Goal: Task Accomplishment & Management: Complete application form

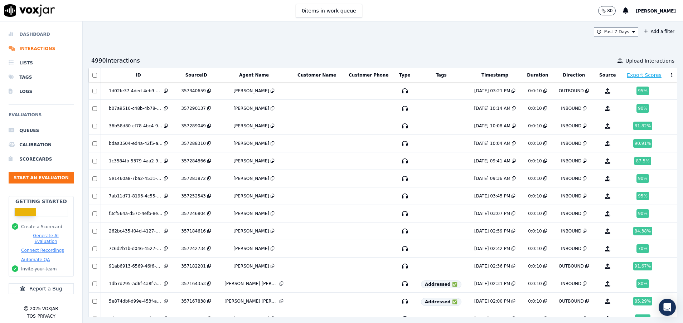
click at [31, 32] on li "Dashboard" at bounding box center [41, 34] width 65 height 14
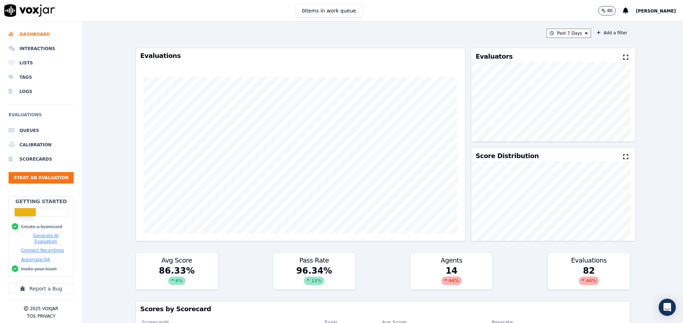
click at [623, 59] on icon at bounding box center [625, 57] width 5 height 6
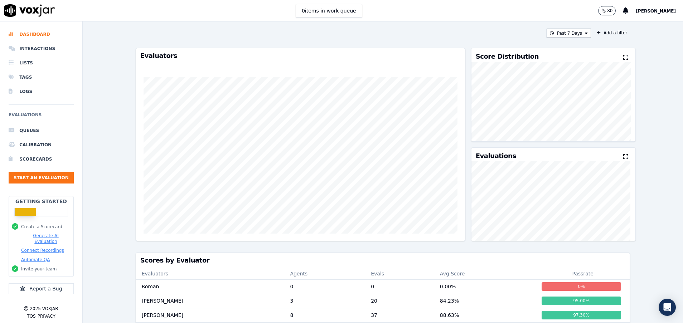
click at [623, 54] on button at bounding box center [627, 57] width 8 height 9
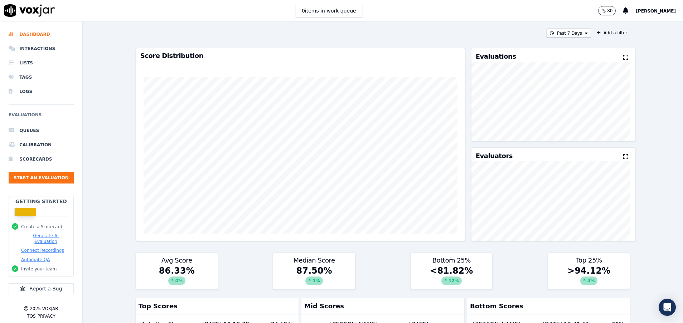
click at [623, 54] on button at bounding box center [627, 57] width 8 height 9
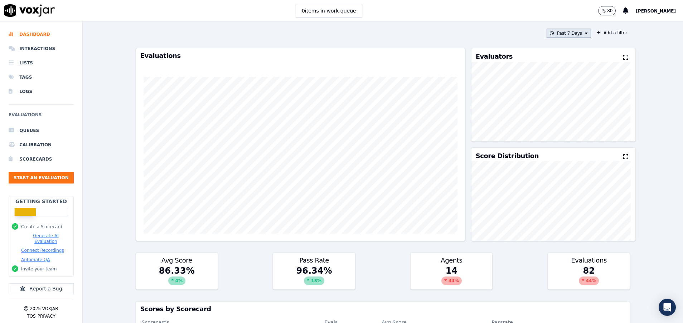
click at [555, 34] on button "Past 7 Days" at bounding box center [568, 33] width 44 height 9
click at [558, 55] on label "[DATE]" at bounding box center [566, 55] width 38 height 9
click at [573, 121] on button "Add" at bounding box center [580, 115] width 14 height 11
click at [42, 181] on button "Start an Evaluation" at bounding box center [41, 177] width 65 height 11
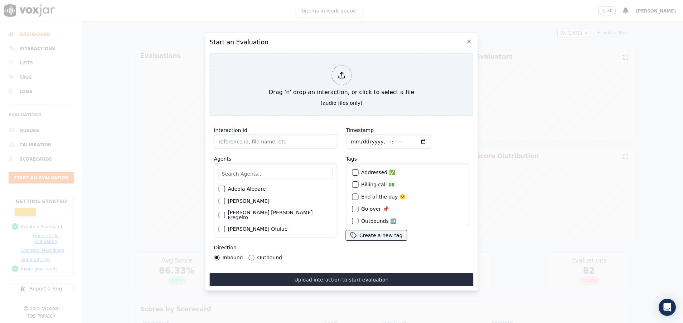
click at [260, 170] on input "text" at bounding box center [275, 174] width 114 height 12
type input "dav"
click at [222, 189] on div "button" at bounding box center [221, 191] width 5 height 5
click at [235, 137] on input "Interaction Id" at bounding box center [275, 141] width 123 height 14
paste input "357262244"
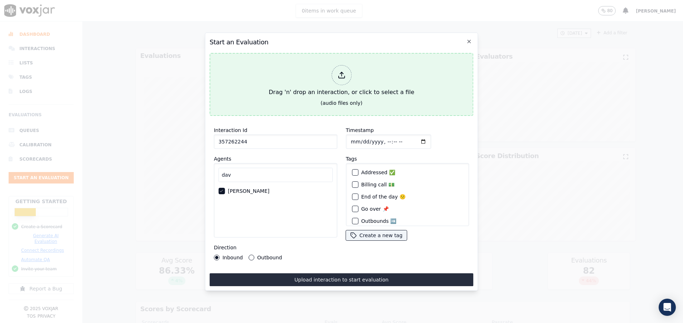
type input "357262244"
click at [289, 96] on button "Drag 'n' drop an interaction, or click to select a file (audio files only)" at bounding box center [341, 84] width 264 height 63
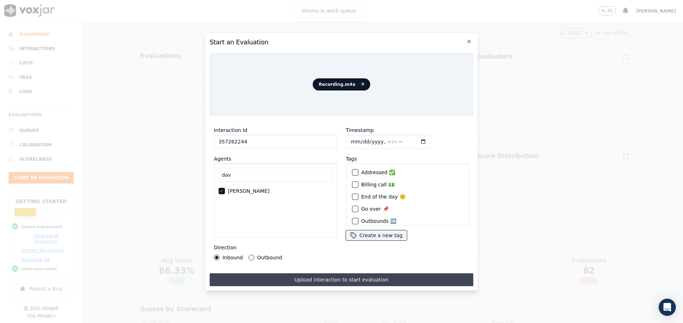
click at [314, 274] on button "Upload interaction to start evaluation" at bounding box center [341, 279] width 264 height 13
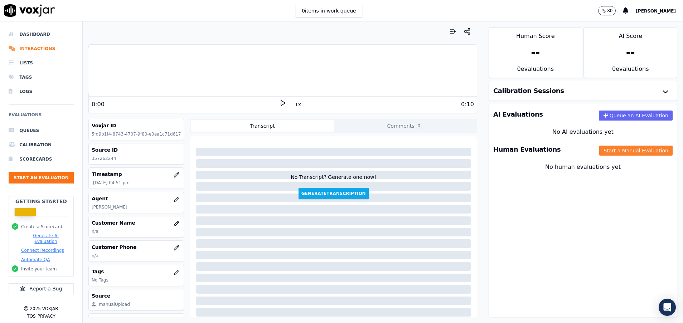
click at [626, 147] on button "Start a Manual Evaluation" at bounding box center [635, 151] width 73 height 10
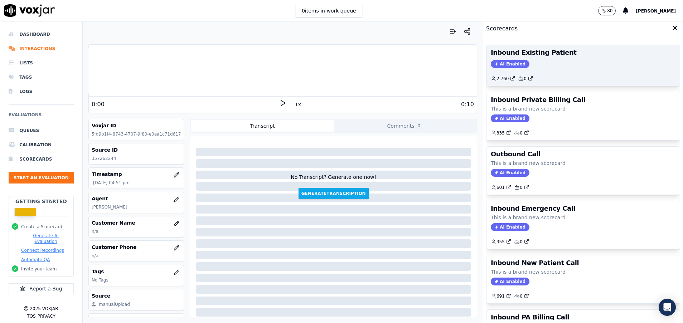
click at [528, 59] on div "Inbound Existing Patient AI Enabled 2 760 0" at bounding box center [582, 65] width 193 height 41
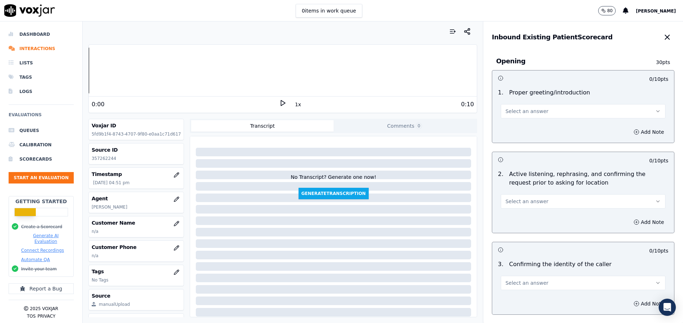
click at [523, 103] on div "Select an answer" at bounding box center [582, 111] width 165 height 16
click at [524, 114] on span "Select an answer" at bounding box center [526, 111] width 43 height 7
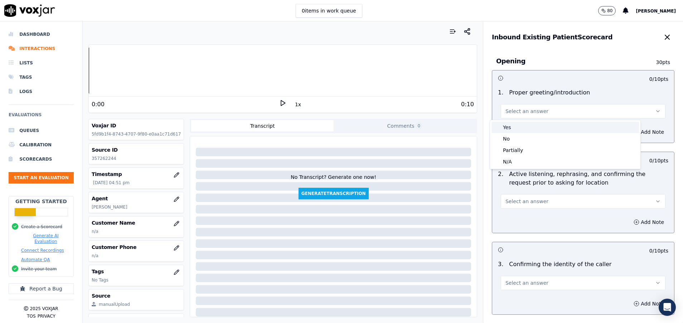
click at [524, 131] on div "Yes" at bounding box center [564, 127] width 147 height 11
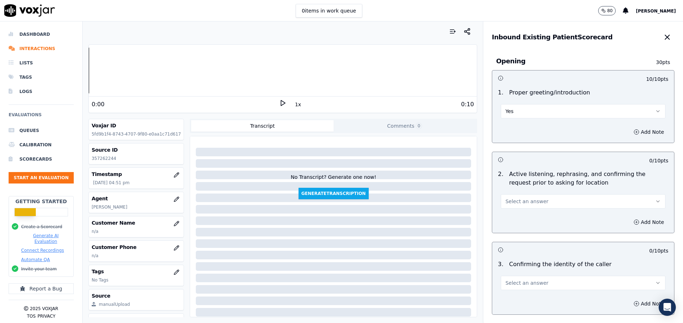
click at [525, 200] on span "Select an answer" at bounding box center [526, 201] width 43 height 7
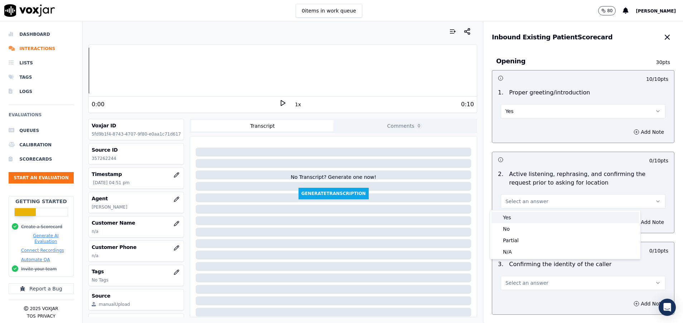
click at [525, 214] on div "Yes" at bounding box center [564, 217] width 147 height 11
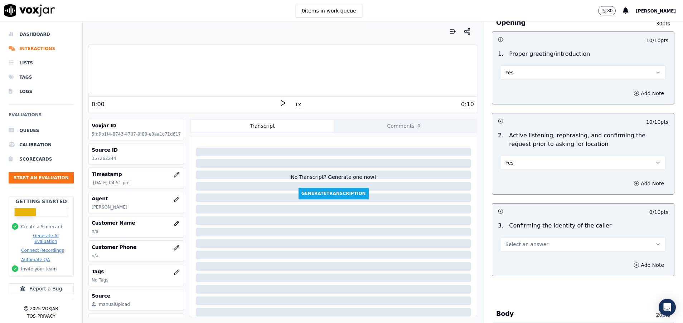
scroll to position [54, 0]
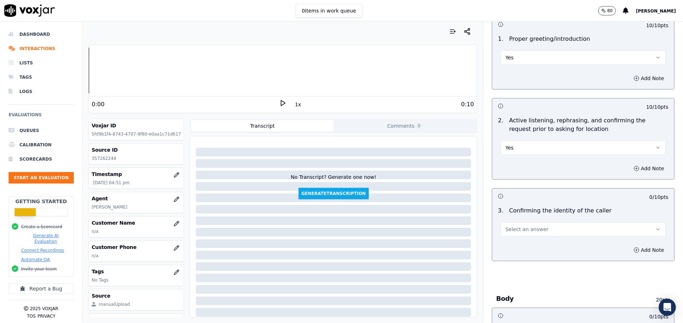
click at [548, 223] on button "Select an answer" at bounding box center [582, 229] width 165 height 14
click at [524, 243] on div "Yes" at bounding box center [564, 245] width 147 height 11
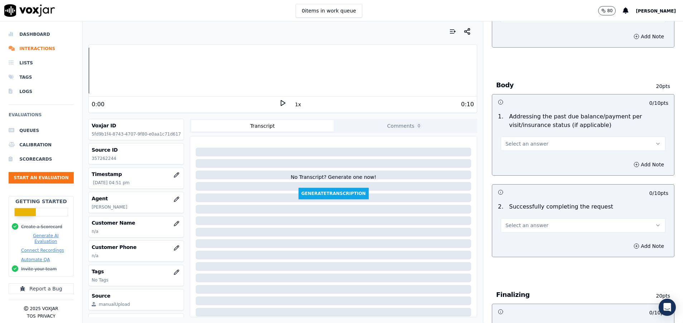
scroll to position [268, 0]
click at [551, 147] on button "Select an answer" at bounding box center [582, 143] width 165 height 14
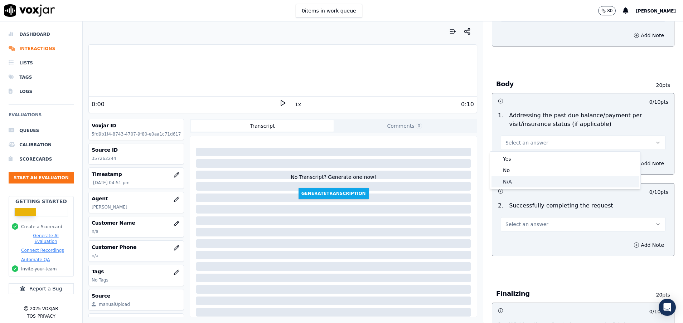
click at [532, 181] on div "N/A" at bounding box center [564, 181] width 147 height 11
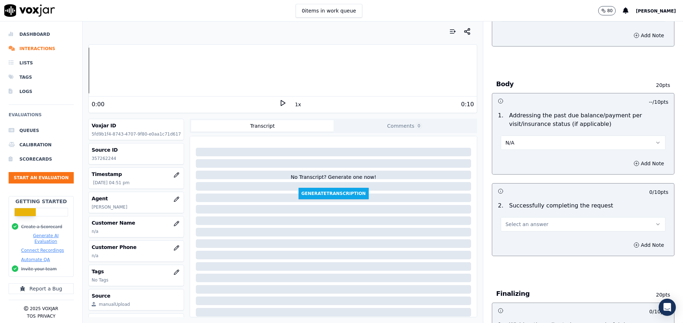
scroll to position [322, 0]
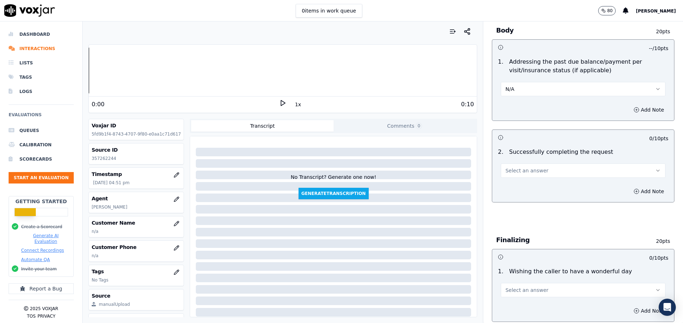
click at [530, 172] on span "Select an answer" at bounding box center [526, 170] width 43 height 7
click at [533, 184] on div "Yes" at bounding box center [564, 186] width 147 height 11
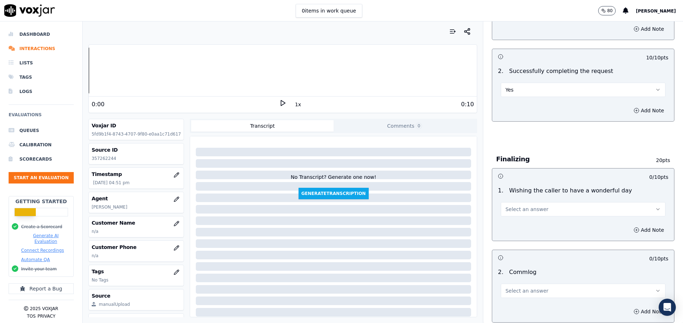
scroll to position [429, 0]
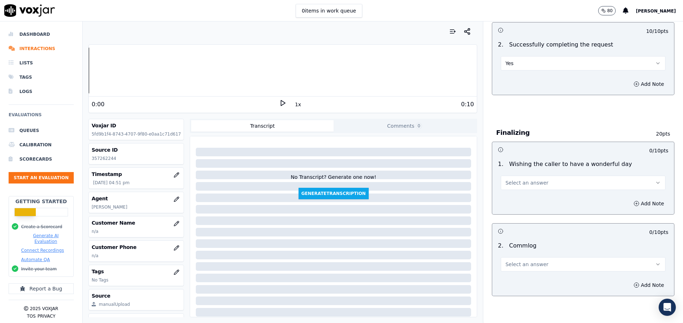
click at [533, 184] on button "Select an answer" at bounding box center [582, 183] width 165 height 14
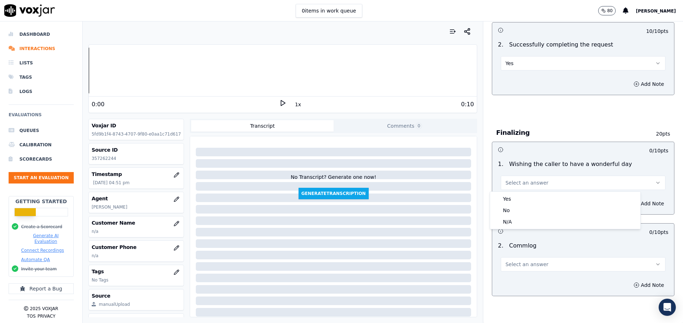
click at [532, 241] on div "2 . Commlog Select an answer" at bounding box center [583, 257] width 182 height 36
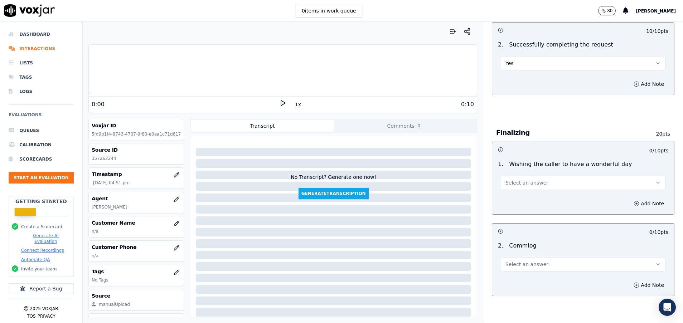
click at [533, 262] on button "Select an answer" at bounding box center [582, 264] width 165 height 14
click at [529, 293] on div "No" at bounding box center [564, 291] width 147 height 11
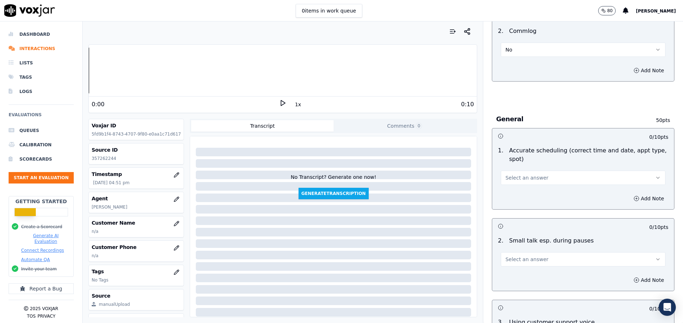
scroll to position [698, 0]
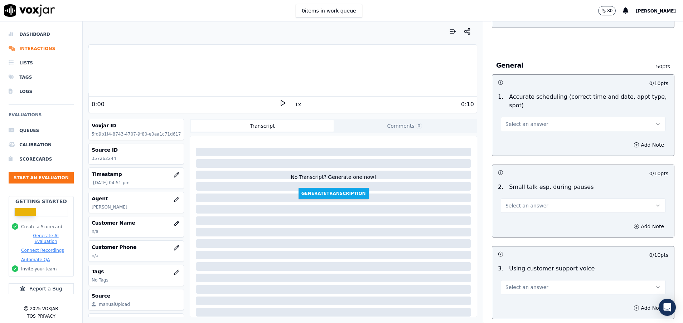
click at [530, 205] on span "Select an answer" at bounding box center [526, 205] width 43 height 7
click at [530, 224] on div "Yes" at bounding box center [564, 221] width 147 height 11
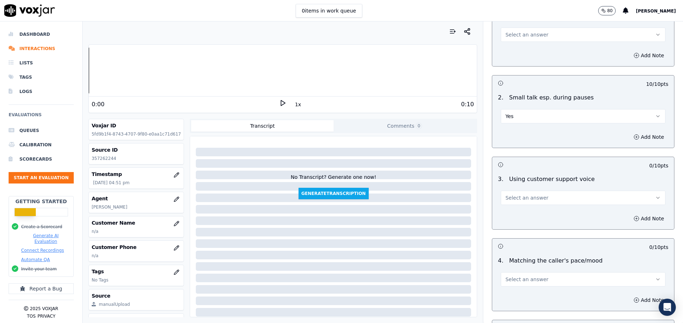
scroll to position [805, 0]
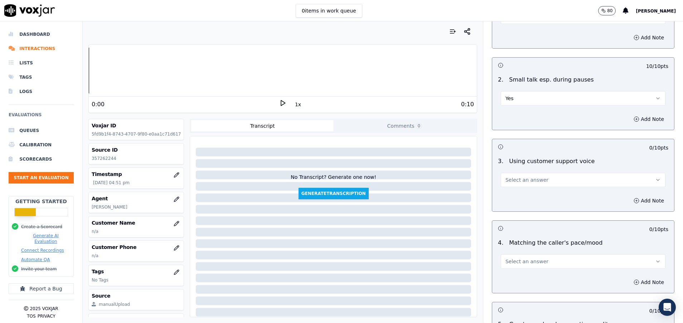
click at [524, 182] on span "Select an answer" at bounding box center [526, 179] width 43 height 7
click at [524, 196] on div "Yes" at bounding box center [564, 195] width 147 height 11
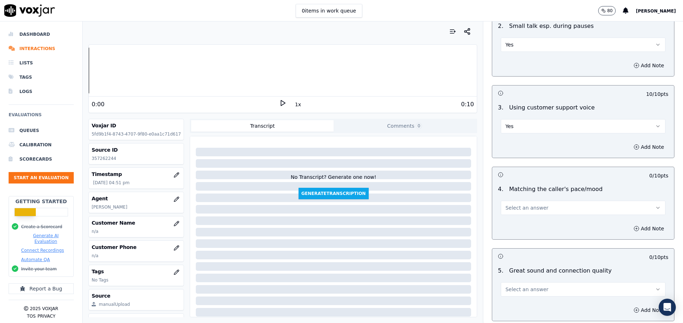
click at [525, 208] on span "Select an answer" at bounding box center [526, 207] width 43 height 7
click at [527, 224] on div "Yes" at bounding box center [564, 223] width 147 height 11
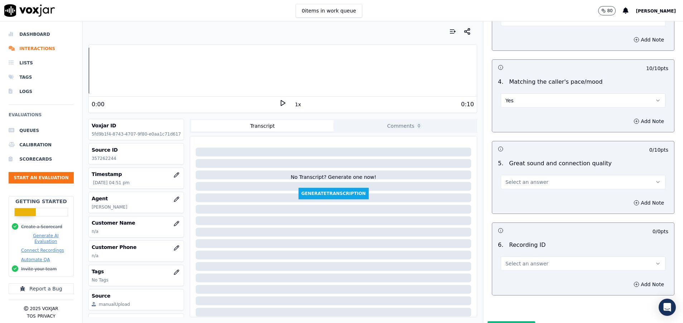
click at [527, 181] on span "Select an answer" at bounding box center [526, 181] width 43 height 7
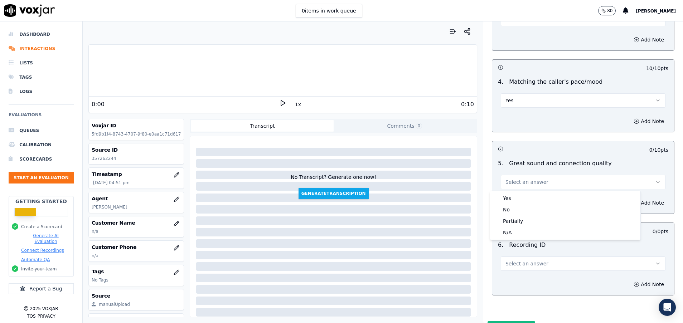
click at [527, 181] on span "Select an answer" at bounding box center [526, 181] width 43 height 7
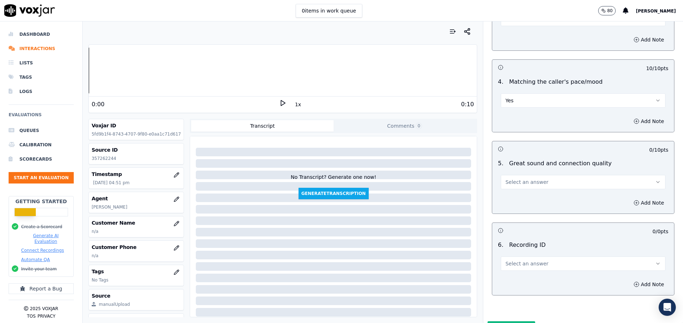
click at [537, 261] on button "Select an answer" at bounding box center [582, 263] width 165 height 14
click at [532, 285] on div "N/A" at bounding box center [564, 283] width 147 height 11
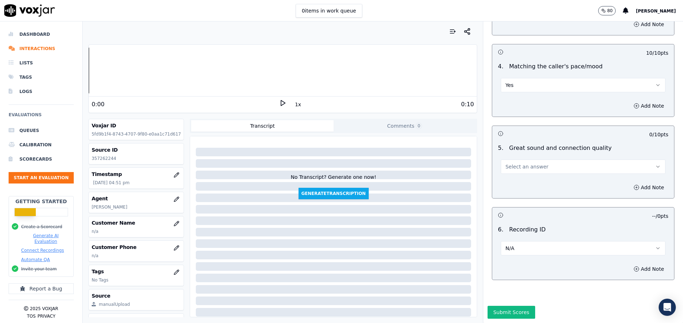
scroll to position [1006, 0]
click at [540, 160] on button "Select an answer" at bounding box center [582, 167] width 165 height 14
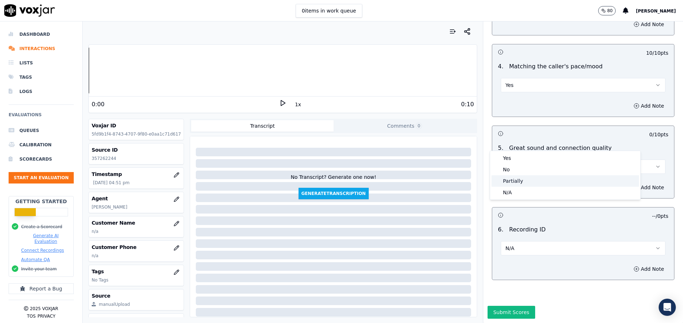
click at [524, 180] on div "Partially" at bounding box center [564, 180] width 147 height 11
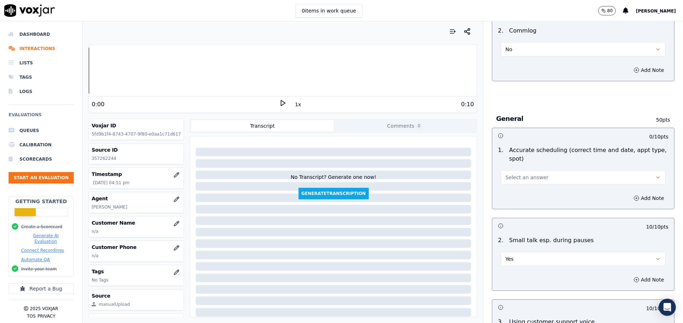
scroll to position [630, 0]
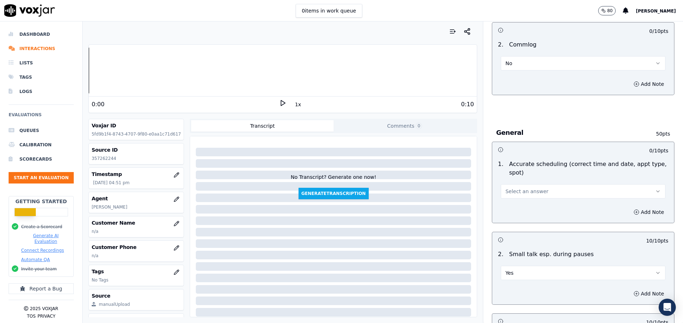
click at [525, 196] on button "Select an answer" at bounding box center [582, 191] width 165 height 14
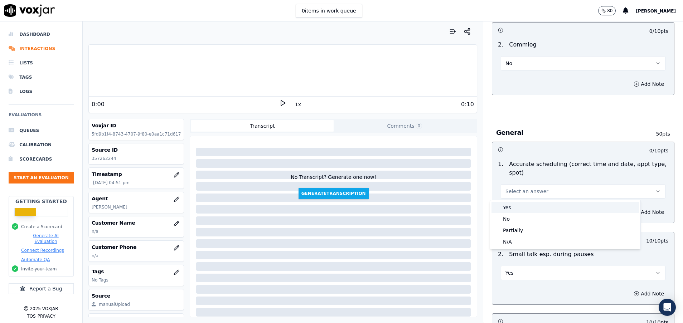
click at [524, 205] on div "Yes" at bounding box center [564, 207] width 147 height 11
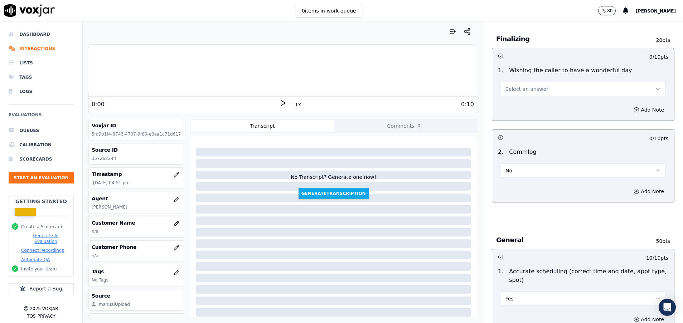
scroll to position [469, 0]
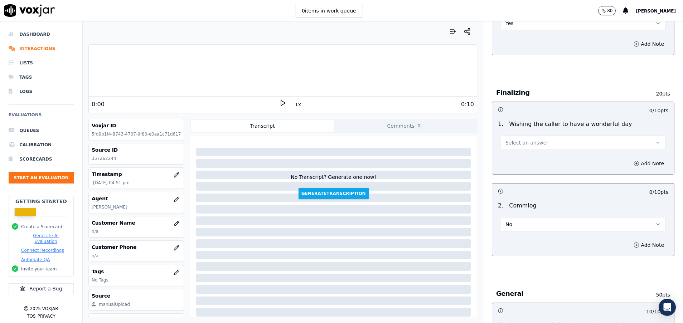
click at [521, 140] on span "Select an answer" at bounding box center [526, 142] width 43 height 7
click at [546, 162] on div "Yes" at bounding box center [564, 158] width 147 height 11
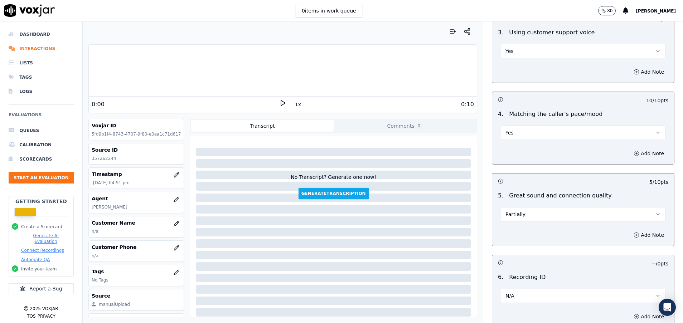
scroll to position [1006, 0]
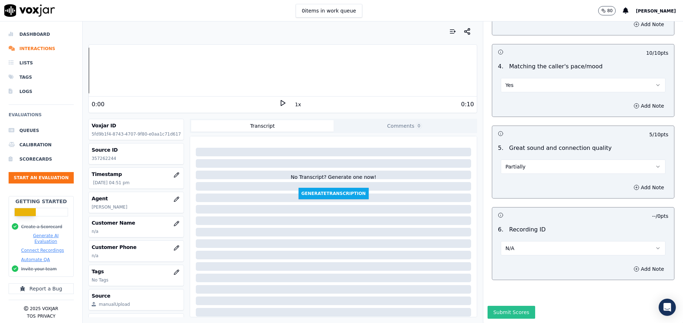
click at [509, 306] on button "Submit Scores" at bounding box center [511, 312] width 48 height 13
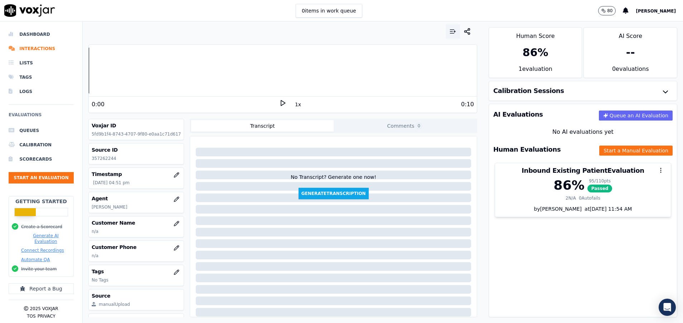
click at [449, 34] on icon "button" at bounding box center [452, 31] width 7 height 7
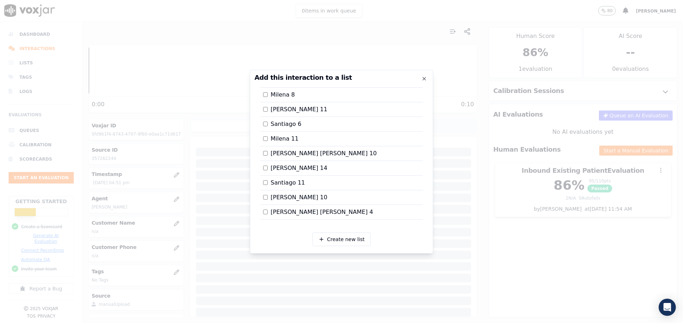
scroll to position [469, 0]
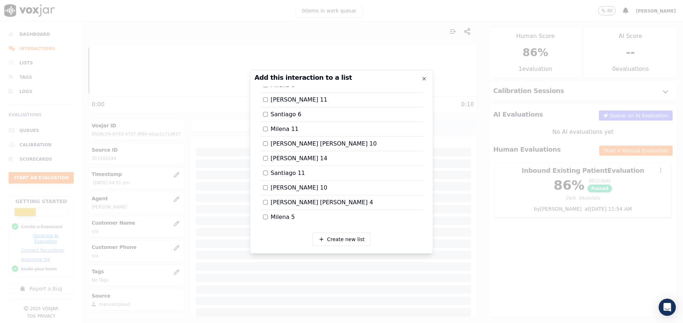
click at [264, 161] on label "[PERSON_NAME] 14" at bounding box center [295, 158] width 64 height 9
click at [537, 255] on div at bounding box center [341, 161] width 683 height 323
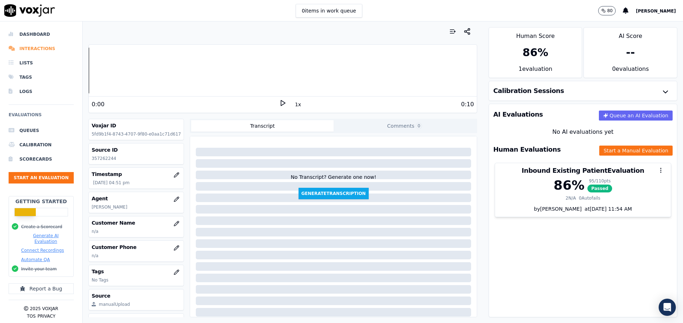
click at [31, 50] on li "Interactions" at bounding box center [41, 48] width 65 height 14
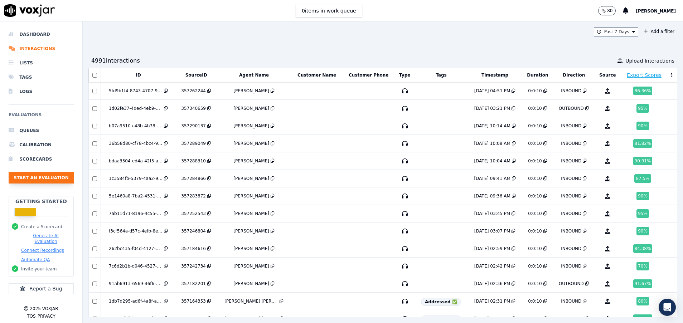
click at [50, 179] on button "Start an Evaluation" at bounding box center [41, 177] width 65 height 11
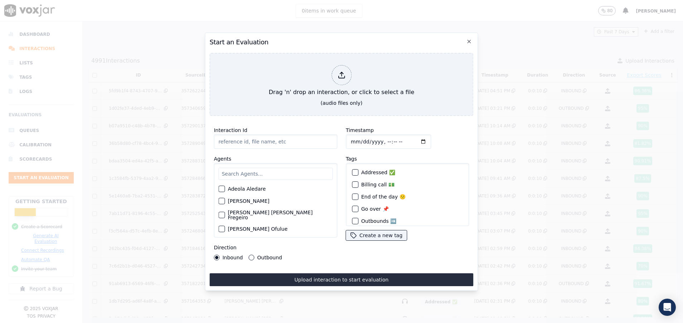
paste input "357410653"
type input "357410653"
click at [234, 171] on input "text" at bounding box center [275, 174] width 114 height 12
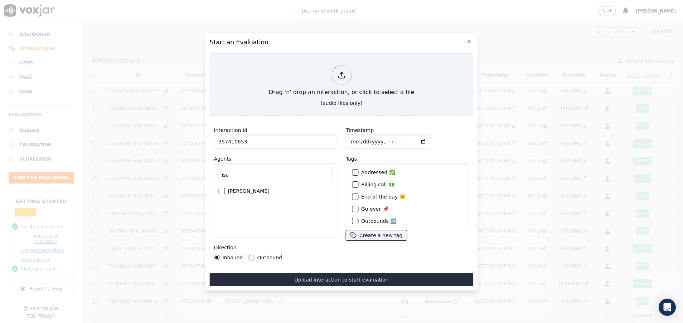
type input "isa"
click at [222, 185] on div "[PERSON_NAME]" at bounding box center [275, 191] width 114 height 12
click at [222, 189] on div "button" at bounding box center [221, 191] width 5 height 5
click at [251, 255] on button "Outbound" at bounding box center [252, 258] width 6 height 6
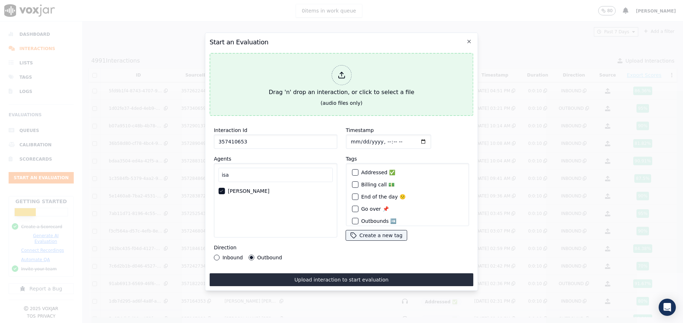
click at [283, 87] on div "Drag 'n' drop an interaction, or click to select a file" at bounding box center [341, 80] width 151 height 37
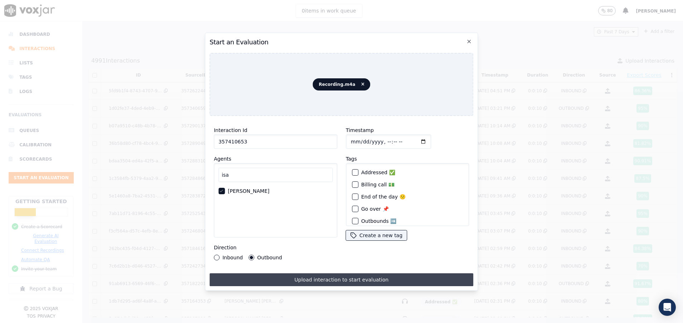
click at [386, 277] on button "Upload interaction to start evaluation" at bounding box center [341, 279] width 264 height 13
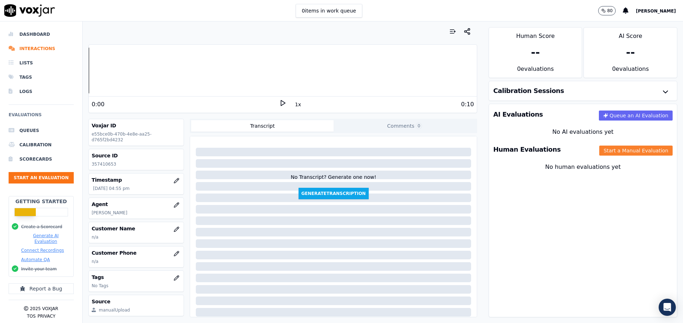
click at [606, 152] on button "Start a Manual Evaluation" at bounding box center [635, 151] width 73 height 10
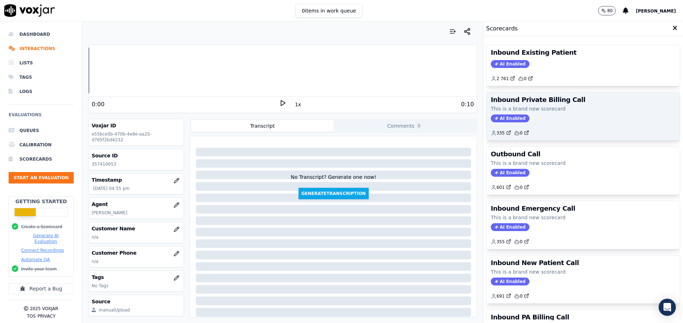
click at [568, 117] on div "AI Enabled" at bounding box center [582, 118] width 185 height 8
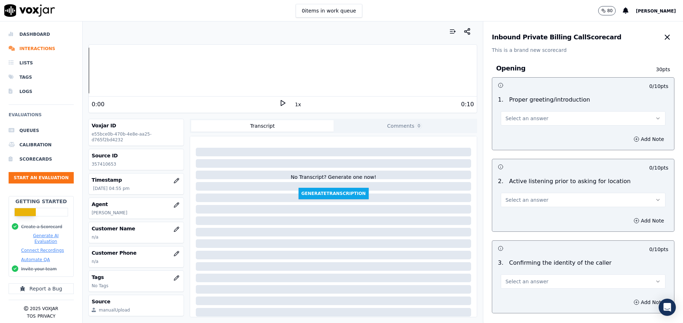
click at [554, 118] on button "Select an answer" at bounding box center [582, 118] width 165 height 14
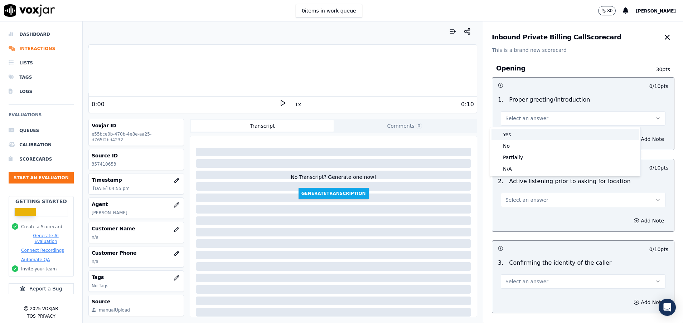
click at [539, 134] on div "Yes" at bounding box center [564, 134] width 147 height 11
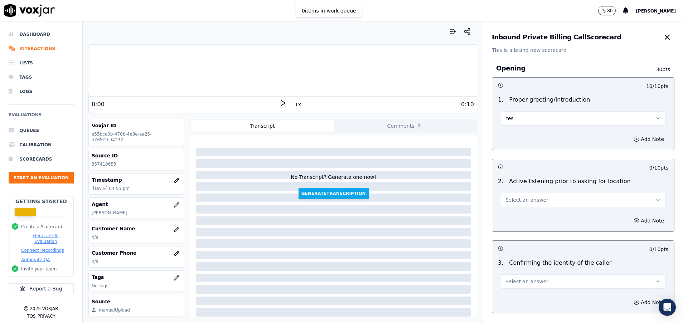
click at [539, 199] on button "Select an answer" at bounding box center [582, 200] width 165 height 14
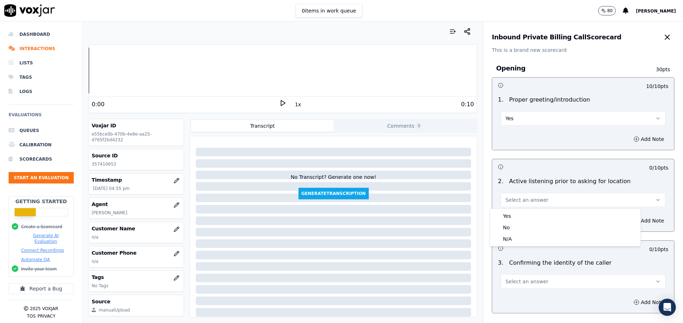
click at [521, 167] on h3 at bounding box center [540, 166] width 85 height 9
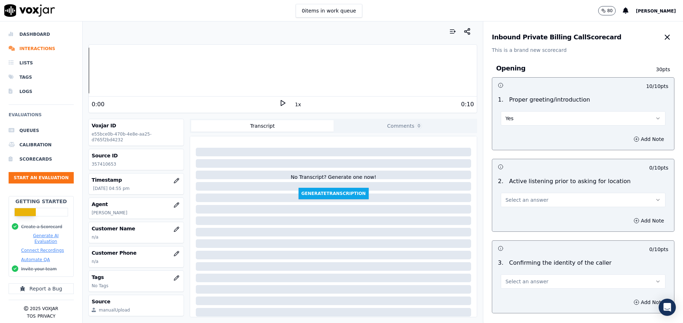
click at [536, 202] on button "Select an answer" at bounding box center [582, 200] width 165 height 14
click at [529, 214] on div "Yes" at bounding box center [564, 215] width 147 height 11
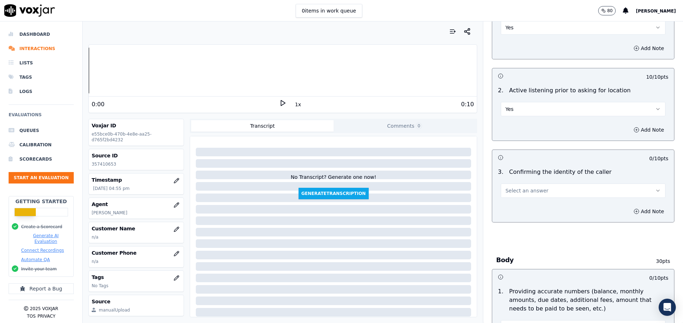
scroll to position [107, 0]
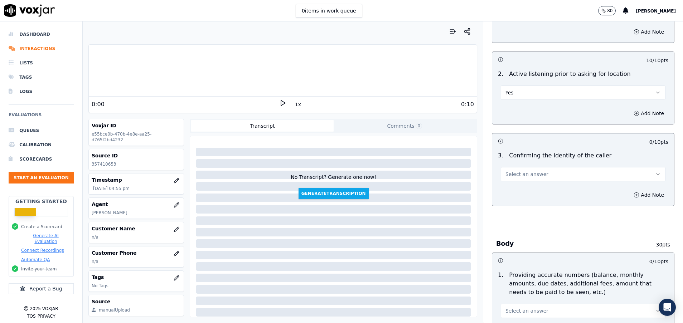
click at [513, 176] on span "Select an answer" at bounding box center [526, 174] width 43 height 7
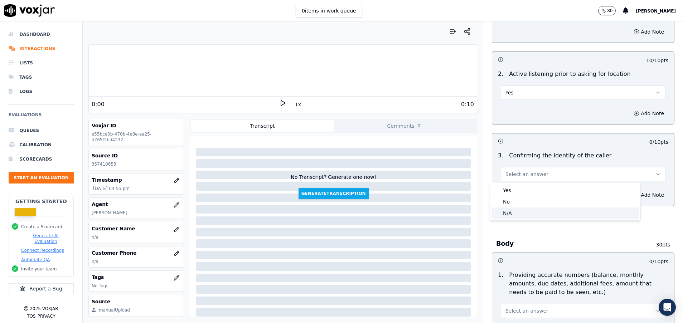
click at [513, 214] on div "N/A" at bounding box center [564, 212] width 147 height 11
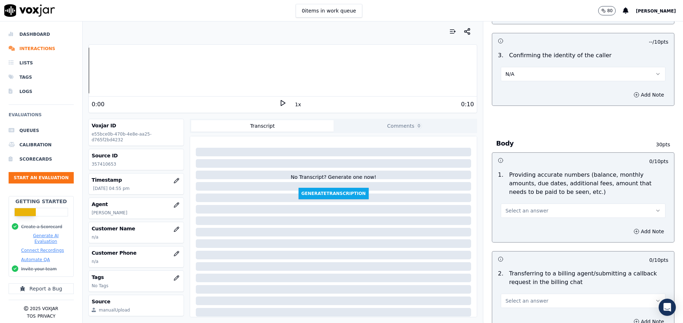
scroll to position [215, 0]
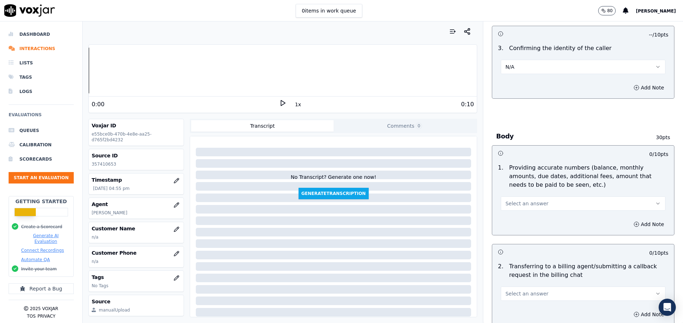
click at [511, 204] on span "Select an answer" at bounding box center [526, 203] width 43 height 7
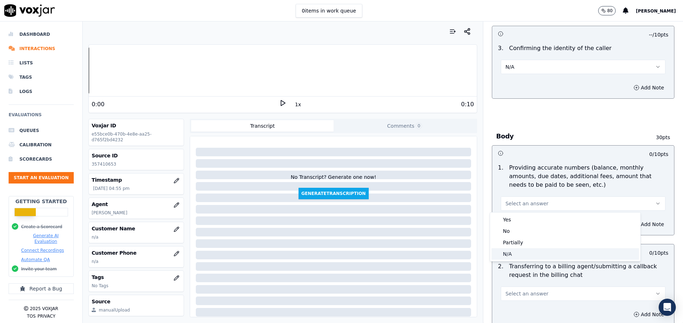
click at [505, 250] on div "N/A" at bounding box center [564, 253] width 147 height 11
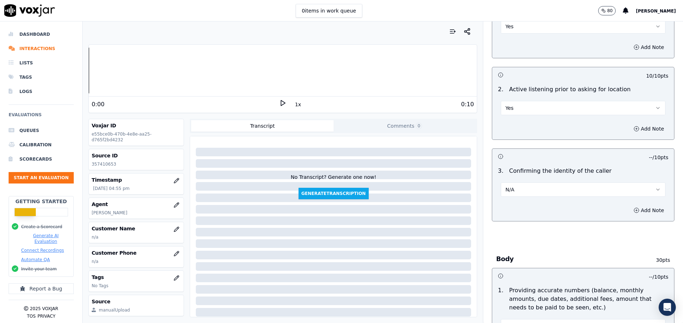
scroll to position [0, 0]
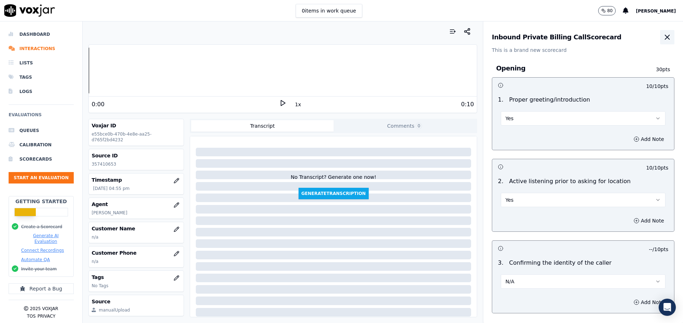
click at [662, 39] on icon "button" at bounding box center [666, 37] width 9 height 9
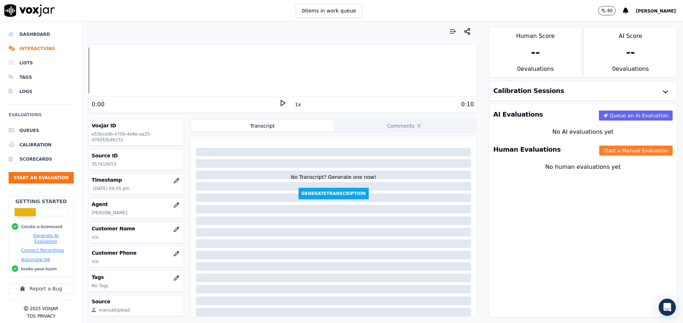
click at [599, 151] on button "Start a Manual Evaluation" at bounding box center [635, 151] width 73 height 10
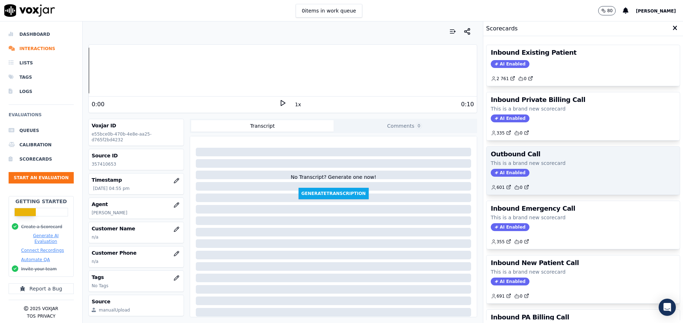
click at [533, 160] on p "This is a brand new scorecard" at bounding box center [582, 163] width 185 height 7
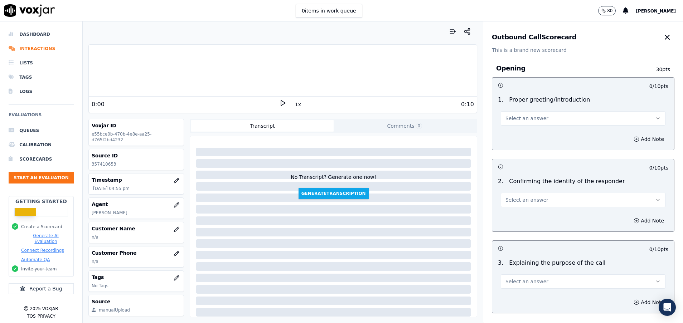
click at [529, 116] on span "Select an answer" at bounding box center [526, 118] width 43 height 7
click at [529, 133] on div "Yes" at bounding box center [564, 134] width 147 height 11
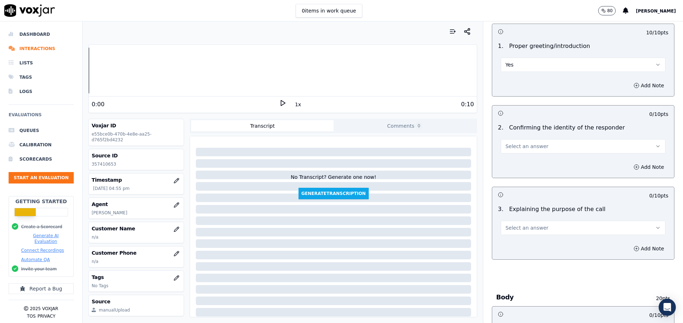
click at [529, 148] on span "Select an answer" at bounding box center [526, 146] width 43 height 7
click at [529, 184] on div "N/A" at bounding box center [564, 185] width 147 height 11
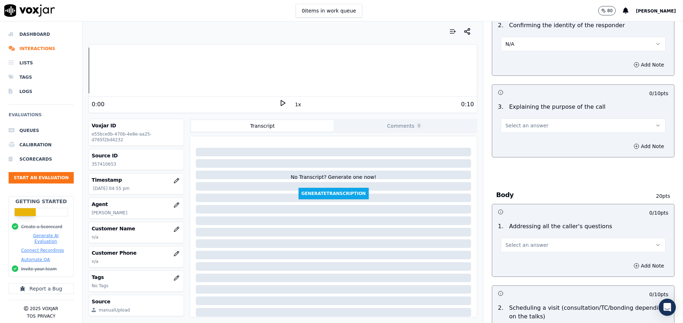
scroll to position [161, 0]
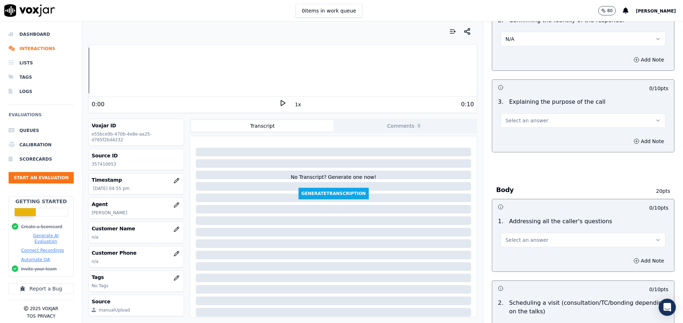
click at [529, 120] on span "Select an answer" at bounding box center [526, 120] width 43 height 7
click at [530, 138] on div "Yes" at bounding box center [564, 136] width 147 height 11
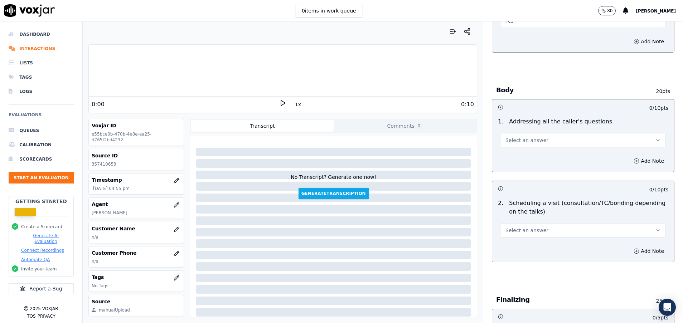
scroll to position [268, 0]
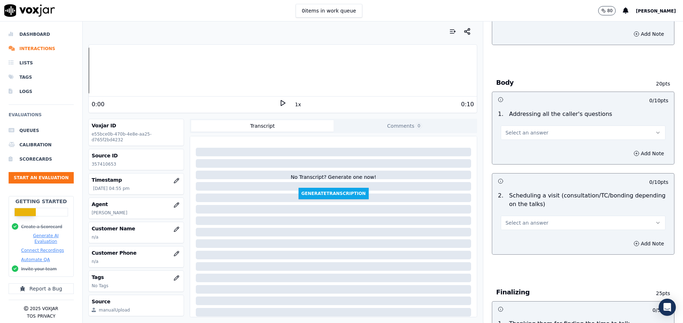
click at [531, 133] on button "Select an answer" at bounding box center [582, 133] width 165 height 14
click at [531, 148] on div "Yes" at bounding box center [564, 148] width 147 height 11
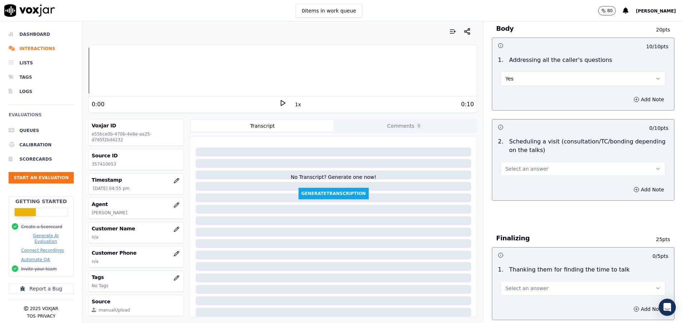
scroll to position [376, 0]
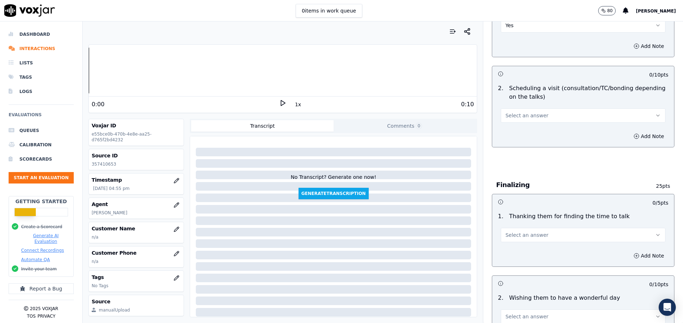
click at [530, 119] on button "Select an answer" at bounding box center [582, 115] width 165 height 14
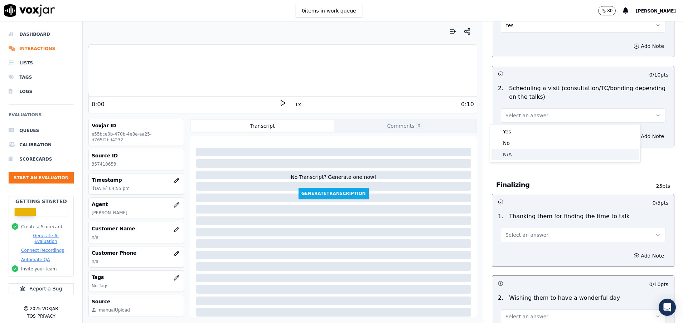
click at [530, 153] on div "N/A" at bounding box center [564, 154] width 147 height 11
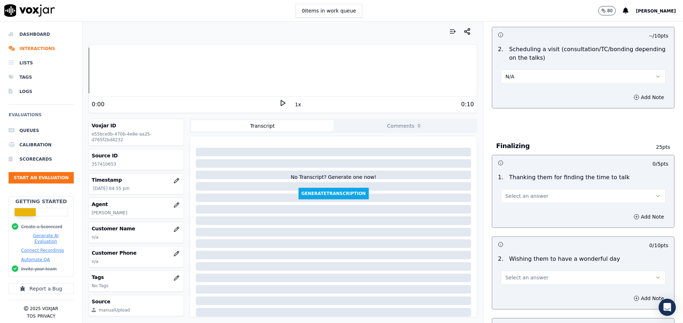
scroll to position [429, 0]
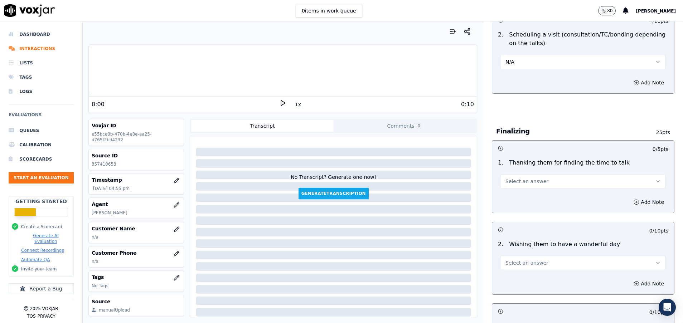
click at [530, 179] on span "Select an answer" at bounding box center [526, 181] width 43 height 7
click at [525, 216] on div "N/A" at bounding box center [564, 220] width 147 height 11
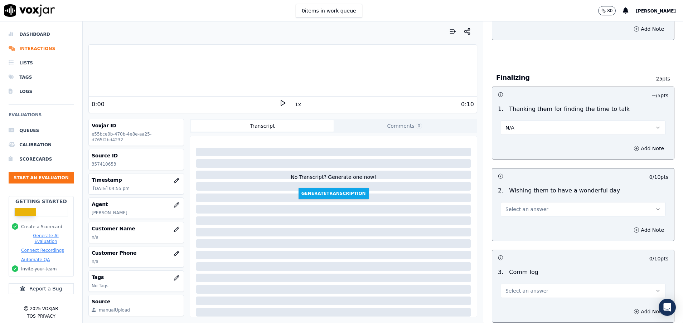
click at [522, 207] on span "Select an answer" at bounding box center [526, 209] width 43 height 7
click at [521, 245] on div "N/A" at bounding box center [564, 248] width 147 height 11
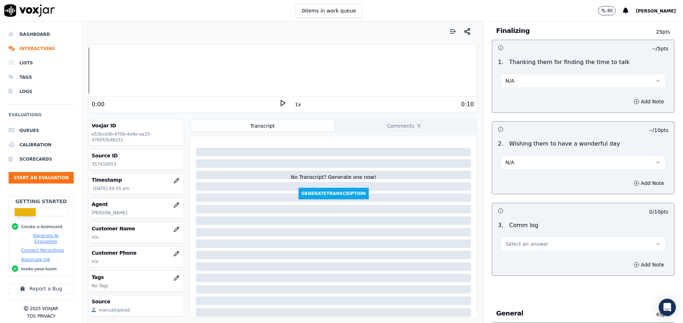
scroll to position [590, 0]
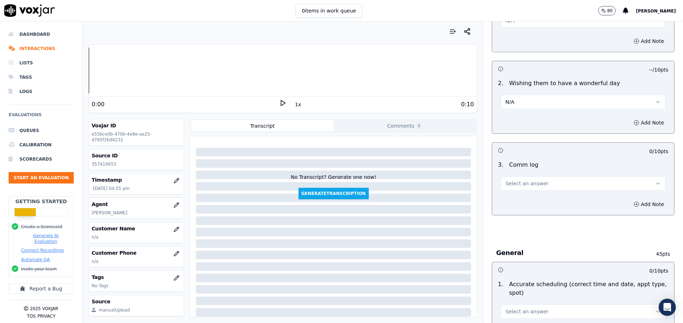
click at [523, 179] on button "Select an answer" at bounding box center [582, 183] width 165 height 14
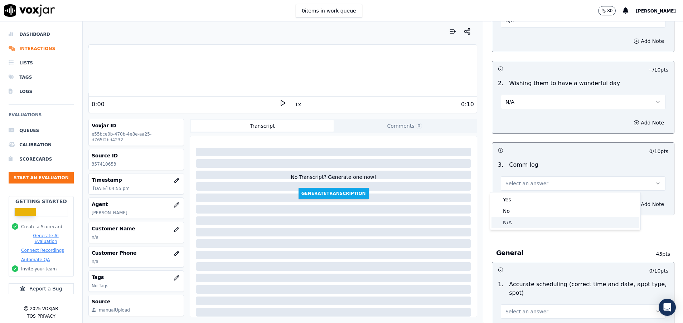
click at [523, 224] on div "N/A" at bounding box center [564, 222] width 147 height 11
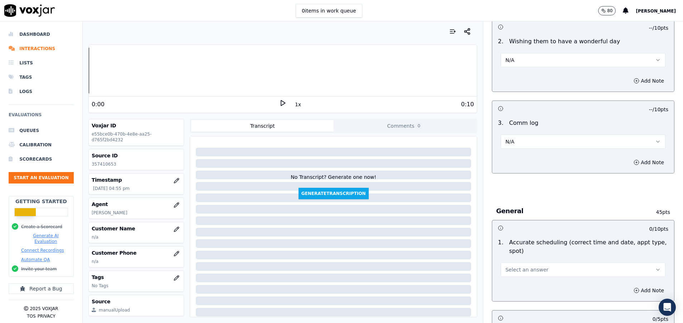
scroll to position [698, 0]
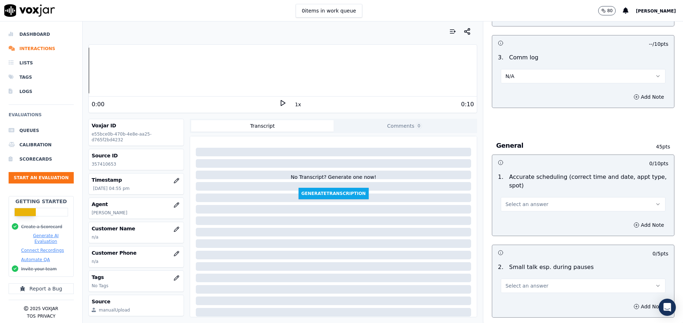
click at [523, 205] on span "Select an answer" at bounding box center [526, 204] width 43 height 7
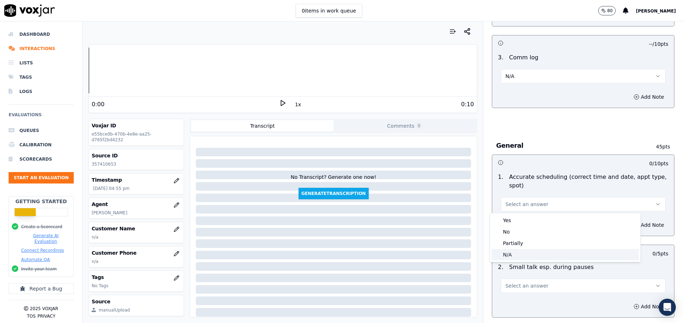
click at [523, 254] on div "N/A" at bounding box center [564, 254] width 147 height 11
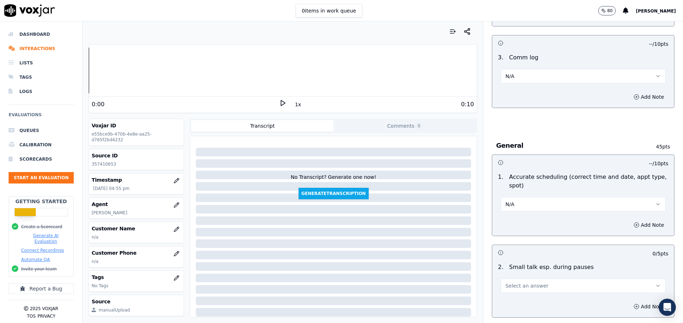
scroll to position [751, 0]
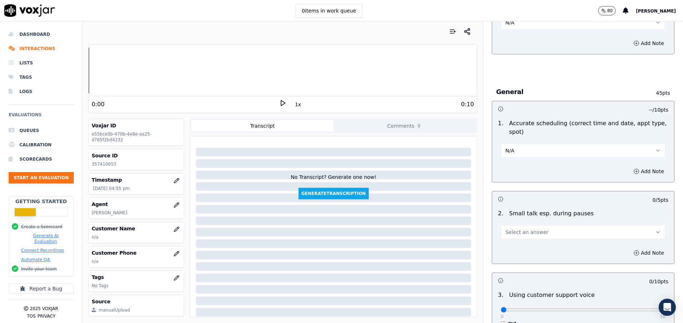
click at [518, 234] on span "Select an answer" at bounding box center [526, 232] width 43 height 7
click at [519, 266] on div "N/A" at bounding box center [564, 270] width 147 height 11
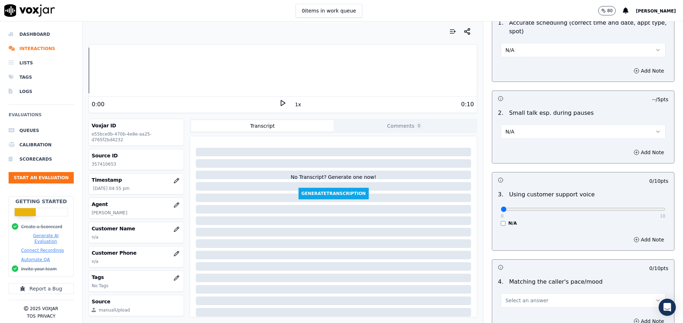
scroll to position [859, 0]
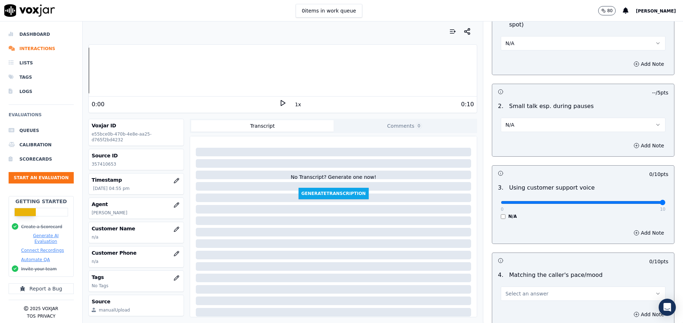
drag, startPoint x: 496, startPoint y: 202, endPoint x: 661, endPoint y: 211, distance: 164.8
type input "10"
click at [661, 204] on input "range" at bounding box center [582, 202] width 165 height 3
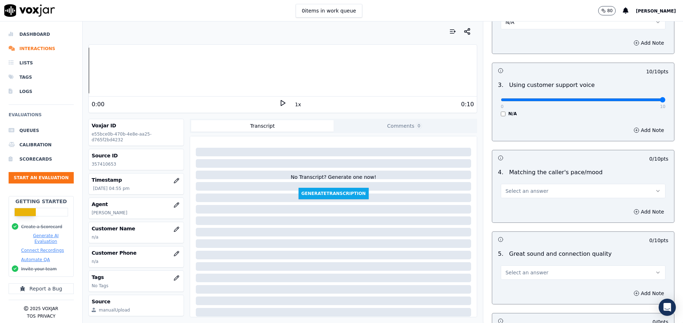
scroll to position [966, 0]
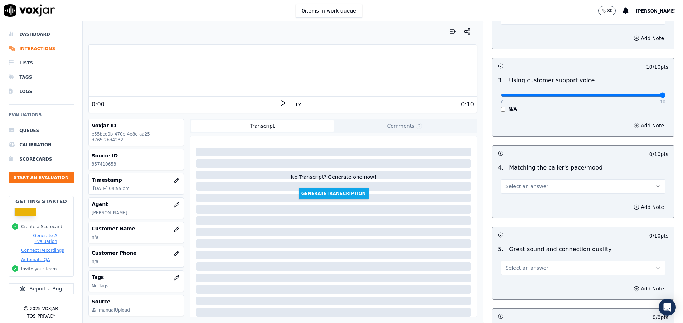
click at [517, 188] on span "Select an answer" at bounding box center [526, 186] width 43 height 7
click at [520, 202] on div "Yes" at bounding box center [564, 202] width 147 height 11
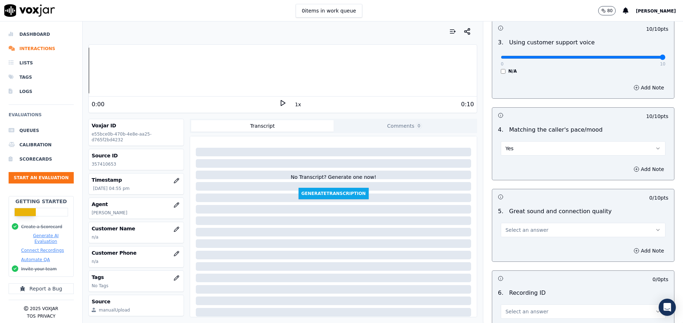
scroll to position [1019, 0]
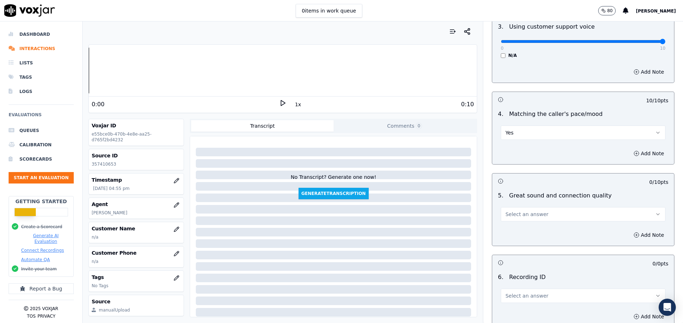
click at [520, 220] on button "Select an answer" at bounding box center [582, 214] width 165 height 14
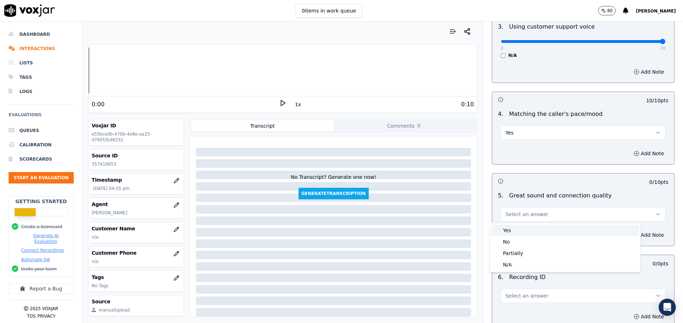
click at [522, 226] on div "Yes" at bounding box center [564, 230] width 147 height 11
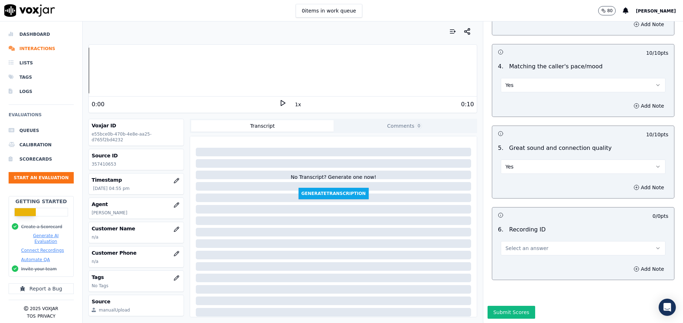
scroll to position [1092, 0]
click at [522, 245] on span "Select an answer" at bounding box center [526, 248] width 43 height 7
click at [522, 247] on div "N/A" at bounding box center [564, 243] width 147 height 11
click at [499, 306] on button "Submit Scores" at bounding box center [511, 312] width 48 height 13
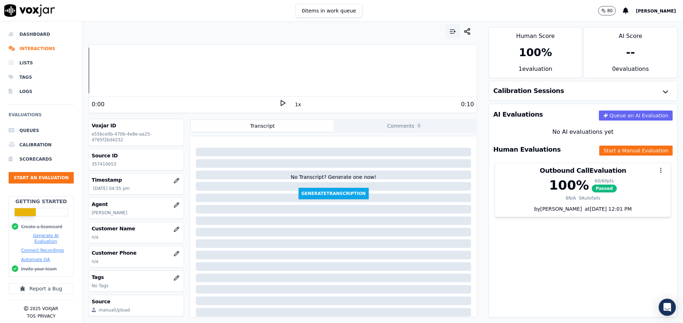
click at [453, 31] on icon "button" at bounding box center [454, 31] width 2 height 0
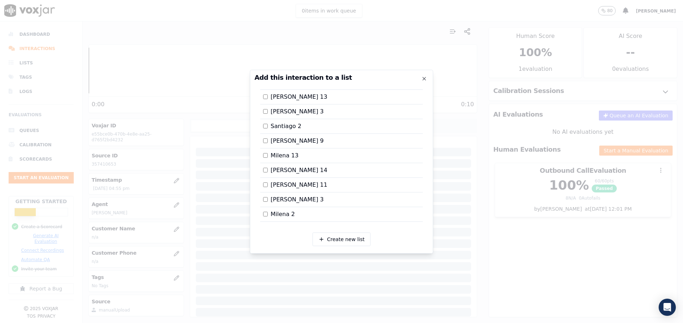
scroll to position [885, 0]
click at [456, 231] on div at bounding box center [341, 161] width 683 height 323
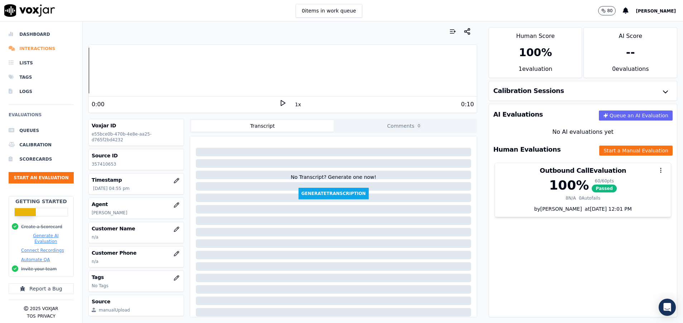
click at [38, 45] on li "Interactions" at bounding box center [41, 48] width 65 height 14
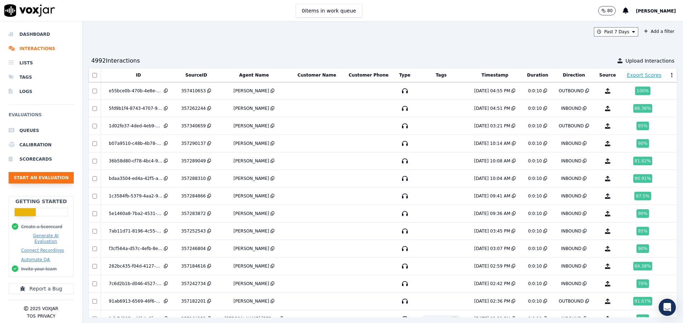
click at [52, 172] on button "Start an Evaluation" at bounding box center [41, 177] width 65 height 11
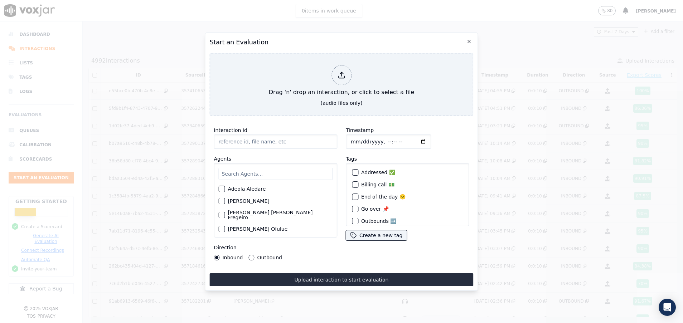
paste input "357414852"
type input "357414852"
click at [235, 170] on input "text" at bounding box center [275, 174] width 114 height 12
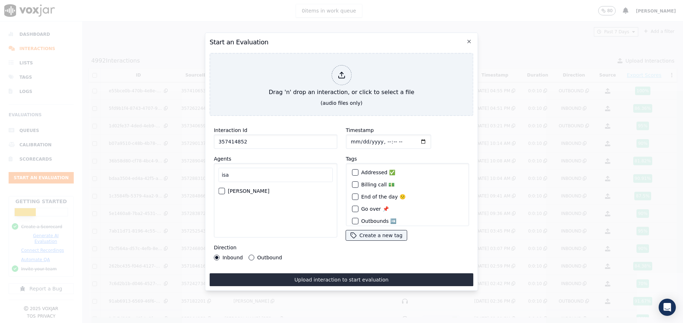
type input "isa"
click at [223, 189] on div "button" at bounding box center [221, 191] width 5 height 5
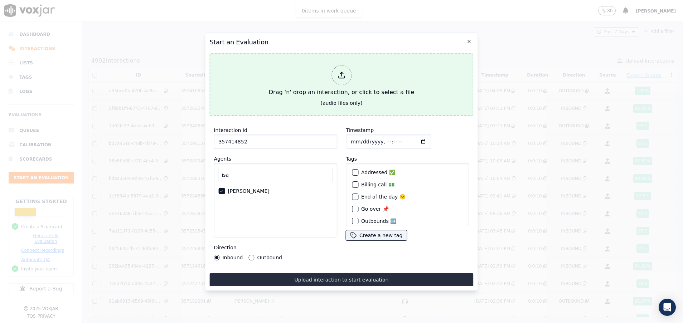
click at [282, 71] on div "Drag 'n' drop an interaction, or click to select a file" at bounding box center [341, 80] width 151 height 37
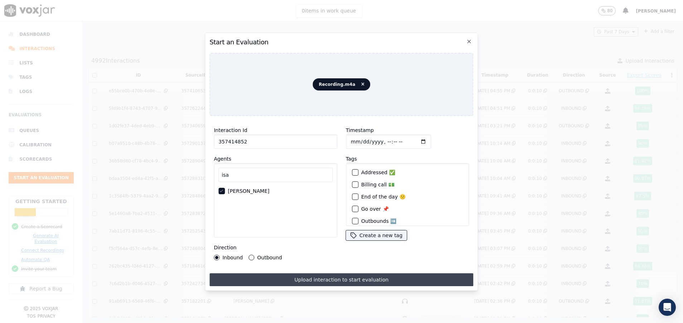
click at [314, 275] on button "Upload interaction to start evaluation" at bounding box center [341, 279] width 264 height 13
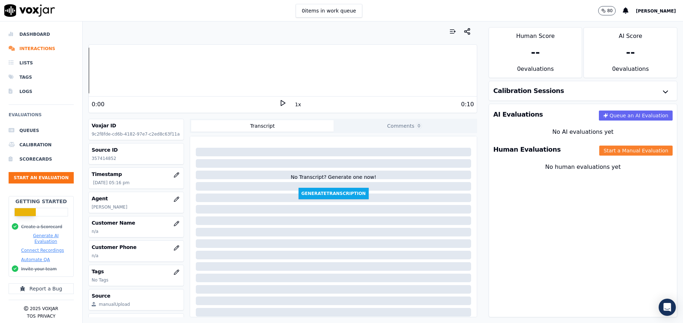
click at [599, 149] on button "Start a Manual Evaluation" at bounding box center [635, 151] width 73 height 10
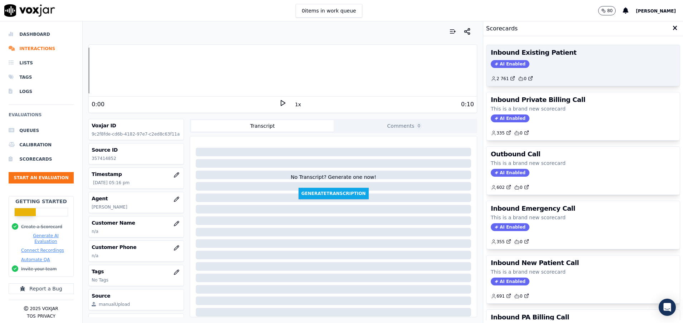
click at [566, 69] on div "Inbound Existing Patient AI Enabled 2 761 0" at bounding box center [582, 65] width 193 height 41
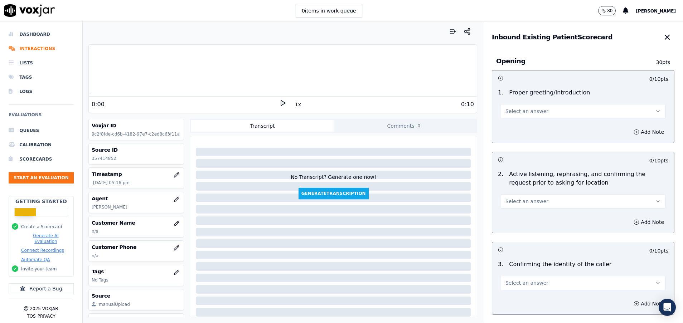
click at [527, 108] on span "Select an answer" at bounding box center [526, 111] width 43 height 7
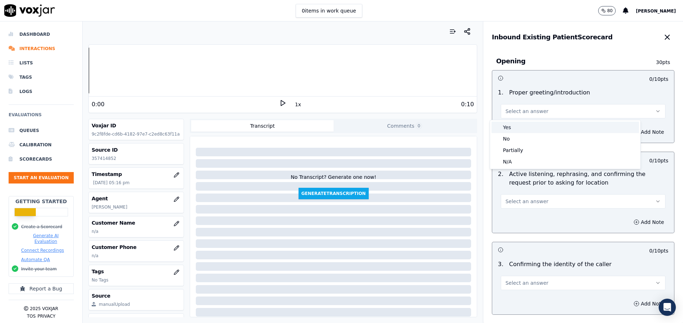
click at [524, 126] on div "Yes" at bounding box center [564, 127] width 147 height 11
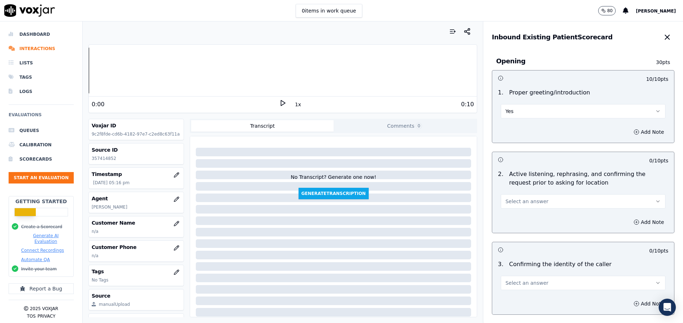
click at [523, 205] on span "Select an answer" at bounding box center [526, 201] width 43 height 7
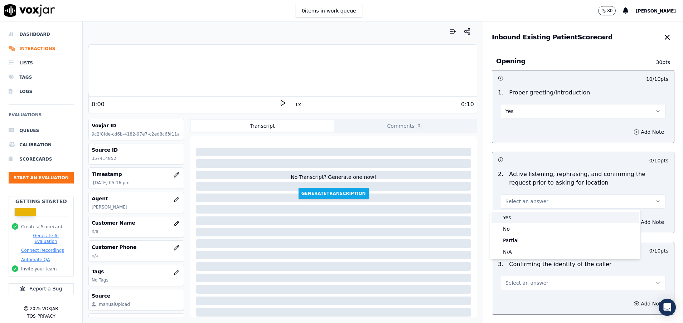
click at [525, 220] on div "Yes" at bounding box center [564, 217] width 147 height 11
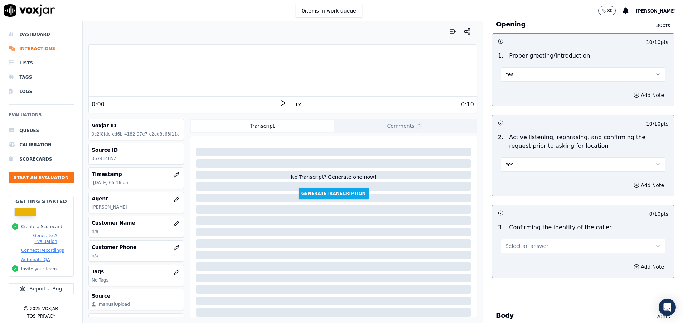
scroll to position [54, 0]
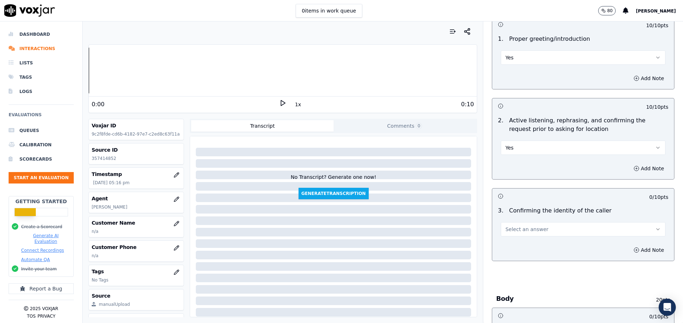
click at [545, 225] on button "Select an answer" at bounding box center [582, 229] width 165 height 14
click at [544, 241] on div "Yes" at bounding box center [564, 245] width 147 height 11
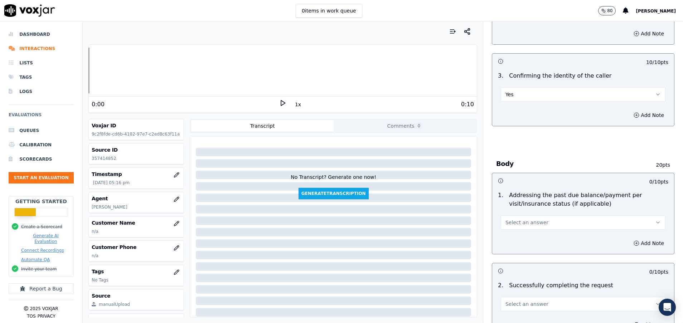
scroll to position [215, 0]
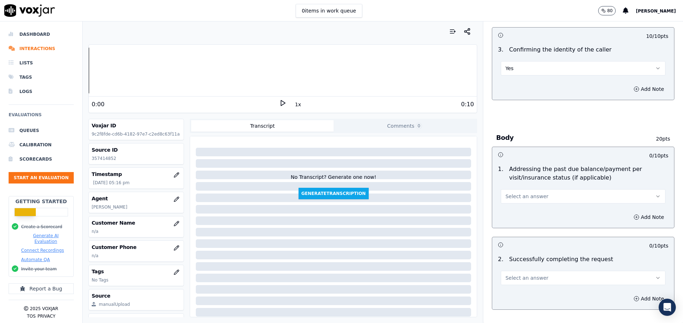
click at [527, 201] on button "Select an answer" at bounding box center [582, 196] width 165 height 14
click at [526, 240] on div "N/A" at bounding box center [564, 235] width 147 height 11
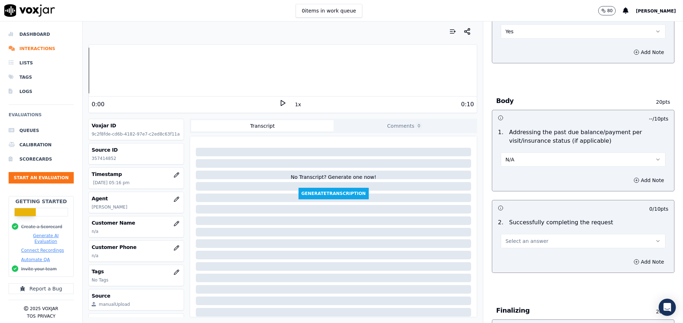
scroll to position [268, 0]
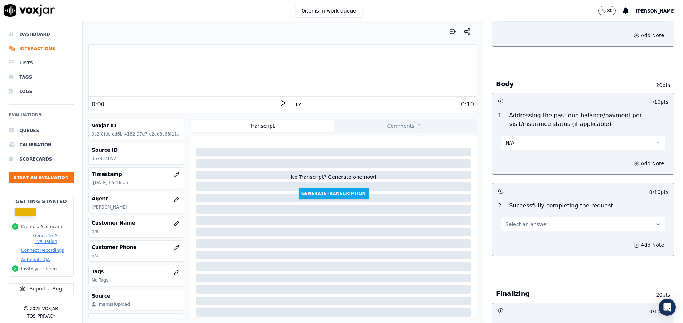
click at [525, 225] on span "Select an answer" at bounding box center [526, 224] width 43 height 7
click at [526, 241] on div "Yes" at bounding box center [564, 240] width 147 height 11
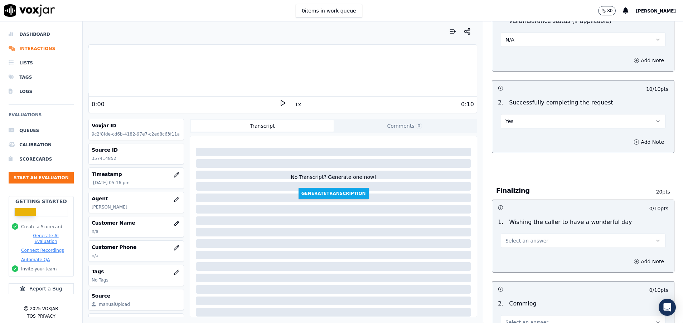
scroll to position [376, 0]
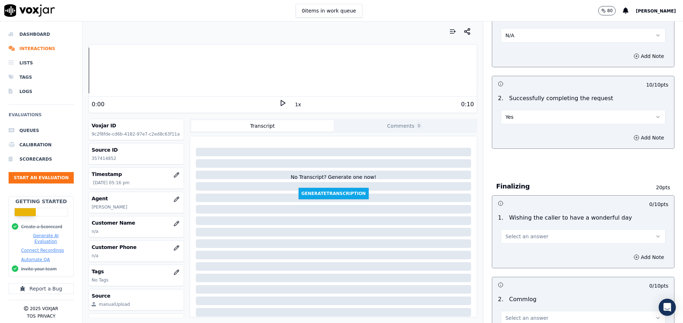
click at [526, 236] on span "Select an answer" at bounding box center [526, 236] width 43 height 7
click at [531, 253] on div "Yes" at bounding box center [564, 252] width 147 height 11
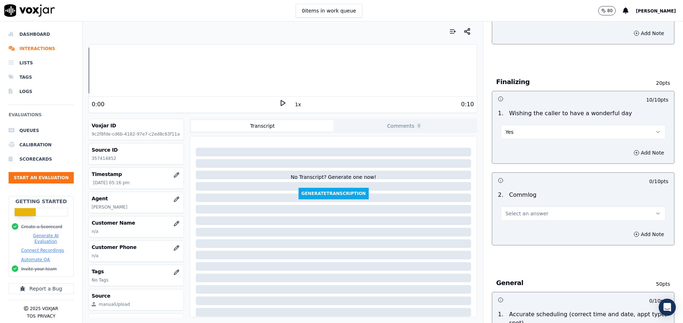
scroll to position [483, 0]
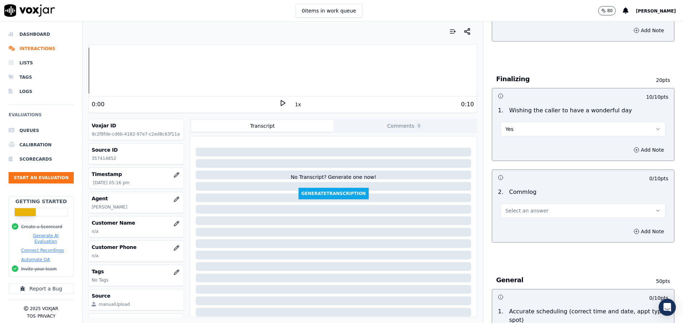
click at [519, 212] on span "Select an answer" at bounding box center [526, 210] width 43 height 7
click at [517, 226] on div "Yes" at bounding box center [564, 226] width 147 height 11
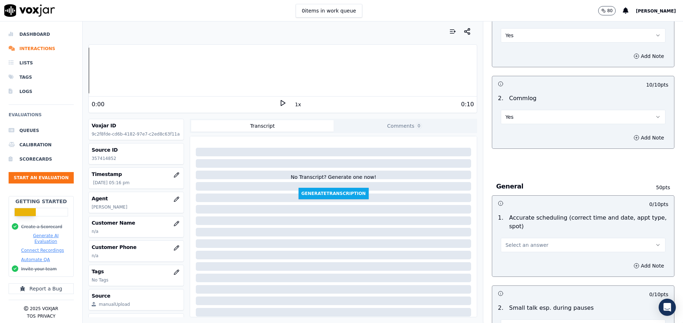
scroll to position [644, 0]
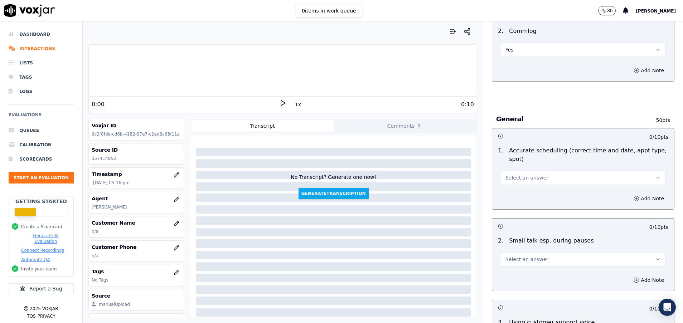
click at [516, 188] on div "Add Note" at bounding box center [583, 198] width 182 height 21
click at [516, 184] on button "Select an answer" at bounding box center [582, 178] width 165 height 14
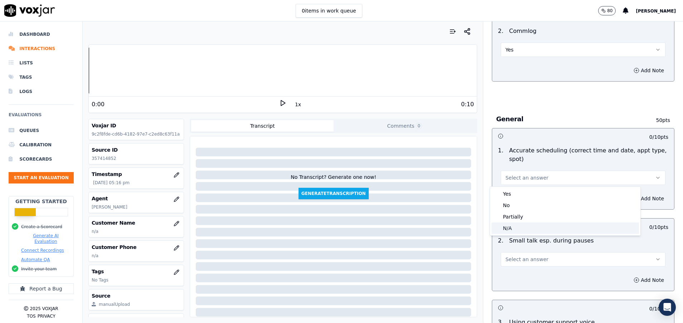
click at [519, 228] on div "N/A" at bounding box center [564, 227] width 147 height 11
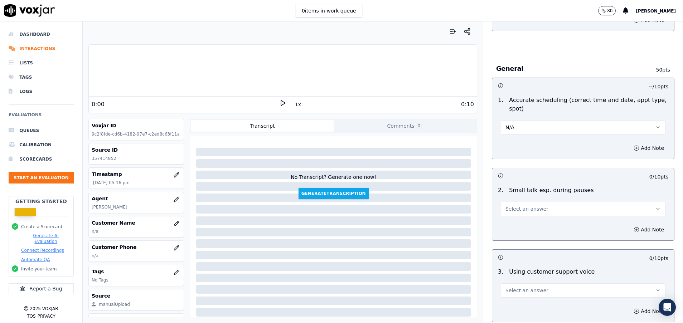
scroll to position [751, 0]
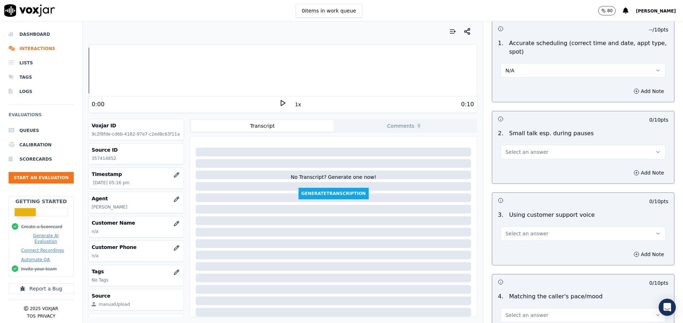
click at [517, 155] on span "Select an answer" at bounding box center [526, 151] width 43 height 7
click at [517, 188] on div "N/A" at bounding box center [564, 190] width 147 height 11
click at [520, 234] on span "Select an answer" at bounding box center [526, 233] width 43 height 7
click at [525, 246] on div "Yes" at bounding box center [564, 249] width 147 height 11
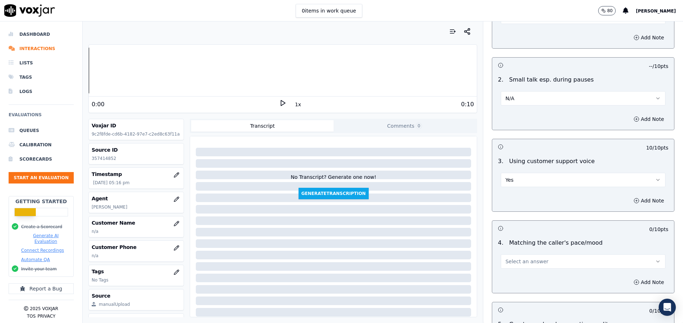
scroll to position [859, 0]
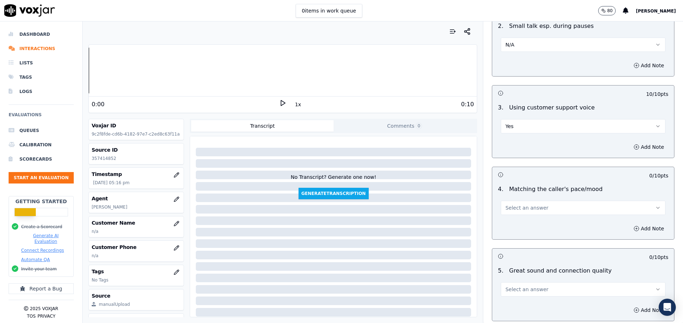
click at [521, 210] on span "Select an answer" at bounding box center [526, 207] width 43 height 7
click at [521, 219] on div "Yes" at bounding box center [564, 223] width 147 height 11
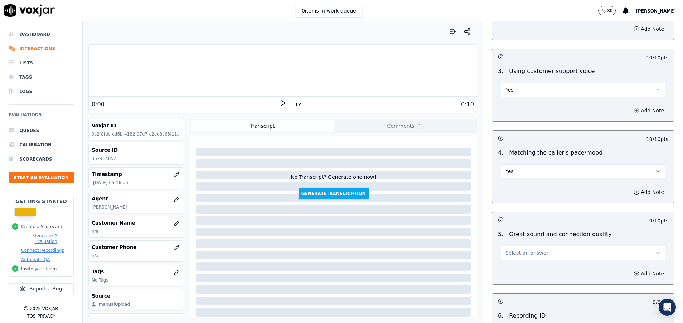
scroll to position [912, 0]
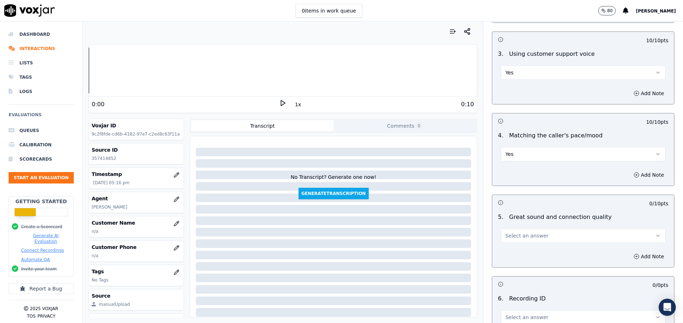
click at [522, 232] on span "Select an answer" at bounding box center [526, 235] width 43 height 7
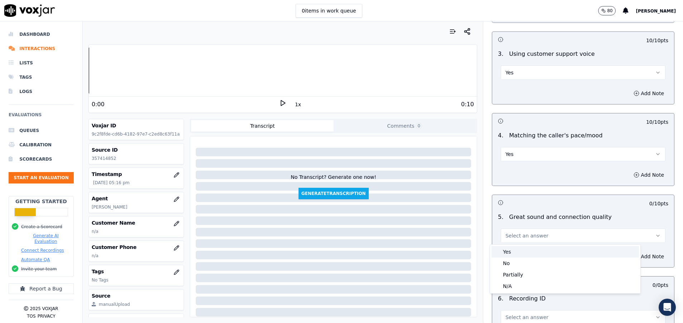
click at [522, 249] on div "Yes" at bounding box center [564, 251] width 147 height 11
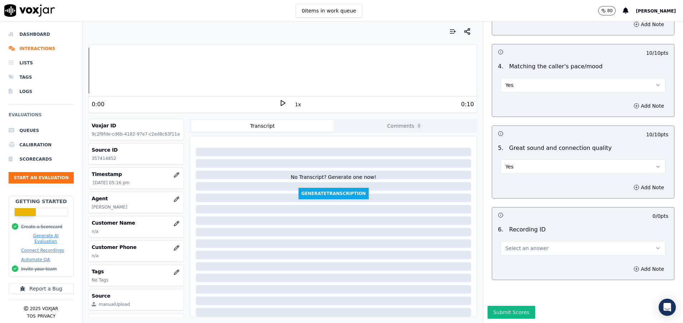
scroll to position [1006, 0]
click at [518, 245] on span "Select an answer" at bounding box center [526, 248] width 43 height 7
click at [518, 244] on div "N/A" at bounding box center [564, 243] width 147 height 11
click at [497, 306] on button "Submit Scores" at bounding box center [511, 312] width 48 height 13
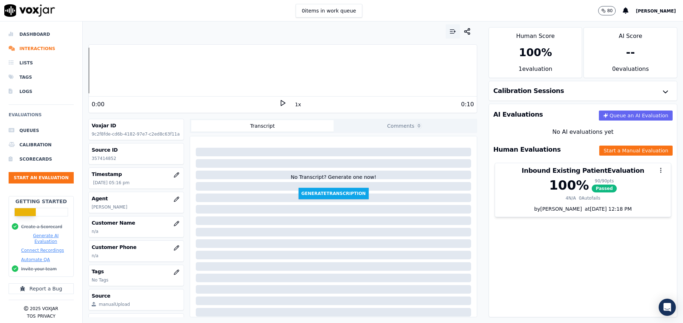
click at [449, 30] on icon "button" at bounding box center [452, 31] width 7 height 7
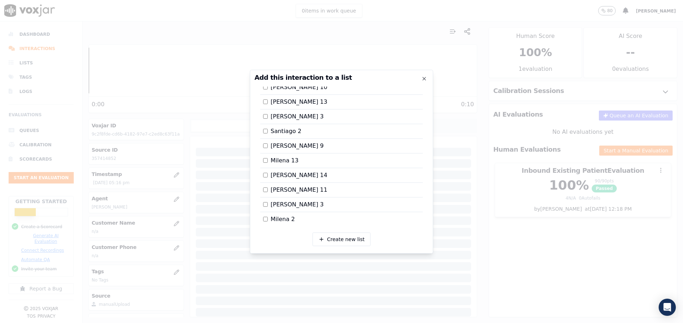
scroll to position [870, 0]
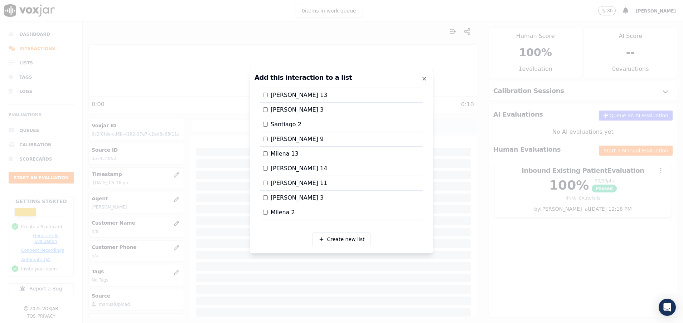
click at [495, 254] on div at bounding box center [341, 161] width 683 height 323
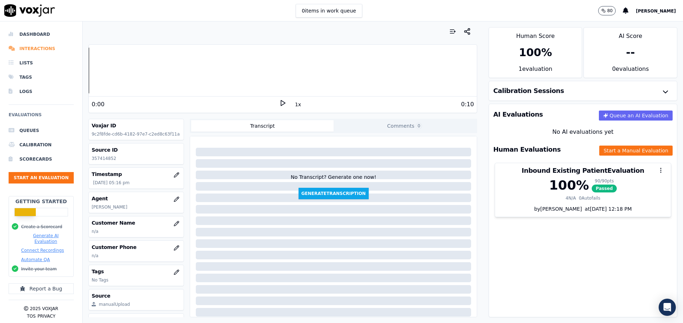
click at [41, 48] on li "Interactions" at bounding box center [41, 48] width 65 height 14
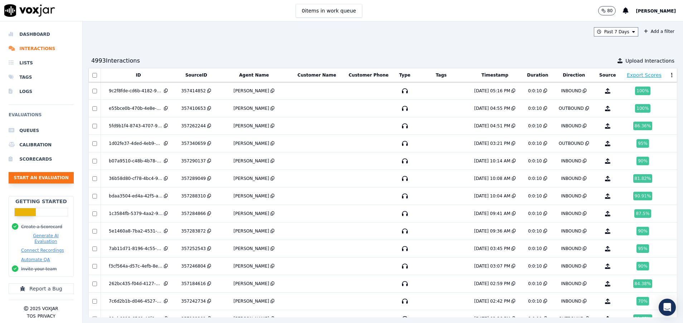
click at [64, 176] on button "Start an Evaluation" at bounding box center [41, 177] width 65 height 11
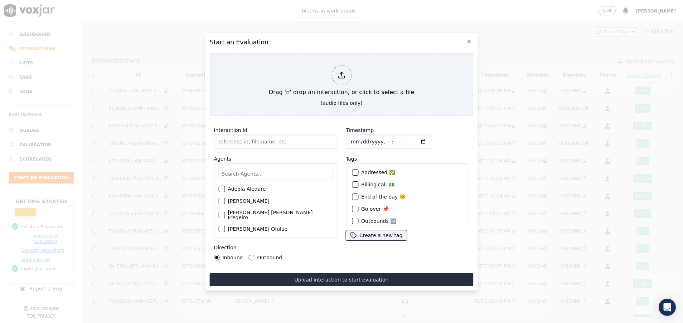
paste input "357415560"
type input "357415560"
click at [259, 169] on input "text" at bounding box center [275, 174] width 114 height 12
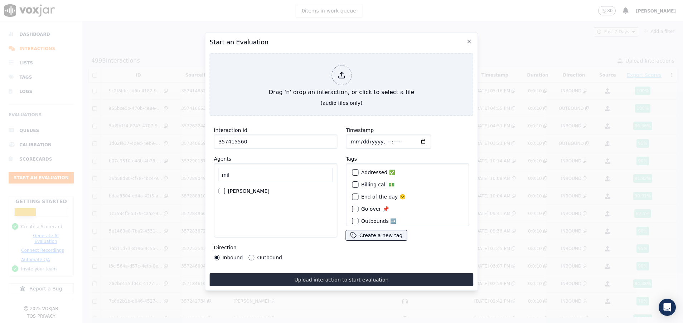
type input "mil"
click at [219, 189] on div "button" at bounding box center [221, 191] width 5 height 5
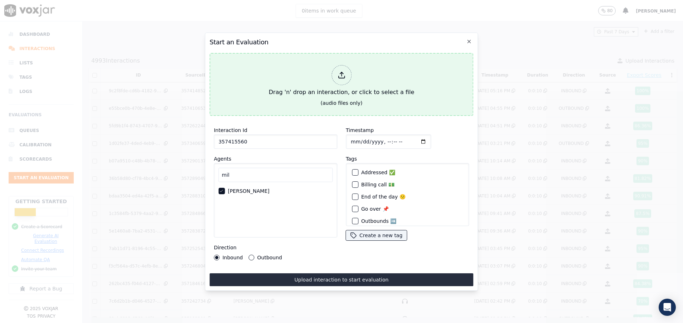
click at [274, 77] on div "Drag 'n' drop an interaction, or click to select a file" at bounding box center [341, 80] width 151 height 37
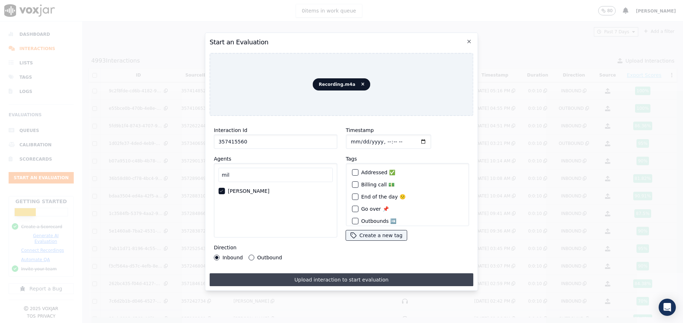
click at [319, 274] on button "Upload interaction to start evaluation" at bounding box center [341, 279] width 264 height 13
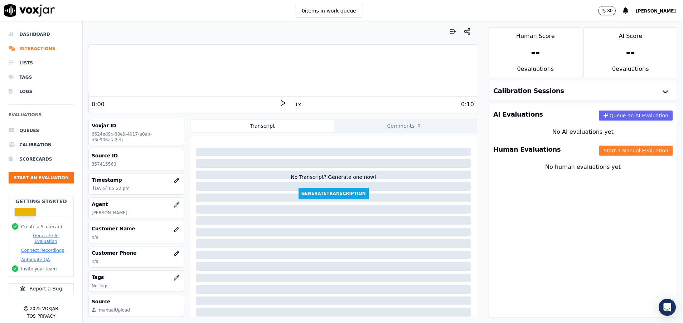
click at [601, 148] on button "Start a Manual Evaluation" at bounding box center [635, 151] width 73 height 10
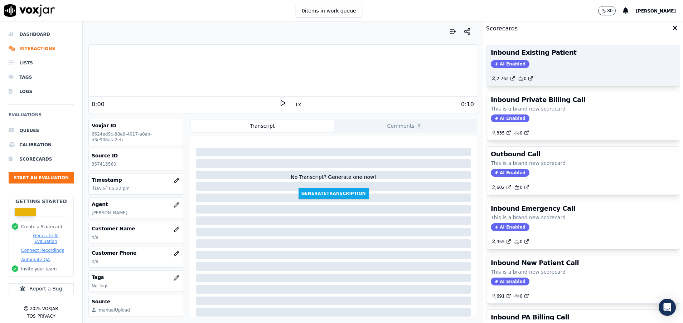
click at [557, 58] on div "Inbound Existing Patient AI Enabled 2 762 0" at bounding box center [582, 65] width 193 height 41
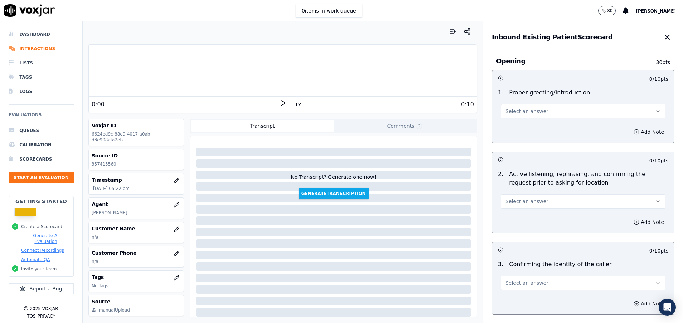
click at [512, 111] on span "Select an answer" at bounding box center [526, 111] width 43 height 7
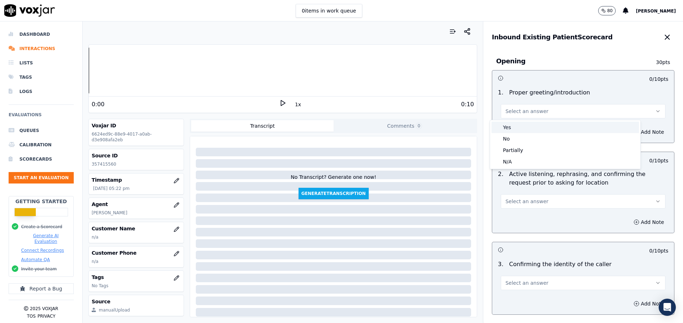
click at [512, 127] on div "Yes" at bounding box center [564, 127] width 147 height 11
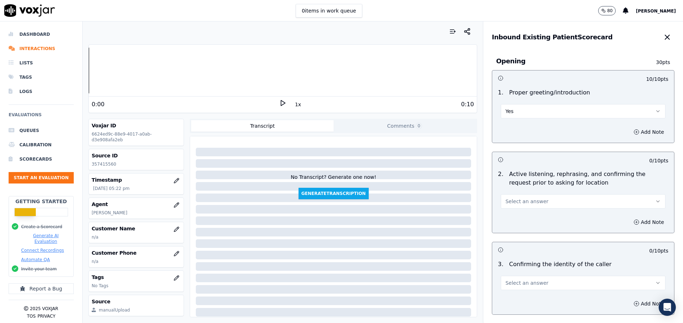
click at [516, 200] on span "Select an answer" at bounding box center [526, 201] width 43 height 7
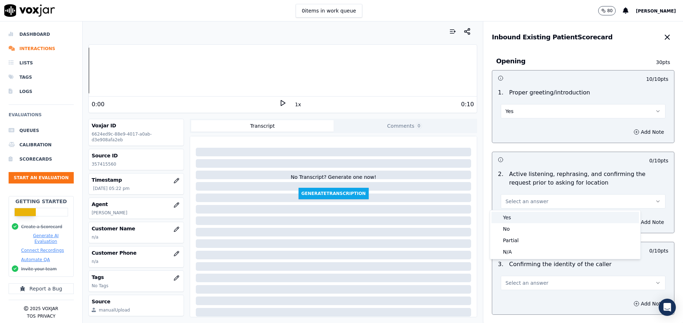
click at [519, 215] on div "Yes" at bounding box center [564, 217] width 147 height 11
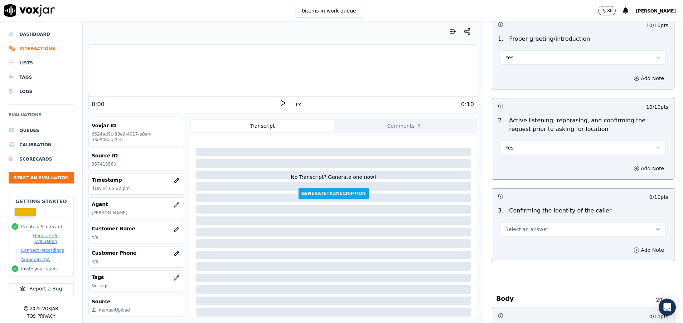
scroll to position [107, 0]
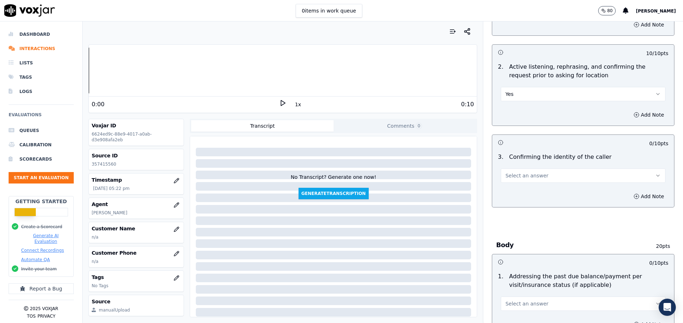
click at [557, 174] on button "Select an answer" at bounding box center [582, 175] width 165 height 14
click at [525, 203] on div "No" at bounding box center [564, 202] width 147 height 11
click at [541, 175] on button "No" at bounding box center [582, 175] width 165 height 14
click at [533, 190] on div "Yes" at bounding box center [564, 191] width 147 height 11
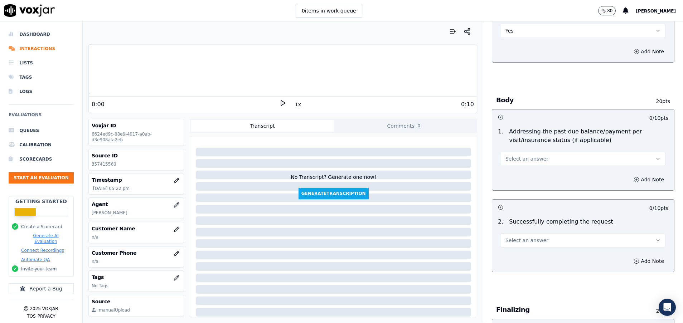
scroll to position [268, 0]
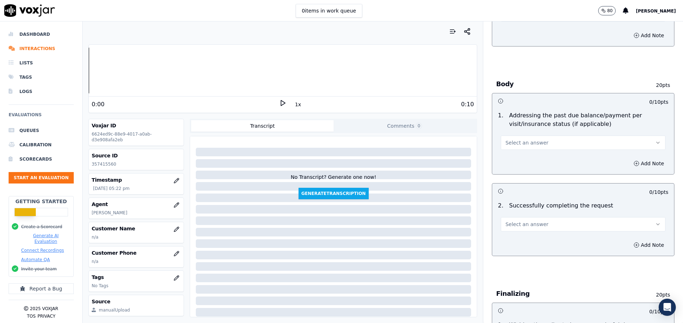
click at [520, 147] on button "Select an answer" at bounding box center [582, 143] width 165 height 14
click at [529, 181] on div "N/A" at bounding box center [564, 181] width 147 height 11
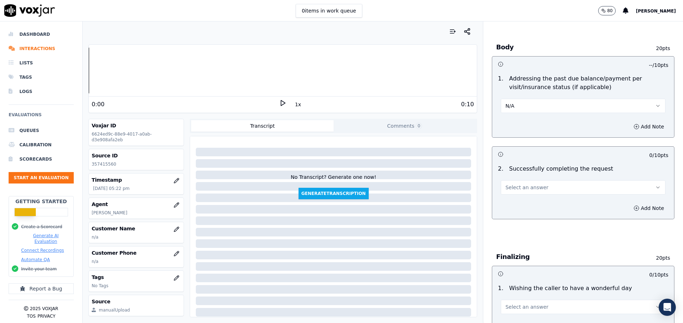
scroll to position [322, 0]
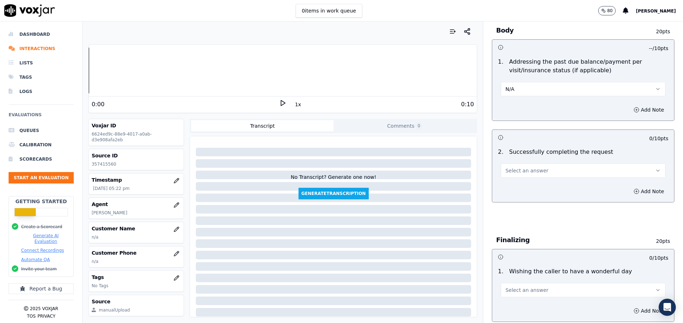
click at [523, 169] on span "Select an answer" at bounding box center [526, 170] width 43 height 7
click at [525, 182] on div "Yes" at bounding box center [564, 186] width 147 height 11
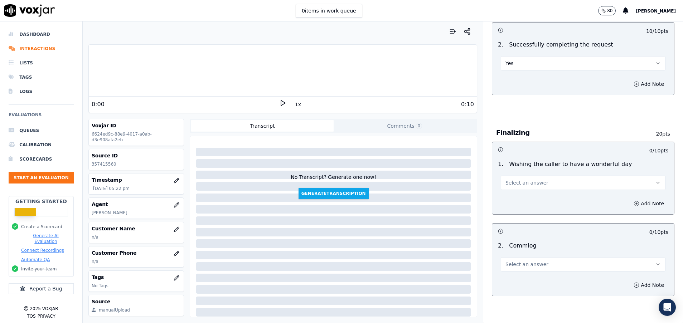
scroll to position [483, 0]
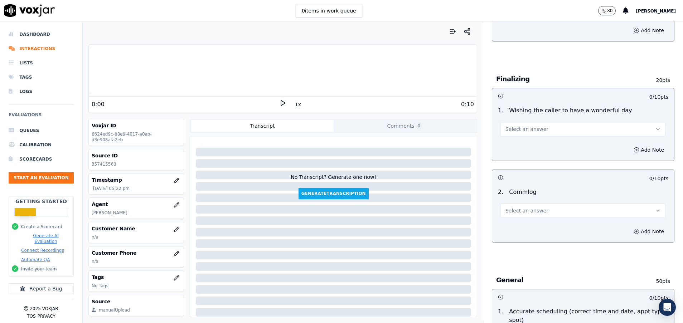
click at [556, 216] on button "Select an answer" at bounding box center [582, 211] width 165 height 14
click at [551, 225] on div "Yes" at bounding box center [564, 226] width 147 height 11
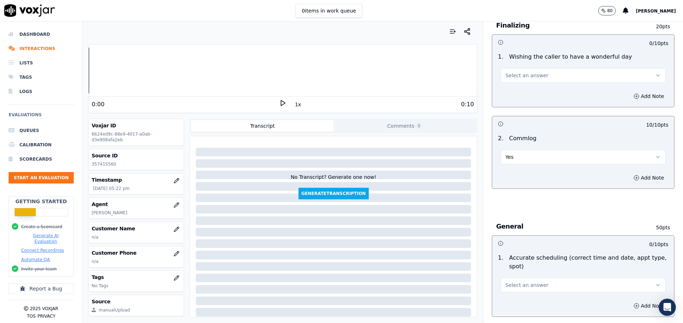
scroll to position [590, 0]
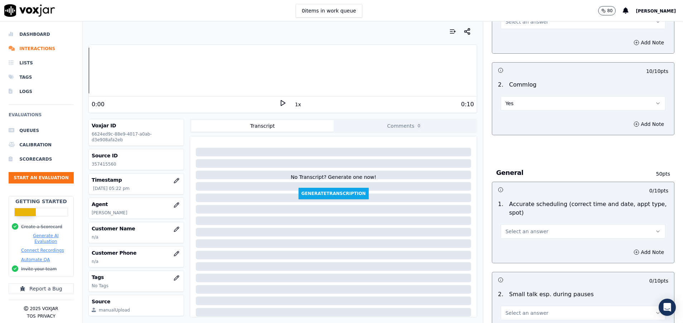
click at [547, 231] on button "Select an answer" at bounding box center [582, 231] width 165 height 14
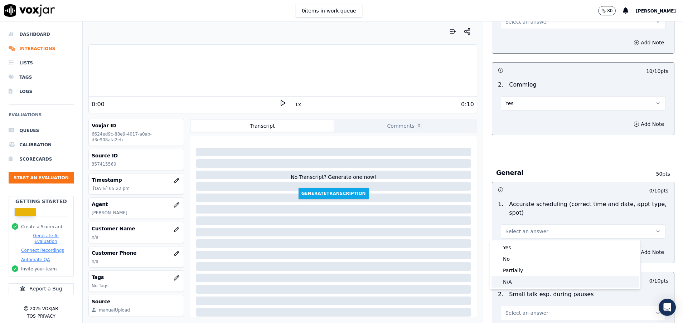
click at [532, 281] on div "N/A" at bounding box center [564, 281] width 147 height 11
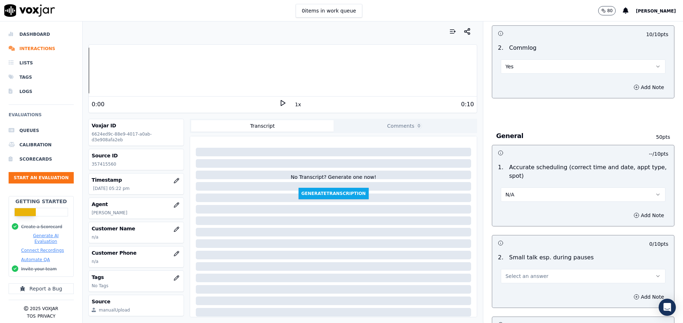
scroll to position [644, 0]
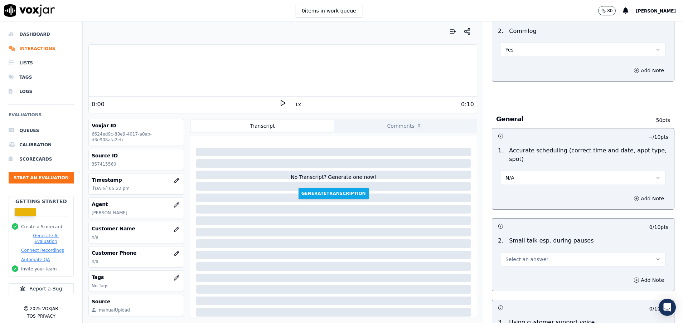
click at [533, 261] on button "Select an answer" at bounding box center [582, 259] width 165 height 14
click at [533, 273] on div "Yes" at bounding box center [564, 275] width 147 height 11
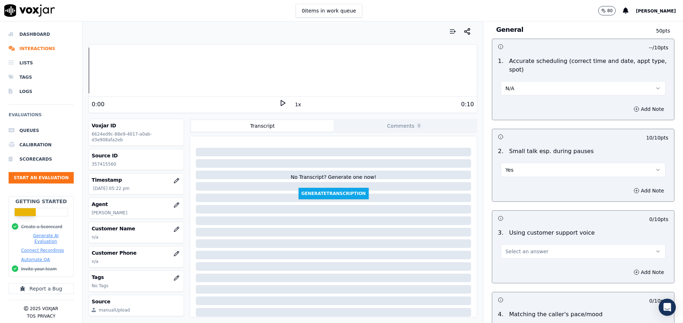
scroll to position [751, 0]
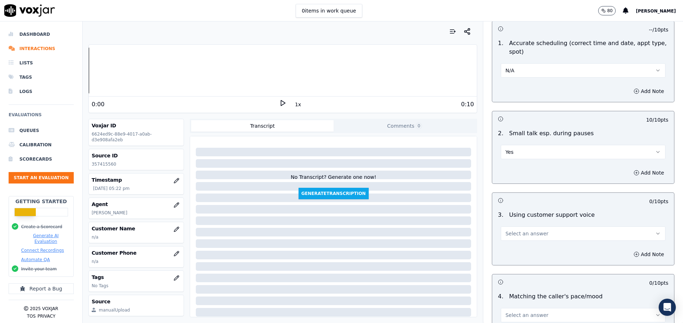
click at [528, 235] on span "Select an answer" at bounding box center [526, 233] width 43 height 7
click at [528, 247] on div "Yes" at bounding box center [564, 249] width 147 height 11
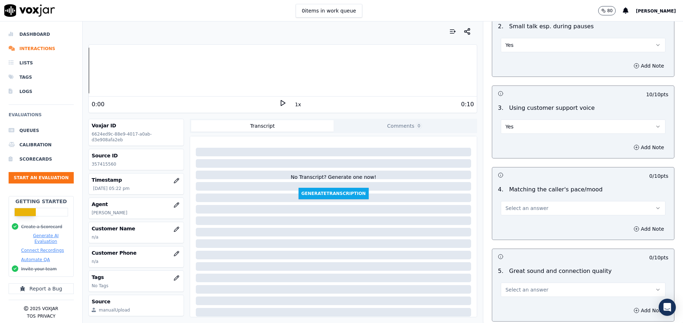
scroll to position [859, 0]
click at [529, 211] on span "Select an answer" at bounding box center [526, 207] width 43 height 7
click at [529, 222] on div "Yes" at bounding box center [564, 223] width 147 height 11
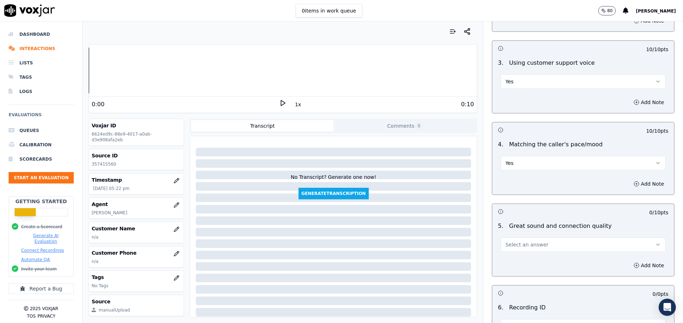
scroll to position [966, 0]
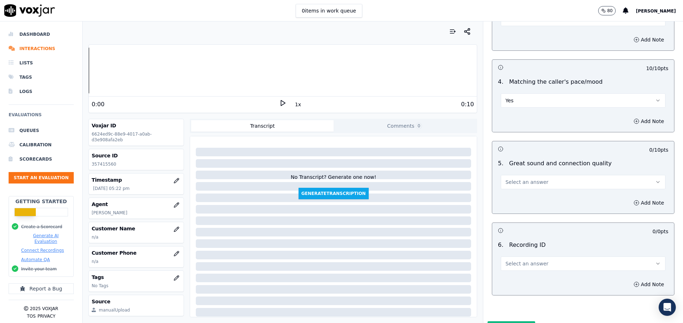
click at [525, 186] on button "Select an answer" at bounding box center [582, 182] width 165 height 14
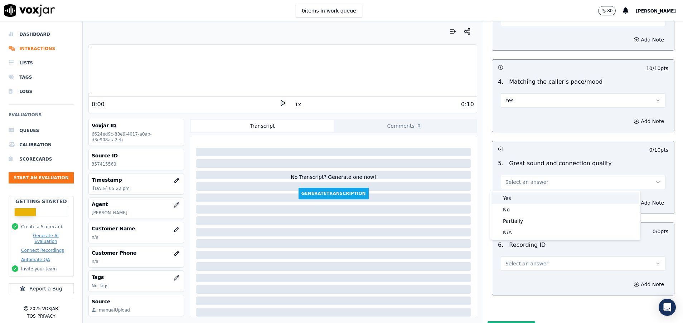
click at [525, 200] on div "Yes" at bounding box center [564, 197] width 147 height 11
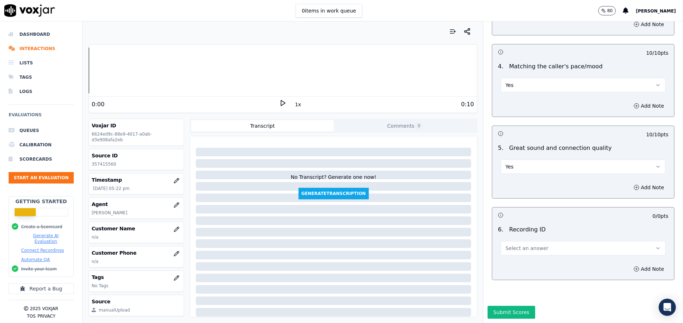
scroll to position [1006, 0]
click at [529, 245] on span "Select an answer" at bounding box center [526, 248] width 43 height 7
click at [530, 245] on div "N/A" at bounding box center [564, 243] width 147 height 11
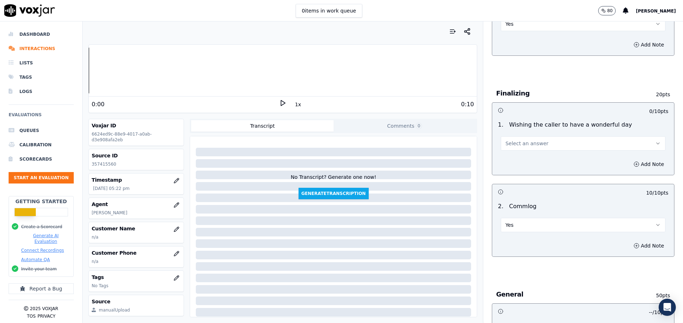
scroll to position [416, 0]
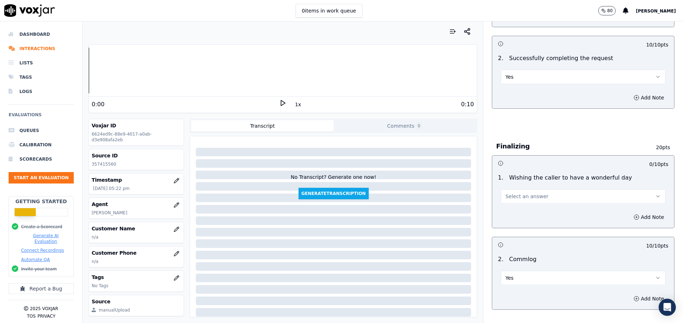
click at [559, 194] on button "Select an answer" at bounding box center [582, 196] width 165 height 14
click at [541, 212] on div "Yes" at bounding box center [564, 212] width 147 height 11
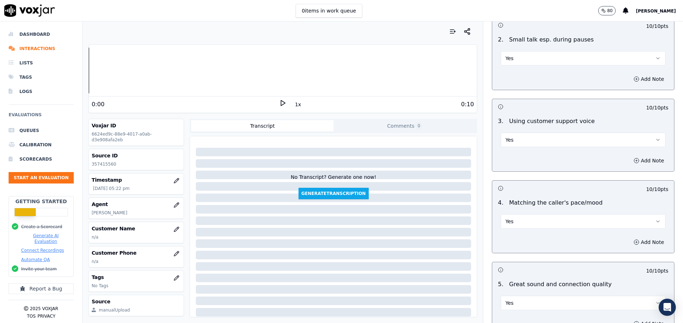
scroll to position [1006, 0]
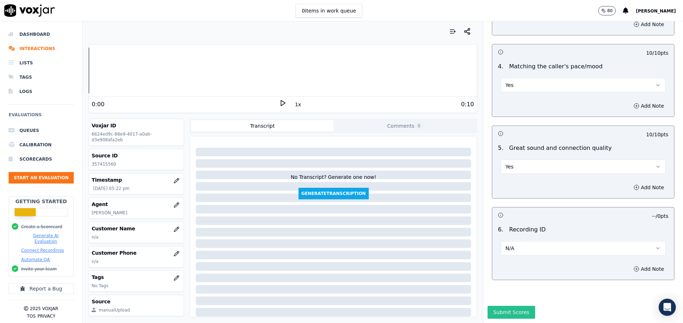
click at [509, 306] on button "Submit Scores" at bounding box center [511, 312] width 48 height 13
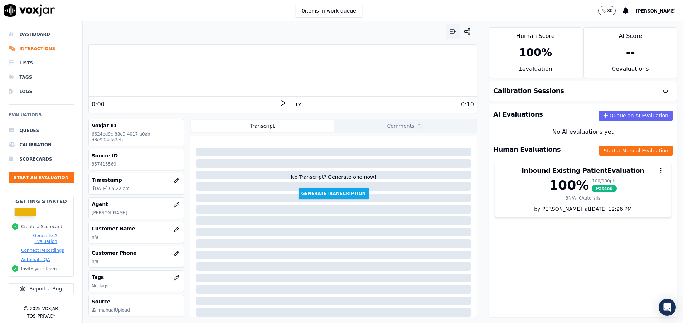
click at [449, 30] on icon "button" at bounding box center [452, 31] width 7 height 7
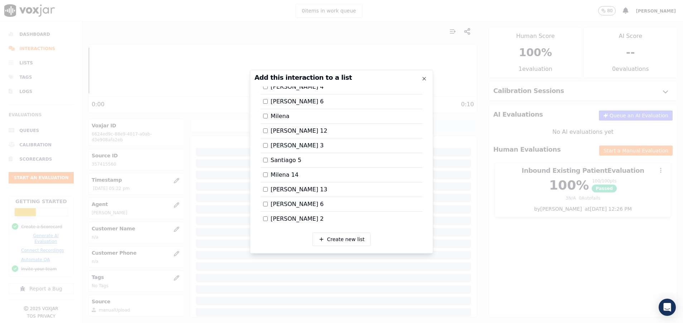
scroll to position [645, 0]
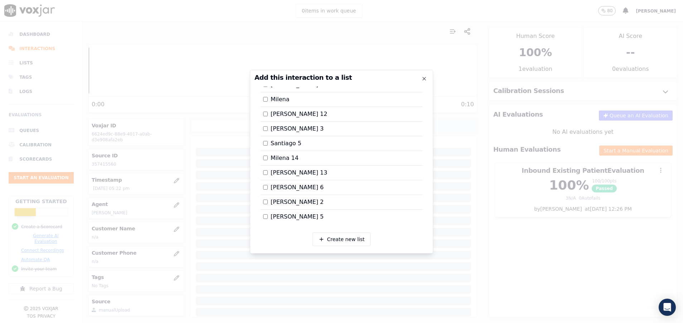
click at [532, 237] on div at bounding box center [341, 161] width 683 height 323
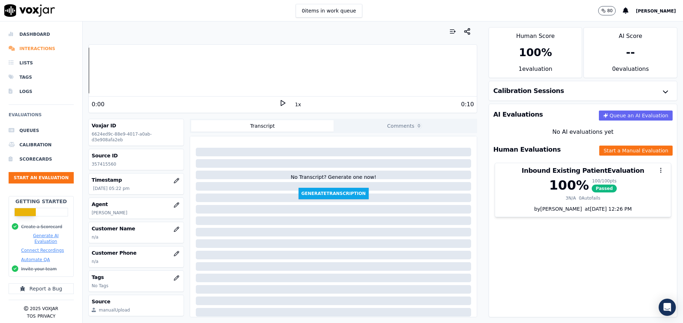
click at [42, 46] on li "Interactions" at bounding box center [41, 48] width 65 height 14
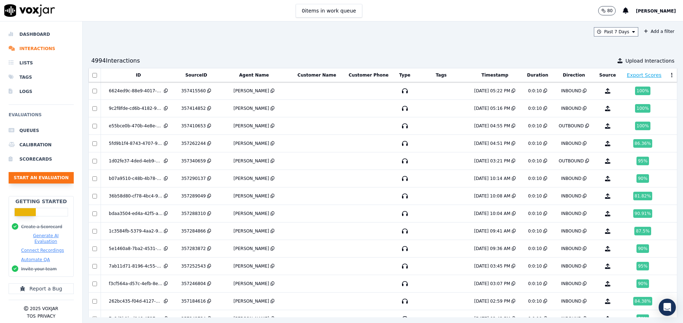
click at [41, 177] on button "Start an Evaluation" at bounding box center [41, 177] width 65 height 11
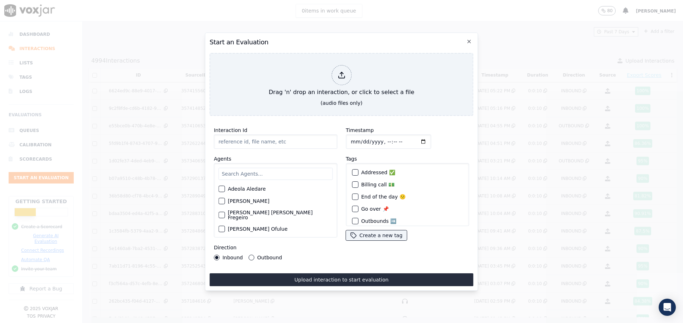
paste input "357396799"
type input "357396799"
click at [238, 169] on input "text" at bounding box center [275, 174] width 114 height 12
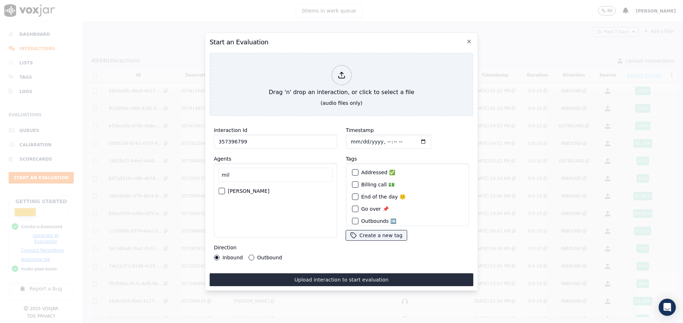
type input "mil"
click at [224, 189] on div "button" at bounding box center [221, 191] width 5 height 5
click at [251, 255] on button "Outbound" at bounding box center [252, 258] width 6 height 6
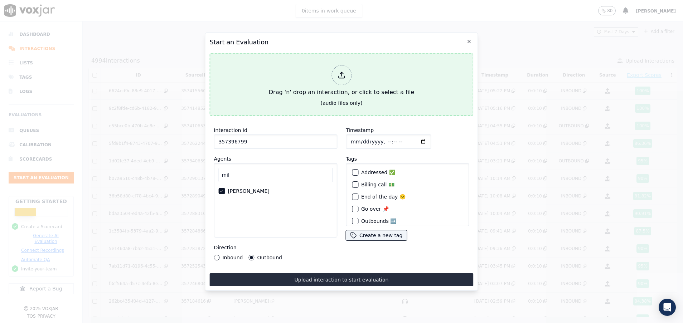
click at [301, 97] on button "Drag 'n' drop an interaction, or click to select a file (audio files only)" at bounding box center [341, 84] width 264 height 63
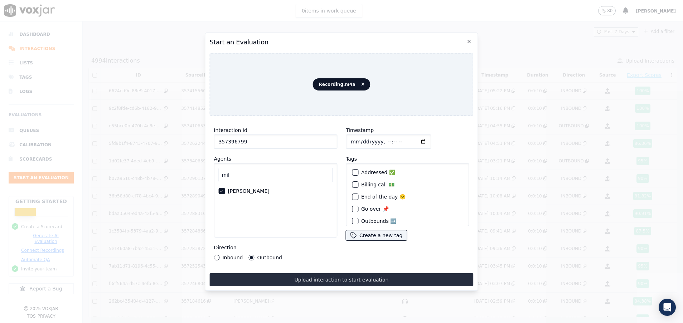
drag, startPoint x: 253, startPoint y: 138, endPoint x: 184, endPoint y: 140, distance: 69.1
click at [184, 323] on div "Start an Evaluation Recording.m4a Interaction Id 357396799 Agents mil [PERSON_N…" at bounding box center [341, 323] width 683 height 0
paste input "89894"
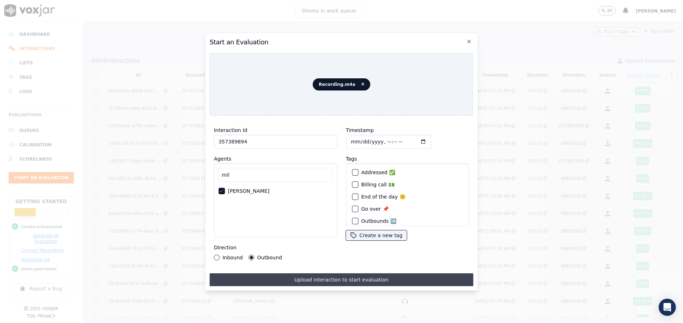
type input "357389894"
click at [298, 276] on button "Upload interaction to start evaluation" at bounding box center [341, 279] width 264 height 13
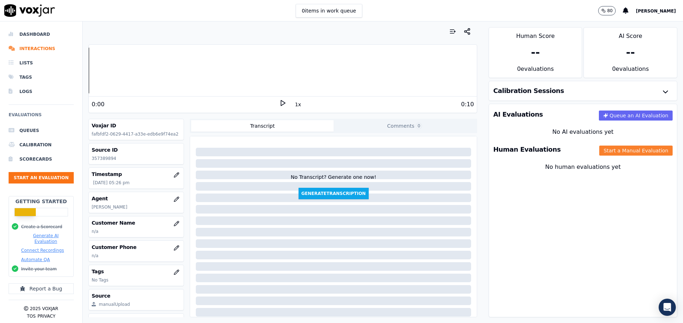
click at [611, 152] on button "Start a Manual Evaluation" at bounding box center [635, 151] width 73 height 10
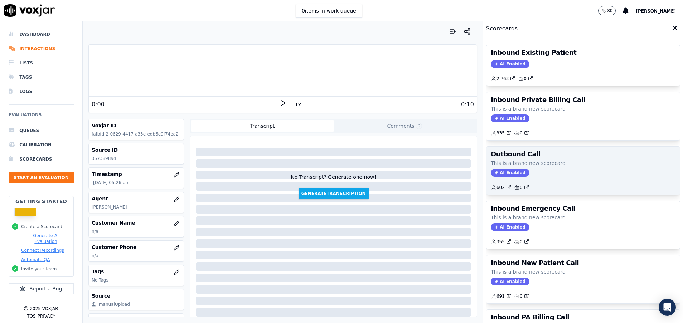
click at [556, 169] on div "AI Enabled" at bounding box center [582, 173] width 185 height 8
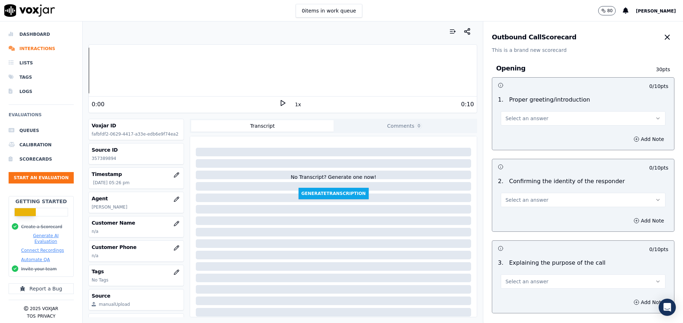
click at [514, 121] on span "Select an answer" at bounding box center [526, 118] width 43 height 7
click at [513, 137] on div "Yes" at bounding box center [564, 134] width 147 height 11
click at [525, 203] on span "Select an answer" at bounding box center [526, 199] width 43 height 7
click at [529, 216] on div "Yes" at bounding box center [564, 215] width 147 height 11
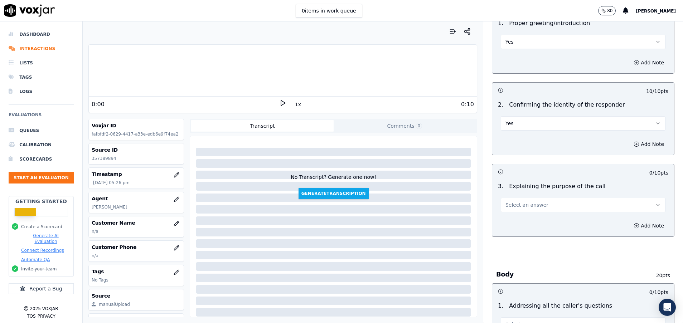
scroll to position [107, 0]
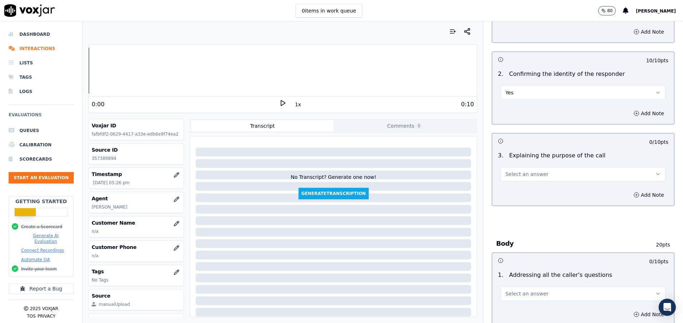
click at [524, 172] on span "Select an answer" at bounding box center [526, 174] width 43 height 7
click at [526, 185] on div "Yes" at bounding box center [564, 190] width 147 height 11
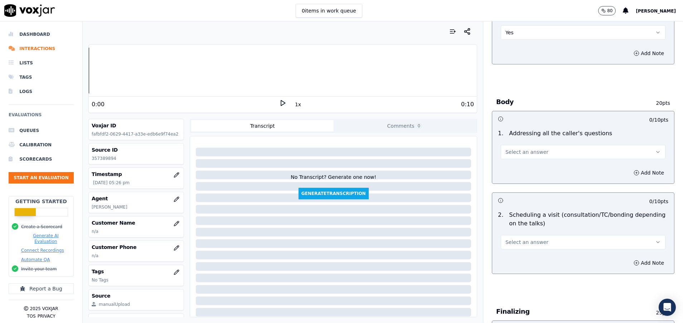
scroll to position [268, 0]
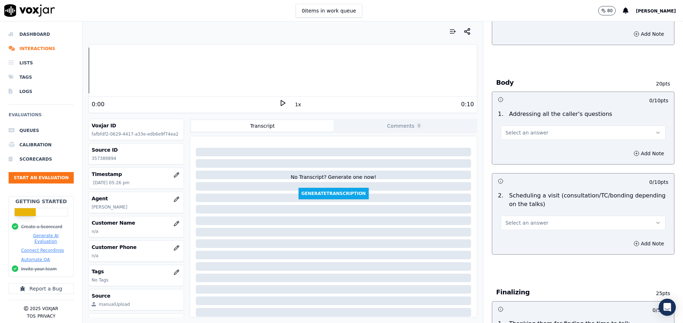
click at [525, 133] on span "Select an answer" at bounding box center [526, 132] width 43 height 7
click at [512, 172] on div "N/A" at bounding box center [564, 171] width 147 height 11
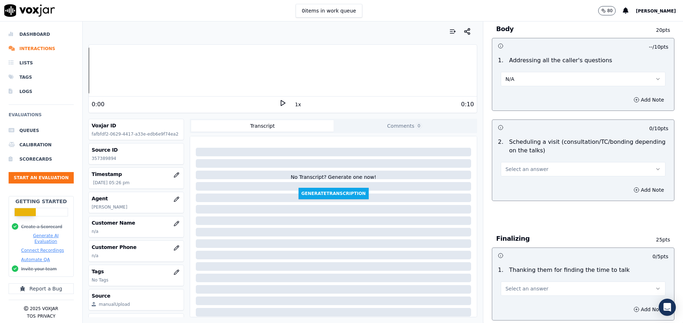
click at [505, 167] on span "Select an answer" at bounding box center [526, 169] width 43 height 7
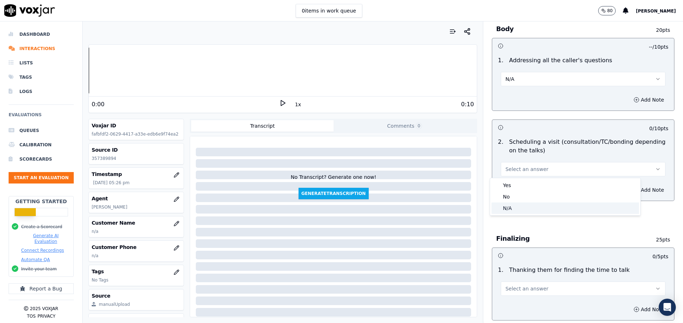
click at [508, 210] on div "N/A" at bounding box center [564, 207] width 147 height 11
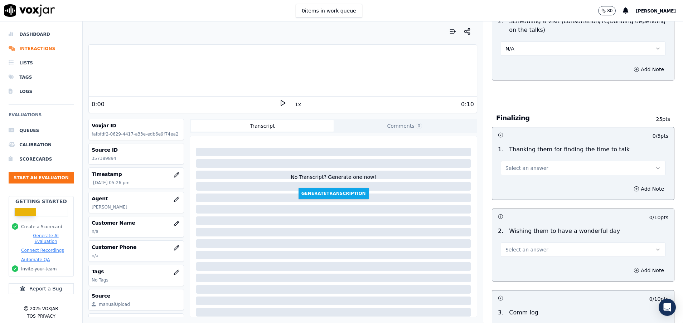
scroll to position [483, 0]
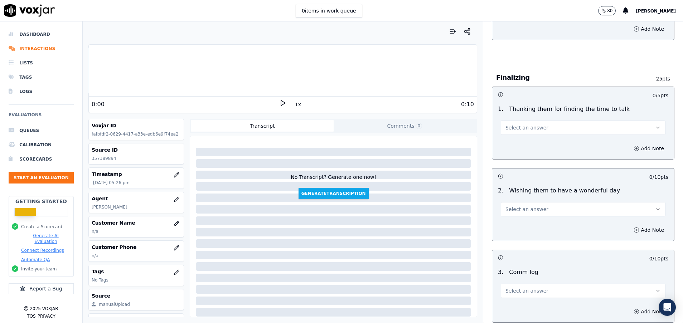
click at [537, 128] on button "Select an answer" at bounding box center [582, 128] width 165 height 14
click at [524, 167] on div "N/A" at bounding box center [564, 166] width 147 height 11
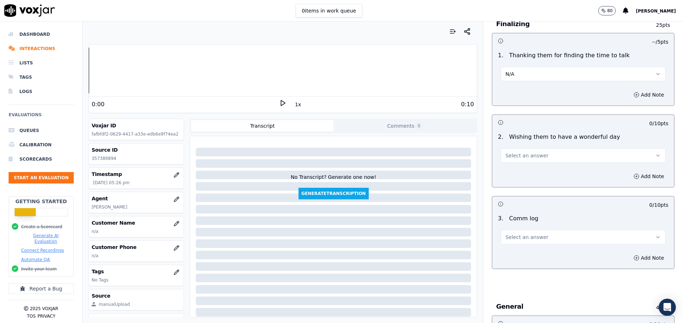
click at [524, 161] on button "Select an answer" at bounding box center [582, 155] width 165 height 14
click at [526, 195] on div "N/A" at bounding box center [564, 194] width 147 height 11
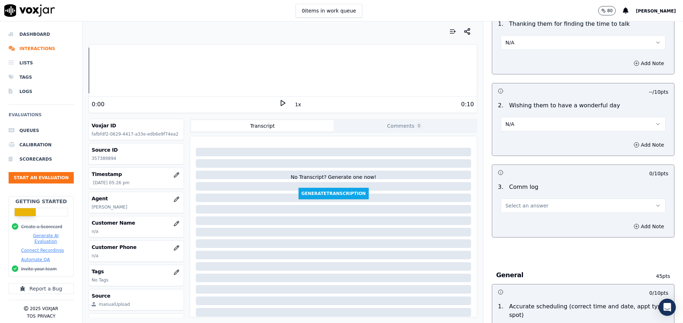
scroll to position [590, 0]
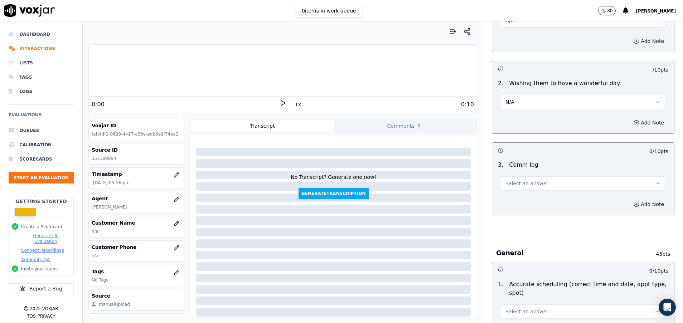
drag, startPoint x: 526, startPoint y: 179, endPoint x: 520, endPoint y: 189, distance: 11.9
click at [526, 179] on button "Select an answer" at bounding box center [582, 183] width 165 height 14
click at [516, 196] on div "Yes" at bounding box center [564, 199] width 147 height 11
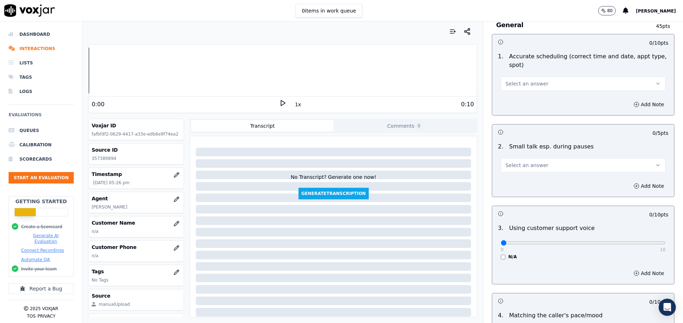
scroll to position [751, 0]
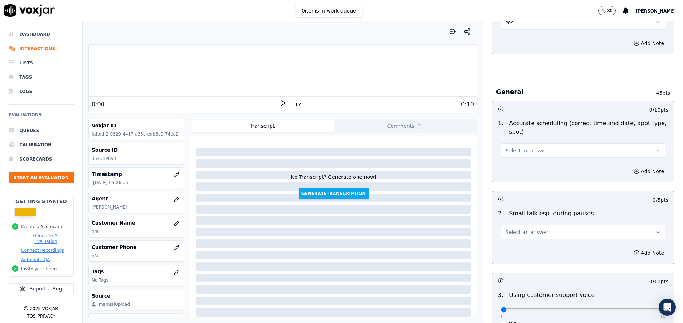
click at [514, 152] on span "Select an answer" at bounding box center [526, 150] width 43 height 7
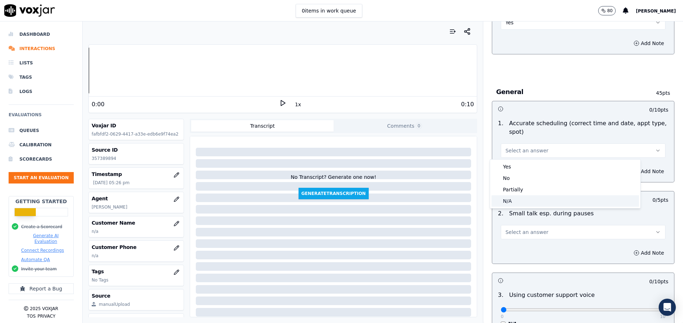
click at [513, 202] on div "N/A" at bounding box center [564, 200] width 147 height 11
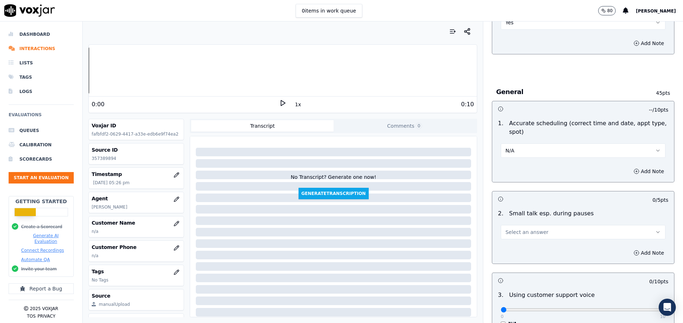
scroll to position [805, 0]
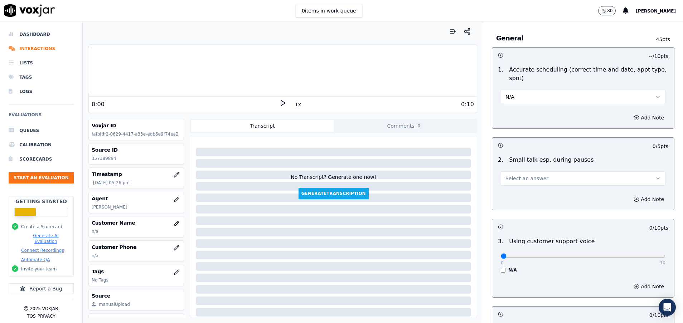
click at [513, 177] on span "Select an answer" at bounding box center [526, 178] width 43 height 7
click at [512, 216] on div "N/A" at bounding box center [564, 217] width 147 height 11
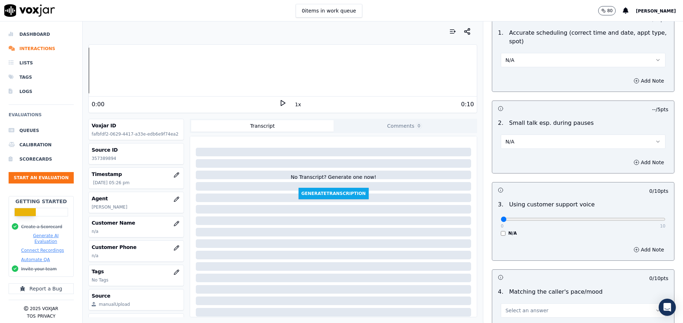
scroll to position [859, 0]
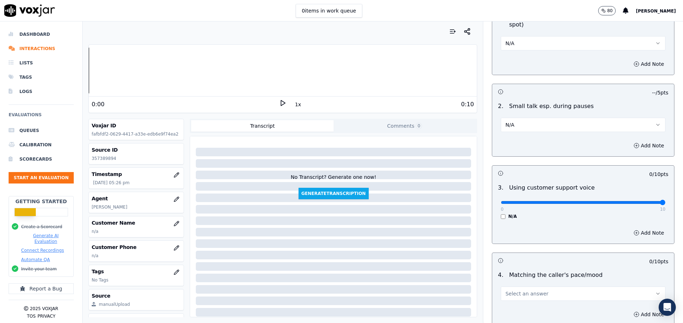
drag, startPoint x: 492, startPoint y: 204, endPoint x: 650, endPoint y: 208, distance: 158.2
type input "10"
click at [650, 204] on input "range" at bounding box center [582, 202] width 165 height 3
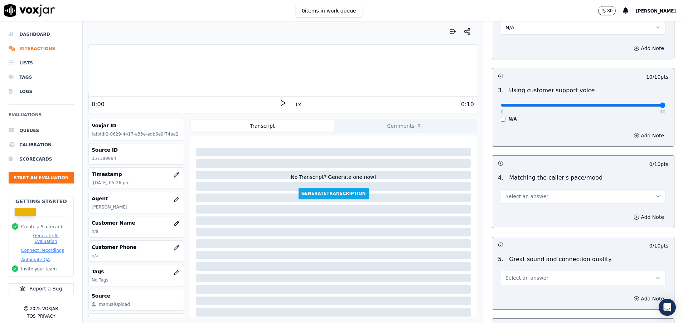
scroll to position [966, 0]
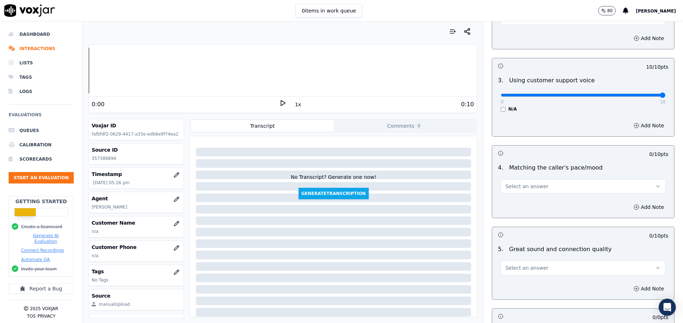
click at [514, 189] on span "Select an answer" at bounding box center [526, 186] width 43 height 7
click at [512, 205] on div "Yes" at bounding box center [564, 202] width 147 height 11
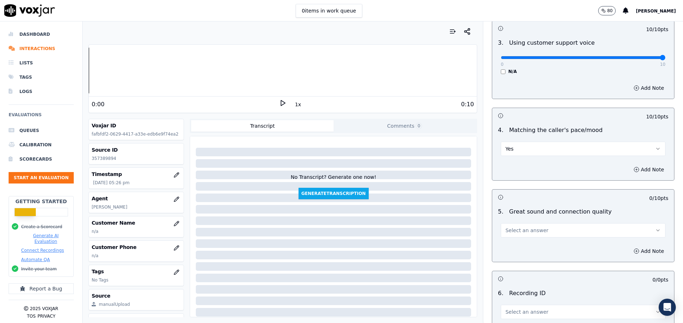
scroll to position [1019, 0]
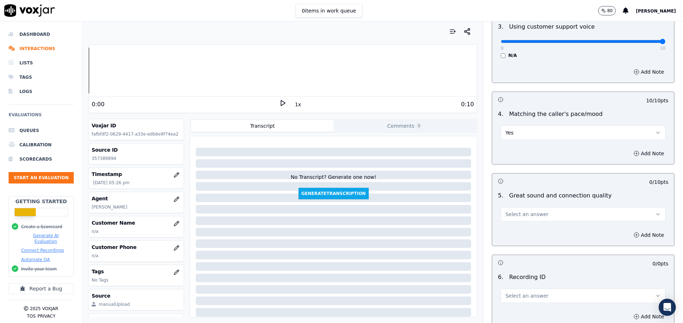
click at [512, 216] on span "Select an answer" at bounding box center [526, 214] width 43 height 7
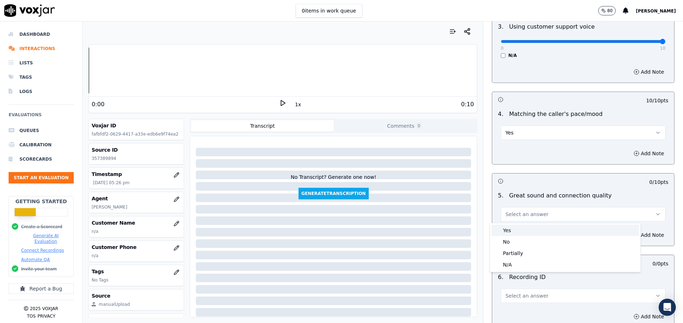
click at [512, 230] on div "Yes" at bounding box center [564, 230] width 147 height 11
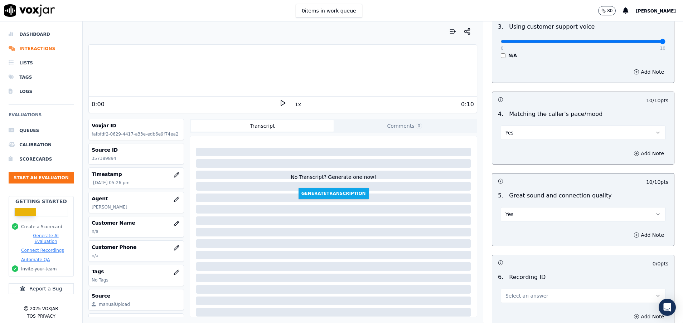
scroll to position [1073, 0]
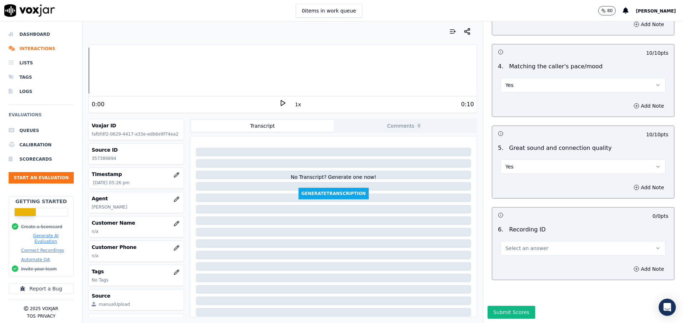
click at [511, 250] on div "6 . Recording ID Select an answer" at bounding box center [583, 240] width 182 height 36
click at [512, 245] on span "Select an answer" at bounding box center [526, 248] width 43 height 7
click at [511, 264] on div "N/A" at bounding box center [564, 262] width 147 height 11
click at [494, 306] on button "Submit Scores" at bounding box center [511, 312] width 48 height 13
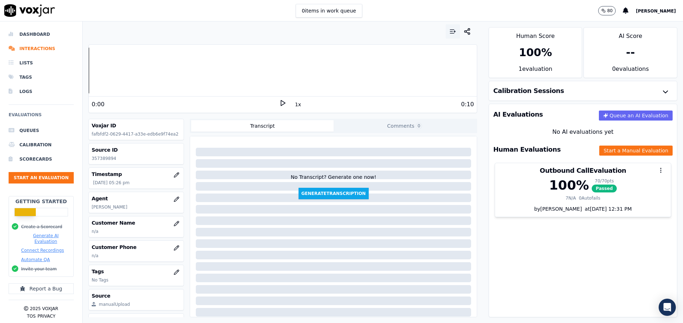
click at [449, 32] on icon "button" at bounding box center [452, 31] width 7 height 7
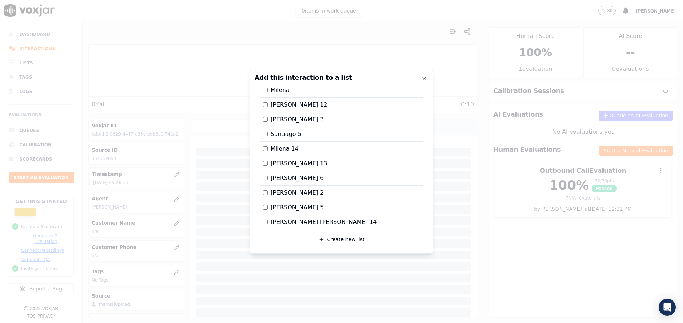
scroll to position [645, 0]
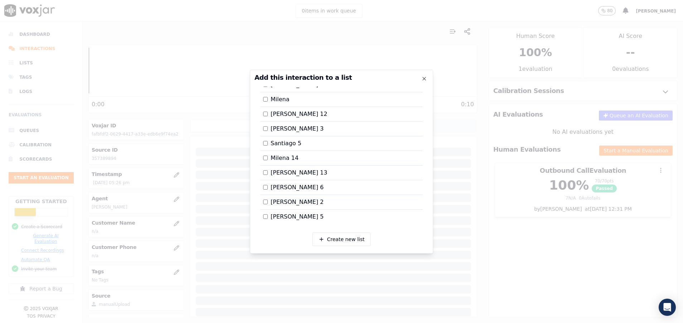
click at [546, 255] on div at bounding box center [341, 161] width 683 height 323
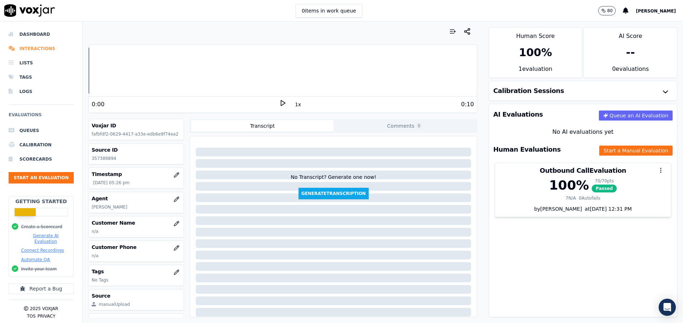
click at [43, 44] on li "Interactions" at bounding box center [41, 48] width 65 height 14
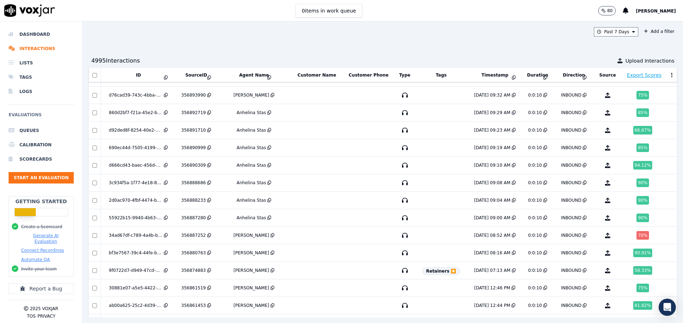
scroll to position [1469, 0]
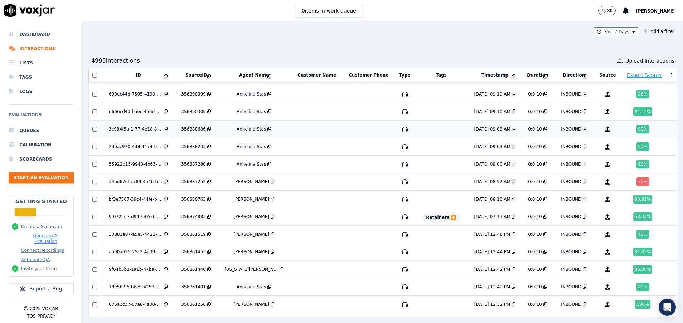
click at [636, 127] on div "90 %" at bounding box center [642, 129] width 13 height 9
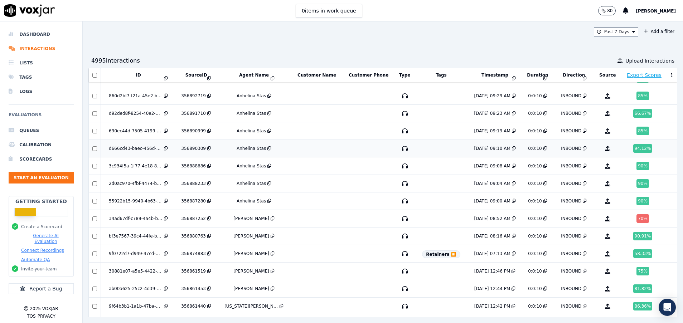
scroll to position [1415, 0]
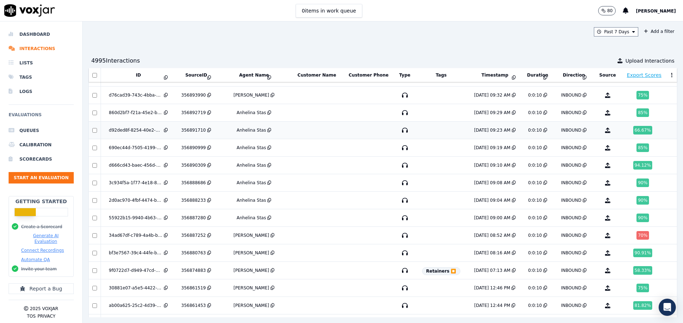
click at [633, 129] on div "66.67 %" at bounding box center [642, 130] width 19 height 9
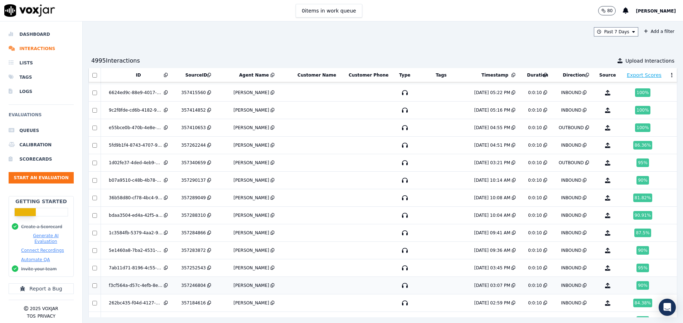
scroll to position [0, 0]
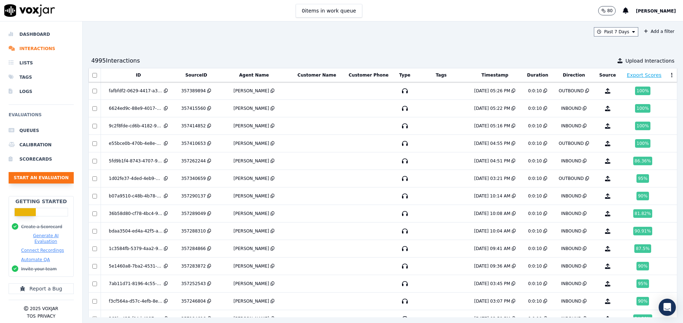
click at [47, 175] on button "Start an Evaluation" at bounding box center [41, 177] width 65 height 11
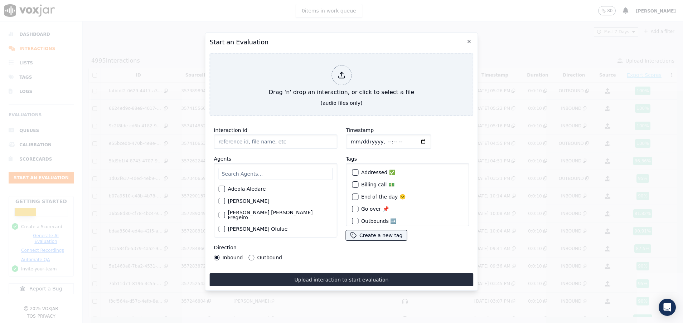
paste input "357419979"
type input "357419979"
click at [239, 168] on input "text" at bounding box center [275, 174] width 114 height 12
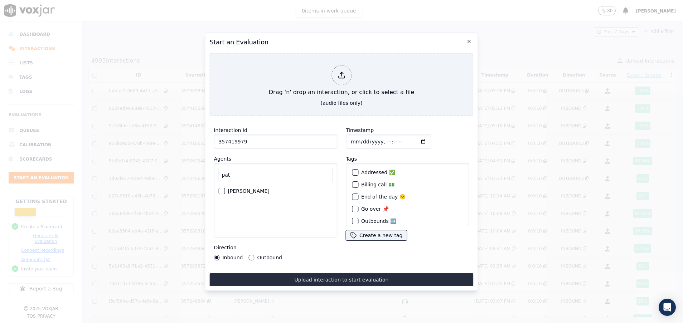
type input "pat"
click at [221, 189] on button "[PERSON_NAME]" at bounding box center [221, 191] width 6 height 6
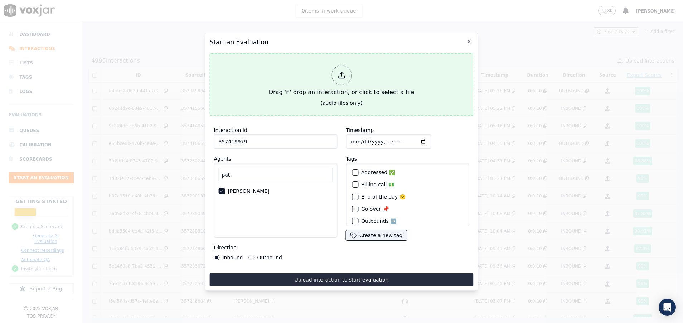
click at [296, 98] on button "Drag 'n' drop an interaction, or click to select a file (audio files only)" at bounding box center [341, 84] width 264 height 63
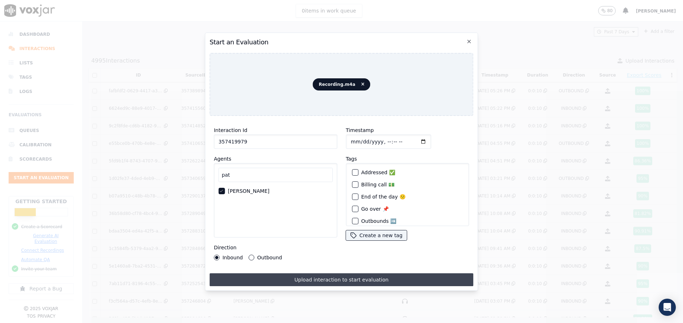
click at [295, 274] on button "Upload interaction to start evaluation" at bounding box center [341, 279] width 264 height 13
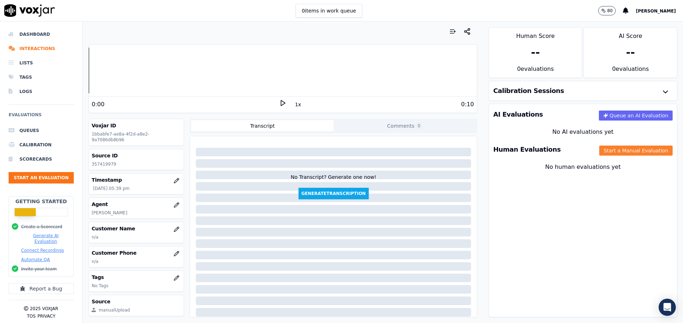
click at [599, 147] on button "Start a Manual Evaluation" at bounding box center [635, 151] width 73 height 10
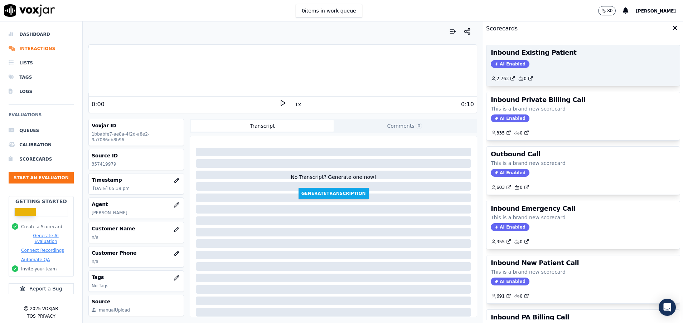
click at [543, 65] on div "AI Enabled" at bounding box center [582, 64] width 185 height 8
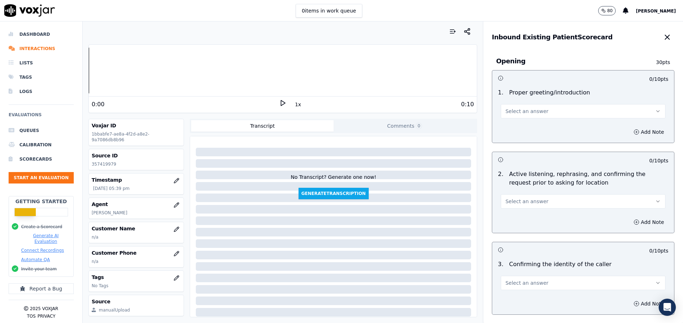
click at [522, 118] on div "1 . Proper greeting/introduction Select an answer" at bounding box center [583, 103] width 182 height 36
click at [521, 113] on span "Select an answer" at bounding box center [526, 111] width 43 height 7
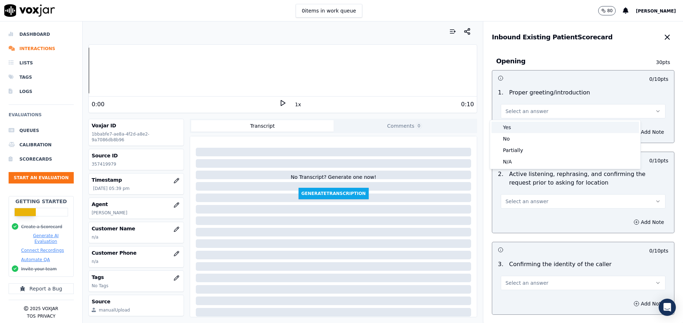
click at [520, 126] on div "Yes" at bounding box center [564, 127] width 147 height 11
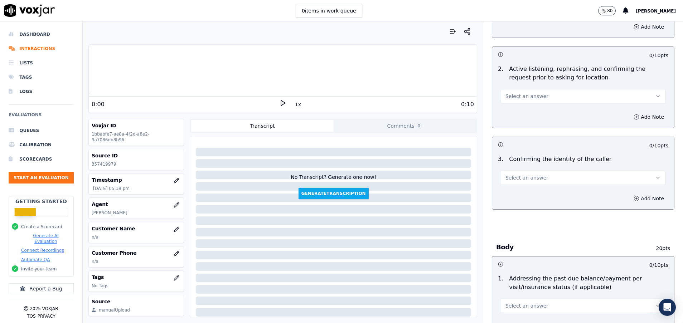
scroll to position [107, 0]
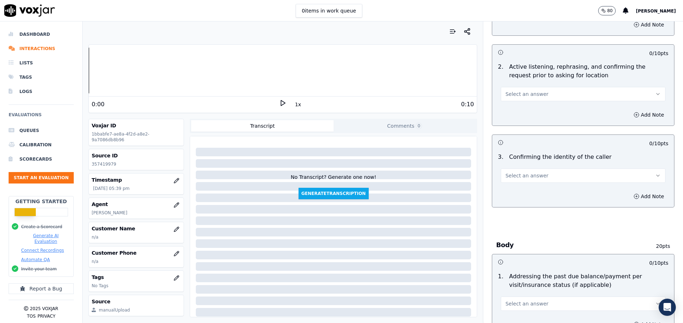
click at [517, 89] on button "Select an answer" at bounding box center [582, 94] width 165 height 14
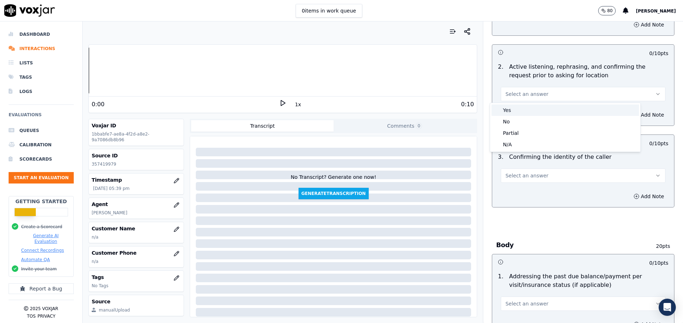
click at [516, 109] on div "Yes" at bounding box center [564, 109] width 147 height 11
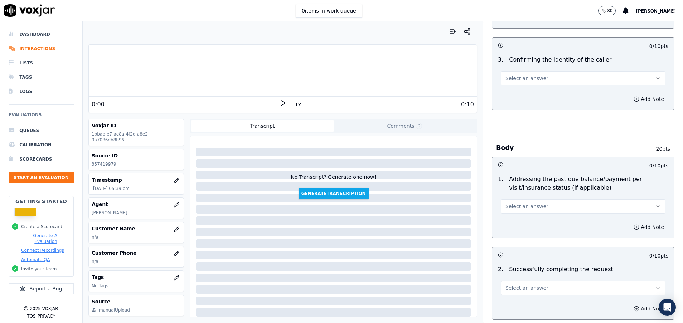
scroll to position [215, 0]
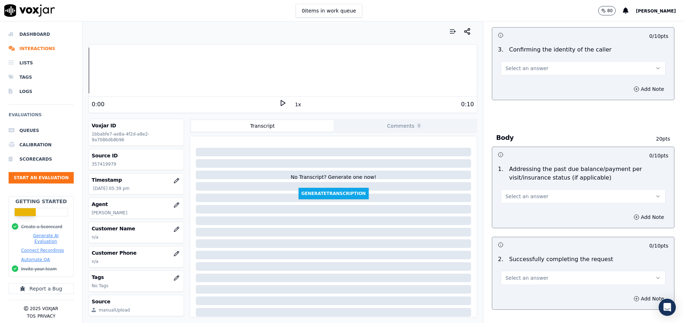
click at [541, 73] on button "Select an answer" at bounding box center [582, 68] width 165 height 14
click at [538, 84] on div "Yes" at bounding box center [564, 84] width 147 height 11
click at [542, 198] on button "Select an answer" at bounding box center [582, 196] width 165 height 14
click at [540, 212] on div "Yes" at bounding box center [564, 212] width 147 height 11
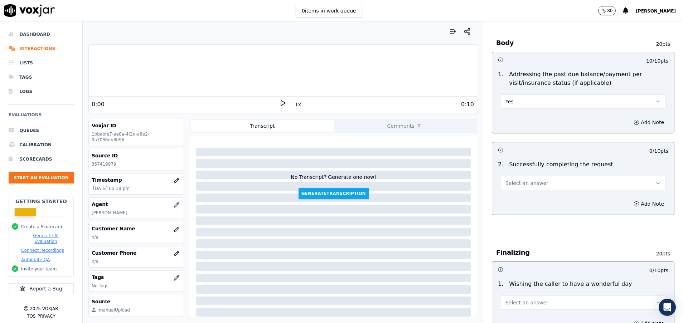
scroll to position [376, 0]
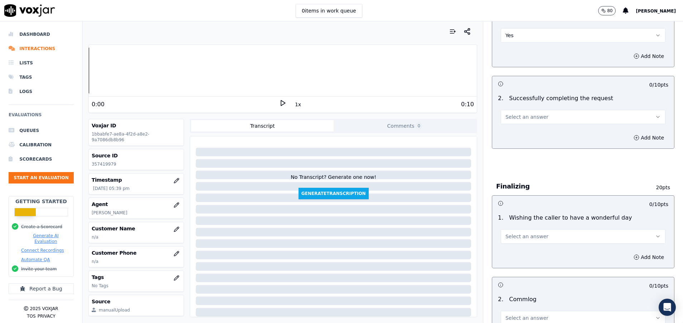
click at [561, 119] on button "Select an answer" at bounding box center [582, 117] width 165 height 14
click at [556, 130] on div "Yes" at bounding box center [564, 132] width 147 height 11
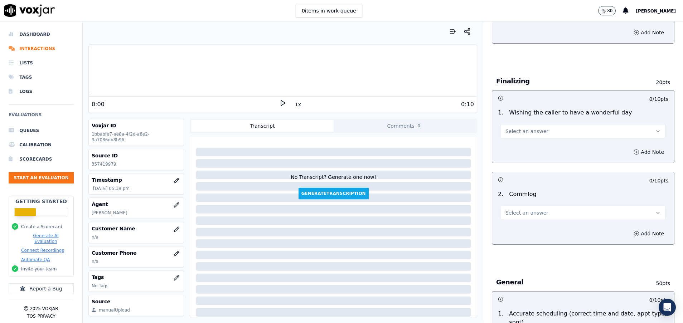
scroll to position [483, 0]
click at [542, 209] on button "Select an answer" at bounding box center [582, 211] width 165 height 14
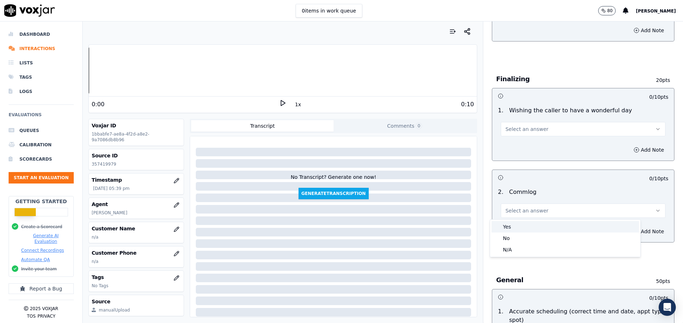
click at [533, 222] on div "Yes" at bounding box center [564, 226] width 147 height 11
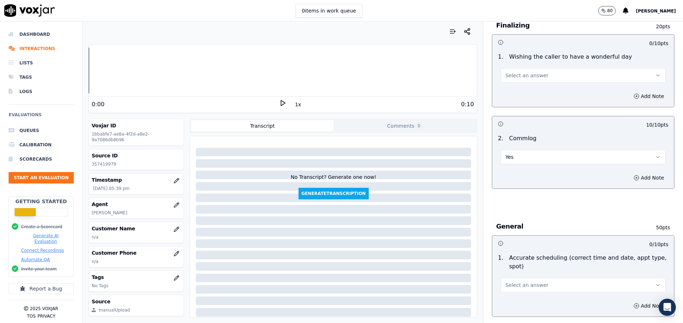
scroll to position [590, 0]
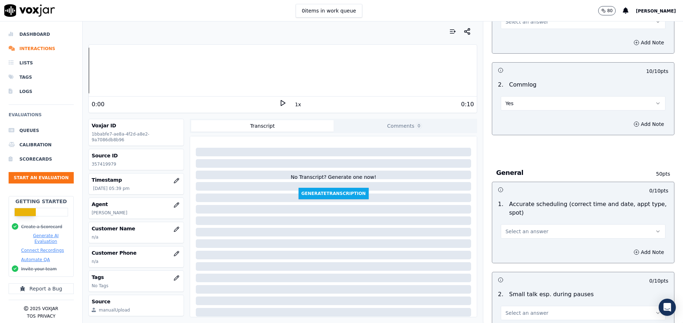
click at [536, 234] on button "Select an answer" at bounding box center [582, 231] width 165 height 14
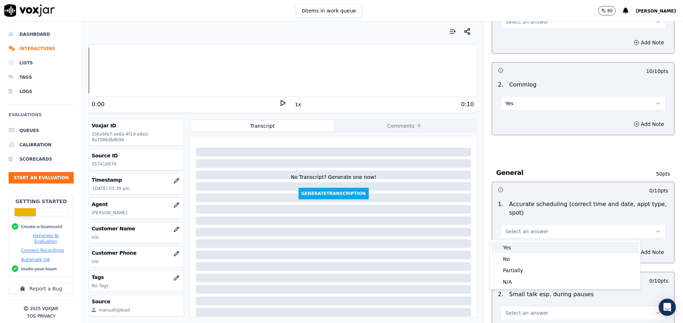
click at [526, 244] on div "Yes" at bounding box center [564, 247] width 147 height 11
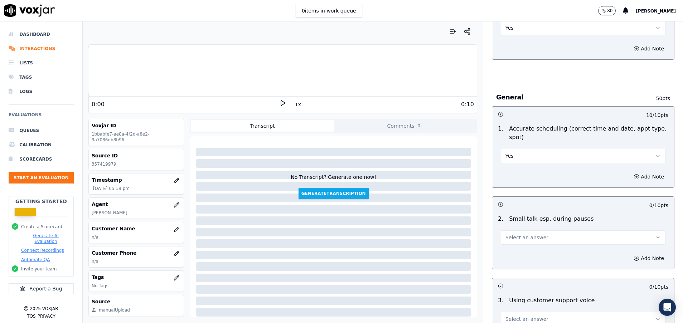
scroll to position [698, 0]
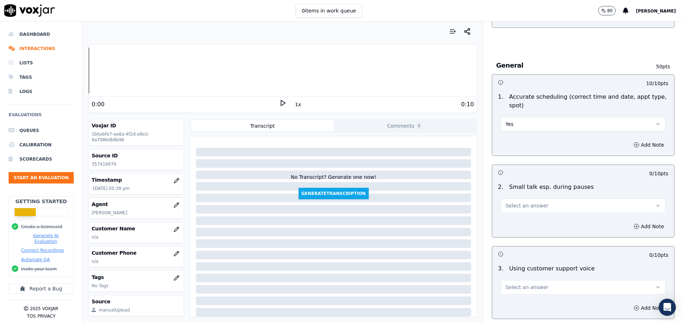
click at [517, 211] on button "Select an answer" at bounding box center [582, 206] width 165 height 14
click at [534, 245] on div "N/A" at bounding box center [564, 244] width 147 height 11
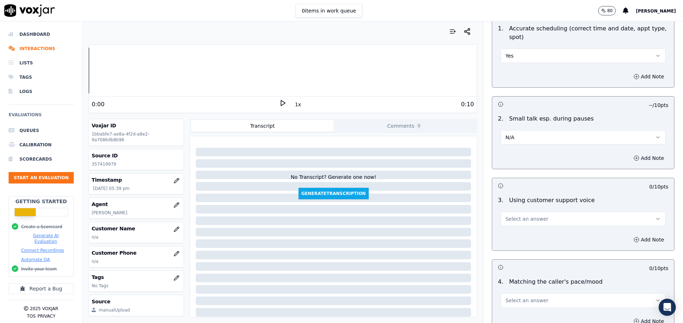
scroll to position [805, 0]
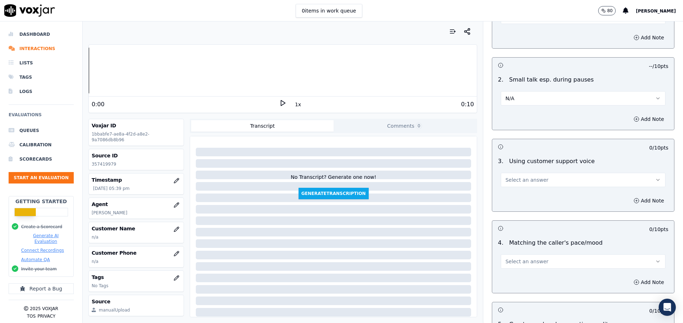
click at [518, 183] on span "Select an answer" at bounding box center [526, 179] width 43 height 7
click at [515, 195] on div "Yes" at bounding box center [564, 195] width 147 height 11
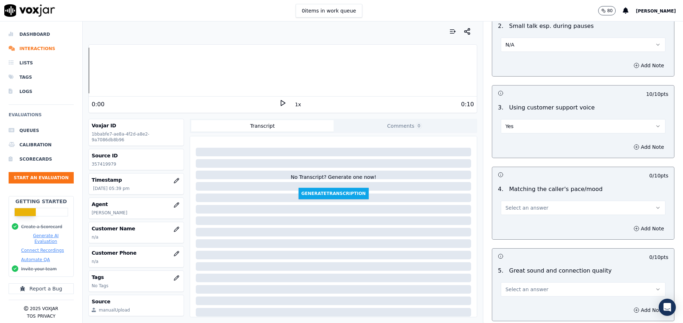
click at [517, 210] on span "Select an answer" at bounding box center [526, 207] width 43 height 7
click at [517, 223] on div "Yes" at bounding box center [564, 223] width 147 height 11
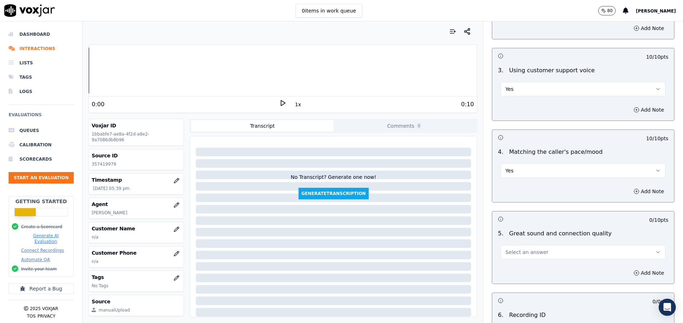
scroll to position [912, 0]
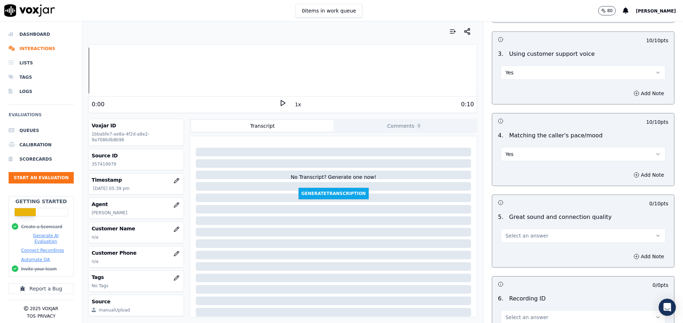
click at [518, 236] on span "Select an answer" at bounding box center [526, 235] width 43 height 7
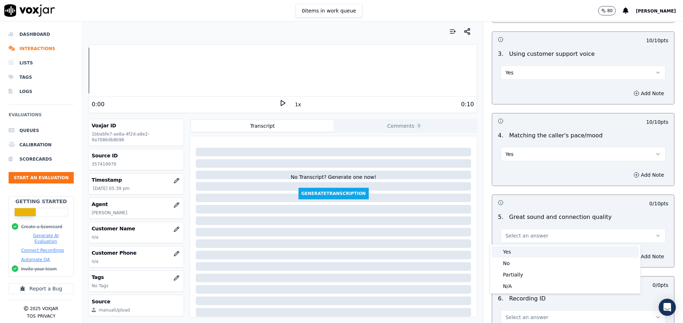
click at [518, 248] on div "Yes" at bounding box center [564, 251] width 147 height 11
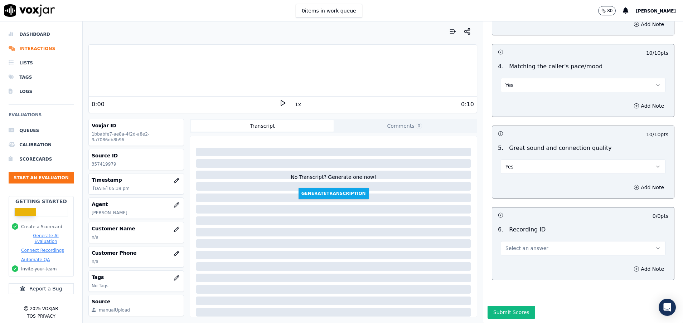
scroll to position [1006, 0]
click at [515, 245] on span "Select an answer" at bounding box center [526, 248] width 43 height 7
click at [516, 243] on div "N/A" at bounding box center [564, 243] width 147 height 11
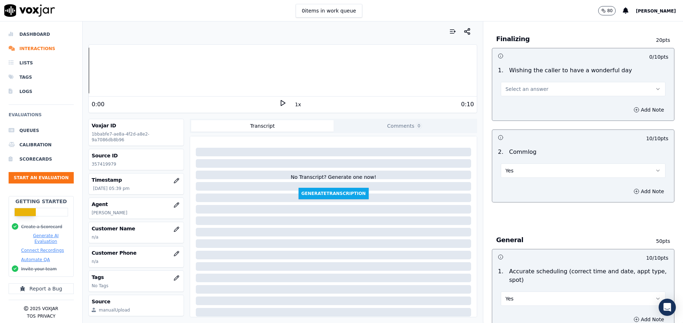
scroll to position [469, 0]
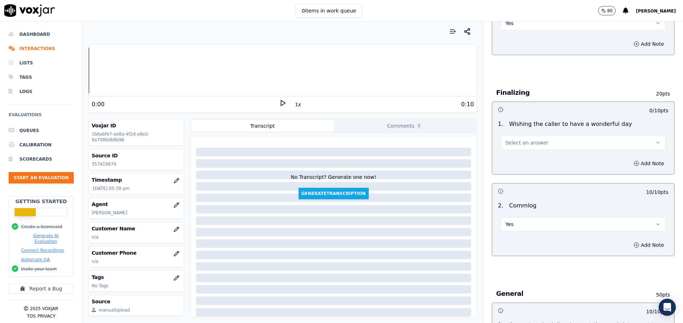
click at [524, 139] on button "Select an answer" at bounding box center [582, 143] width 165 height 14
click at [516, 170] on div "No" at bounding box center [564, 170] width 147 height 11
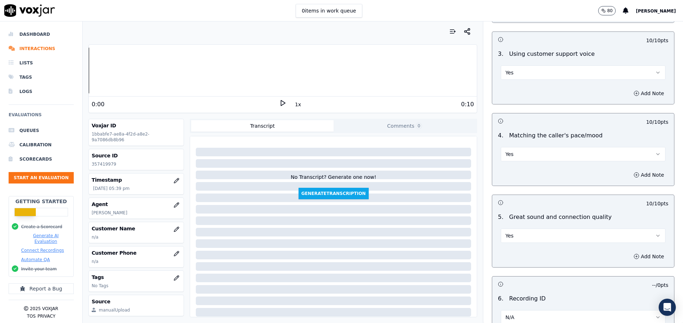
scroll to position [1006, 0]
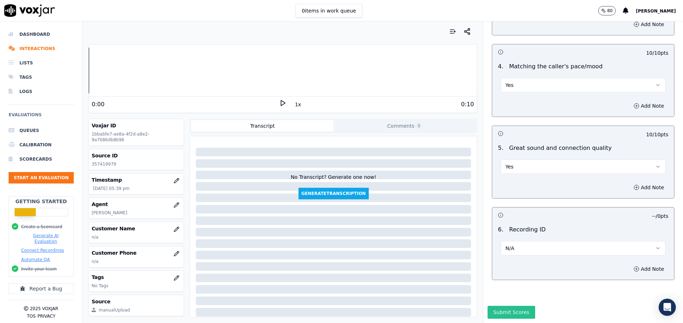
click at [492, 306] on button "Submit Scores" at bounding box center [511, 312] width 48 height 13
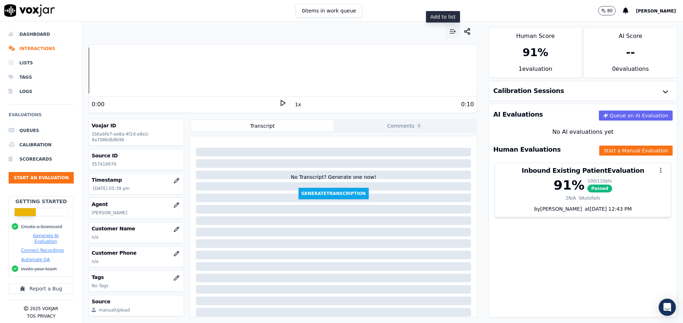
click at [449, 34] on icon "button" at bounding box center [452, 31] width 7 height 7
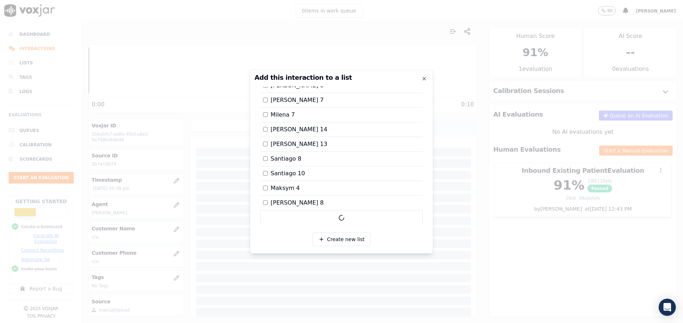
scroll to position [176, 0]
click at [268, 129] on label "[PERSON_NAME] 14" at bounding box center [295, 129] width 64 height 9
click at [510, 251] on div at bounding box center [341, 161] width 683 height 323
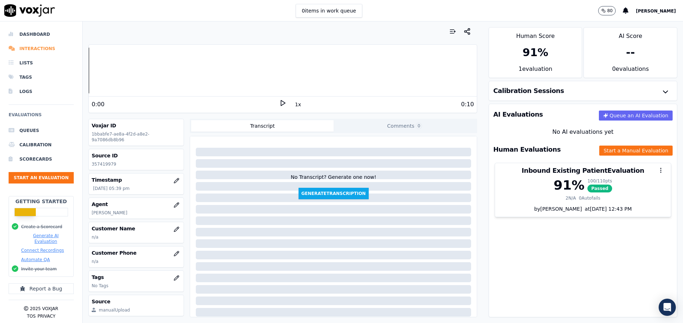
click at [33, 50] on li "Interactions" at bounding box center [41, 48] width 65 height 14
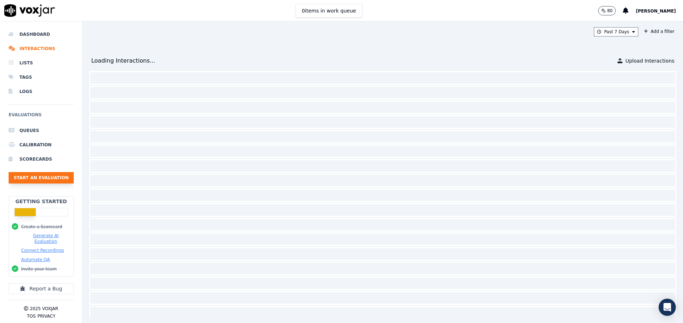
click at [40, 176] on button "Start an Evaluation" at bounding box center [41, 177] width 65 height 11
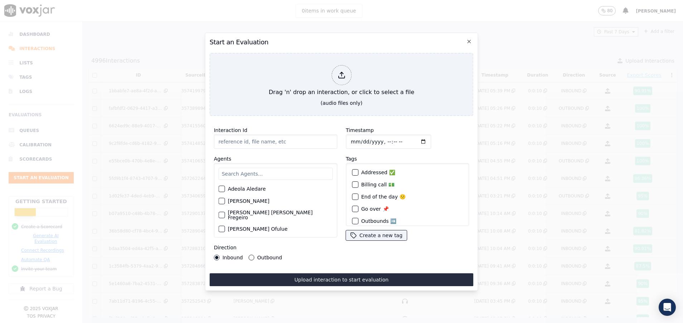
paste input "357403185"
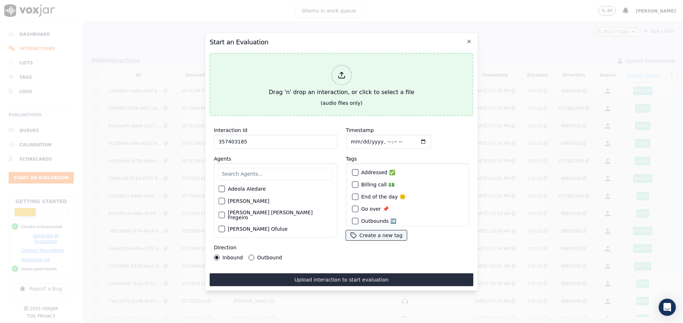
type input "357403185"
click at [298, 81] on div "Drag 'n' drop an interaction, or click to select a file" at bounding box center [341, 80] width 151 height 37
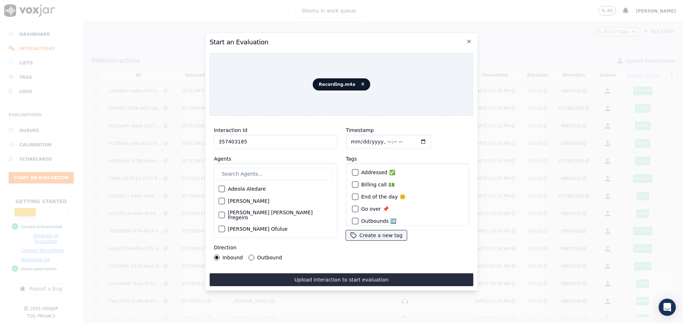
click at [237, 170] on input "text" at bounding box center [275, 174] width 114 height 12
type input "pat"
click at [224, 189] on div "button" at bounding box center [221, 191] width 5 height 5
click at [252, 255] on button "Outbound" at bounding box center [252, 258] width 6 height 6
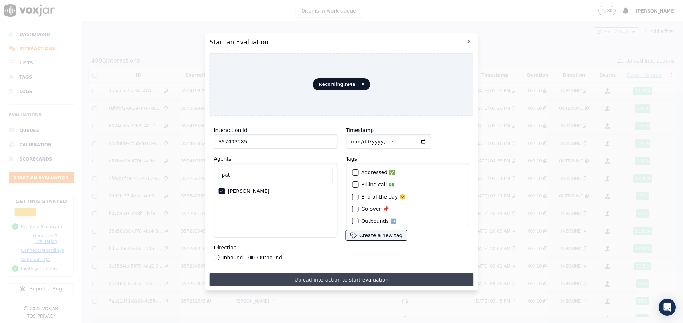
click at [327, 278] on button "Upload interaction to start evaluation" at bounding box center [341, 279] width 264 height 13
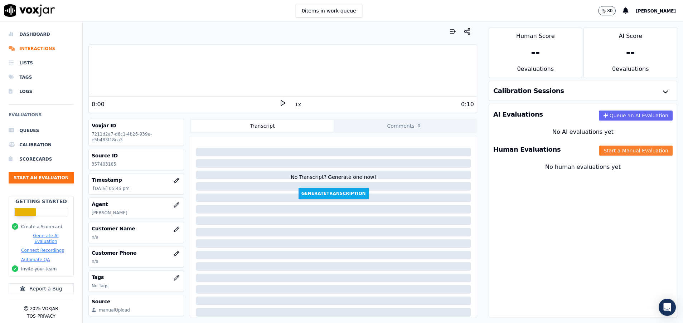
click at [601, 153] on button "Start a Manual Evaluation" at bounding box center [635, 151] width 73 height 10
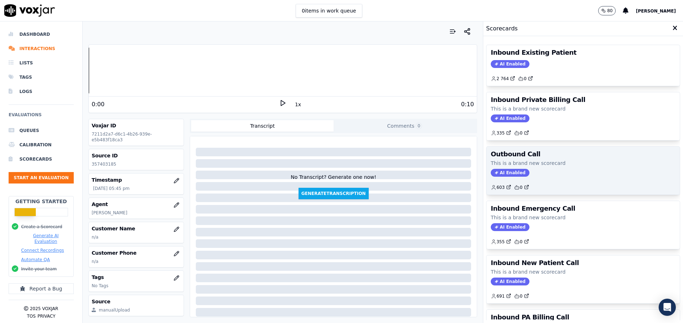
click at [550, 157] on div "Outbound Call This is a brand new scorecard AI Enabled 603 0" at bounding box center [582, 171] width 193 height 48
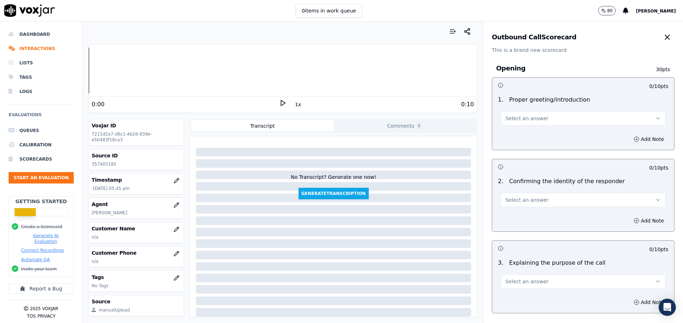
click at [528, 115] on span "Select an answer" at bounding box center [526, 118] width 43 height 7
click at [523, 135] on div "Yes" at bounding box center [564, 134] width 147 height 11
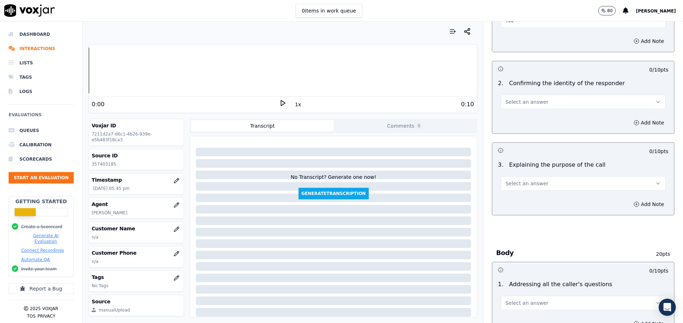
scroll to position [107, 0]
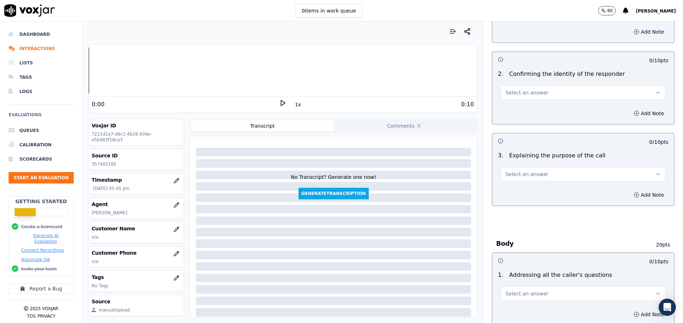
click at [532, 91] on button "Select an answer" at bounding box center [582, 92] width 165 height 14
click at [532, 107] on div "Yes" at bounding box center [564, 108] width 147 height 11
click at [531, 173] on button "Select an answer" at bounding box center [582, 174] width 165 height 14
click at [533, 189] on div "Yes" at bounding box center [564, 190] width 147 height 11
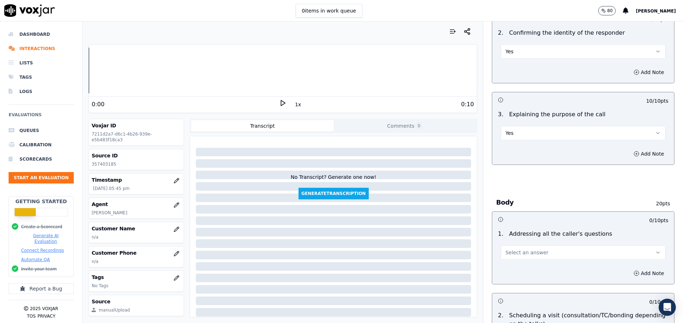
scroll to position [215, 0]
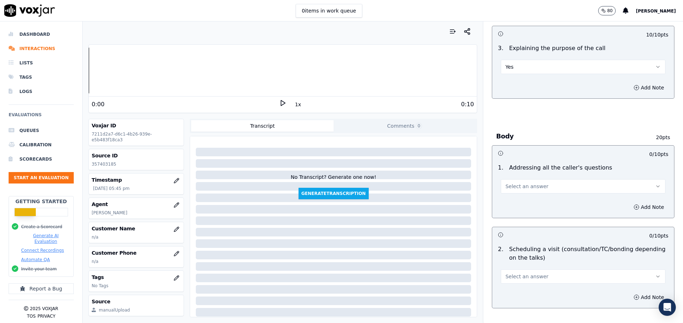
click at [522, 190] on span "Select an answer" at bounding box center [526, 186] width 43 height 7
click at [523, 201] on div "Yes" at bounding box center [564, 202] width 147 height 11
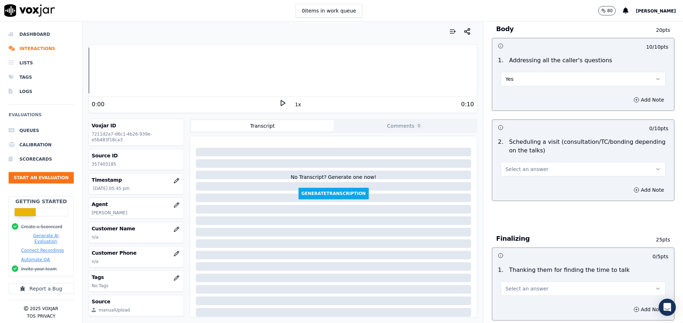
scroll to position [376, 0]
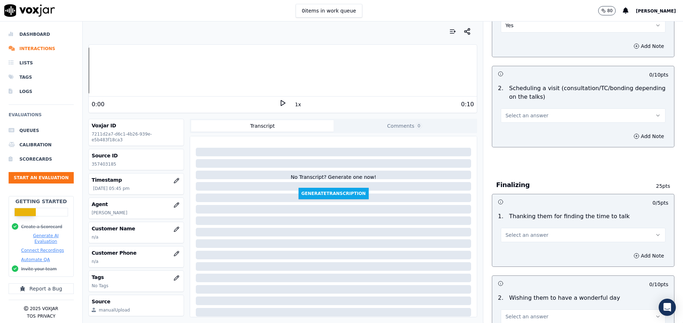
click at [522, 112] on button "Select an answer" at bounding box center [582, 115] width 165 height 14
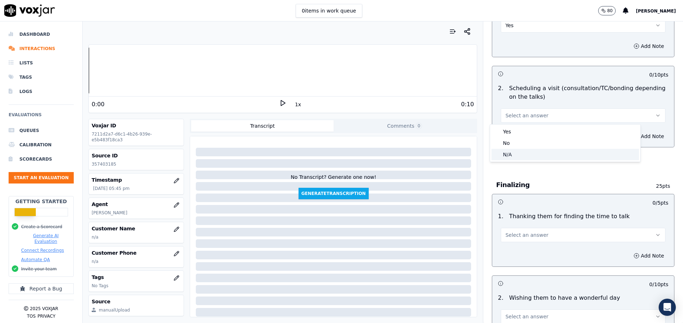
click at [522, 156] on div "N/A" at bounding box center [564, 154] width 147 height 11
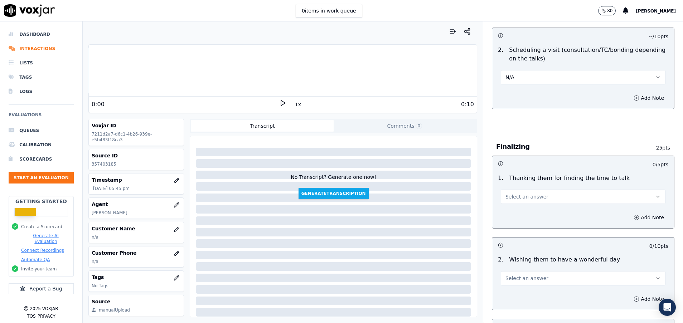
scroll to position [429, 0]
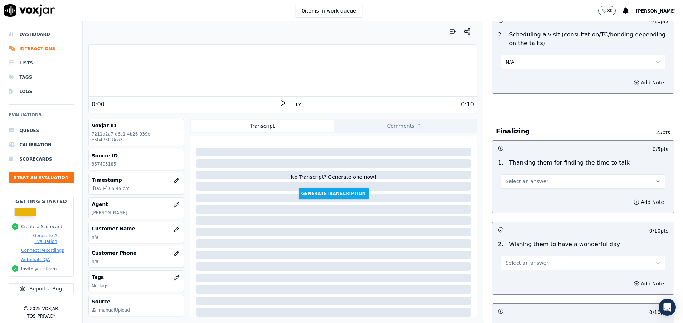
click at [552, 179] on button "Select an answer" at bounding box center [582, 181] width 165 height 14
click at [535, 196] on div "Yes" at bounding box center [564, 197] width 147 height 11
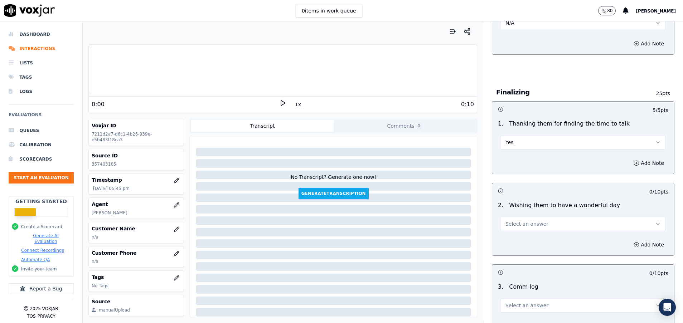
scroll to position [483, 0]
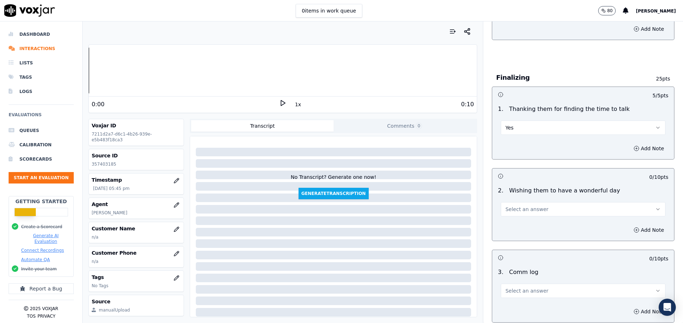
click at [533, 208] on button "Select an answer" at bounding box center [582, 209] width 165 height 14
click at [528, 221] on div "Yes" at bounding box center [564, 225] width 147 height 11
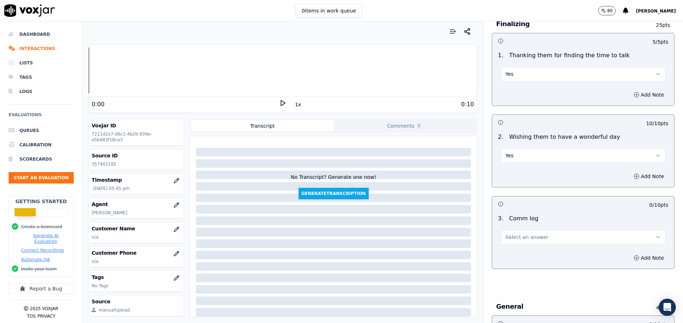
click at [527, 235] on span "Select an answer" at bounding box center [526, 237] width 43 height 7
click at [527, 255] on div "Yes" at bounding box center [564, 253] width 147 height 11
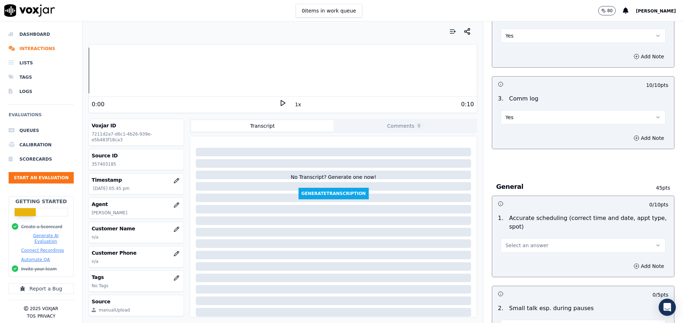
scroll to position [698, 0]
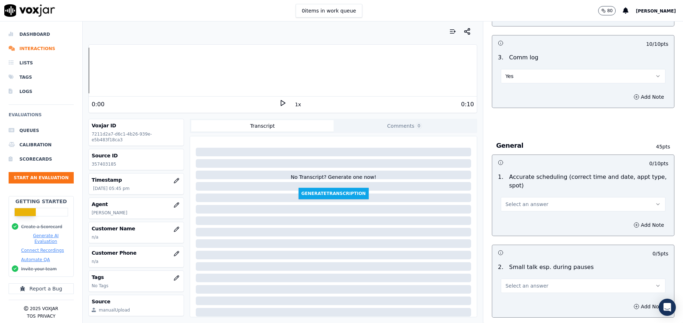
click at [523, 202] on span "Select an answer" at bounding box center [526, 204] width 43 height 7
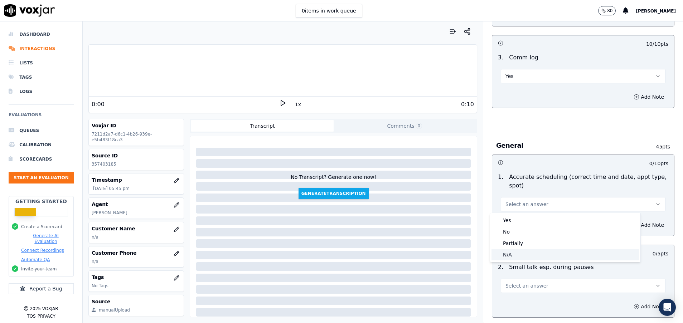
click at [523, 252] on div "N/A" at bounding box center [564, 254] width 147 height 11
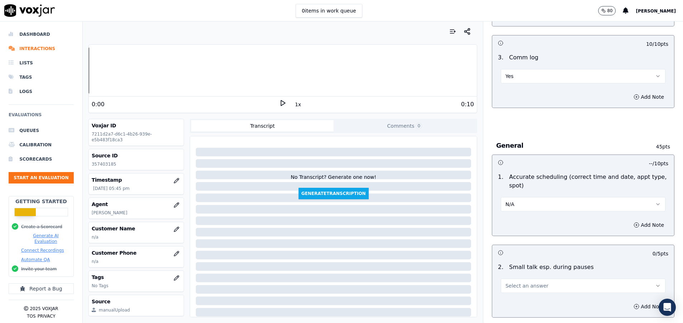
scroll to position [751, 0]
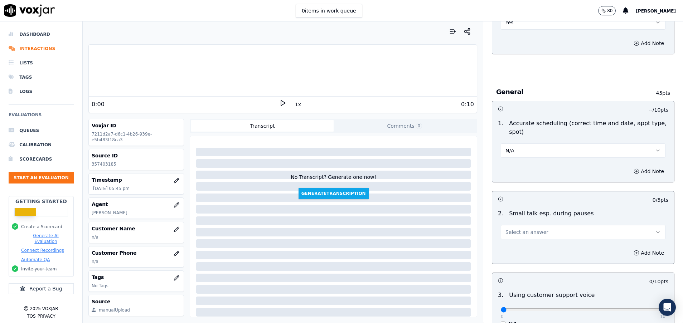
click at [523, 238] on button "Select an answer" at bounding box center [582, 232] width 165 height 14
click at [532, 245] on div "Yes" at bounding box center [564, 248] width 147 height 11
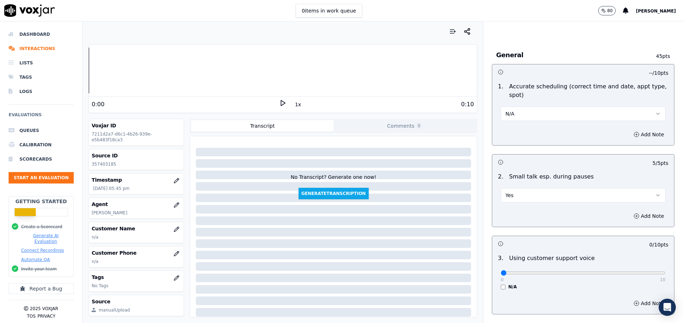
scroll to position [805, 0]
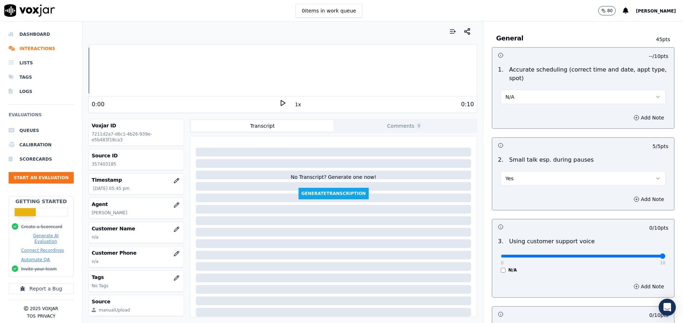
drag, startPoint x: 496, startPoint y: 255, endPoint x: 684, endPoint y: 268, distance: 188.6
type input "10"
click at [665, 258] on input "range" at bounding box center [582, 256] width 165 height 3
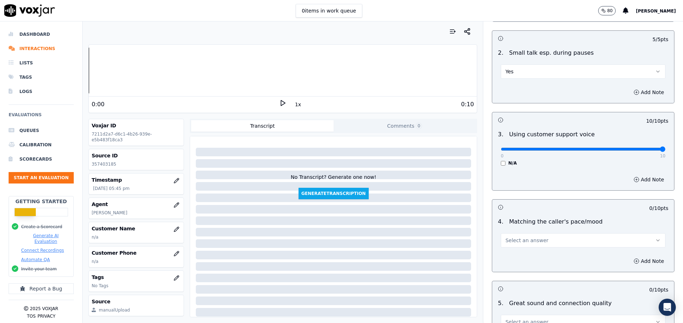
scroll to position [912, 0]
click at [554, 235] on button "Select an answer" at bounding box center [582, 240] width 165 height 14
click at [556, 253] on div "Yes" at bounding box center [564, 255] width 147 height 11
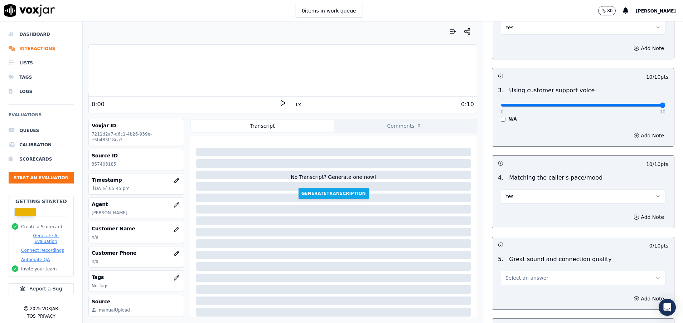
scroll to position [966, 0]
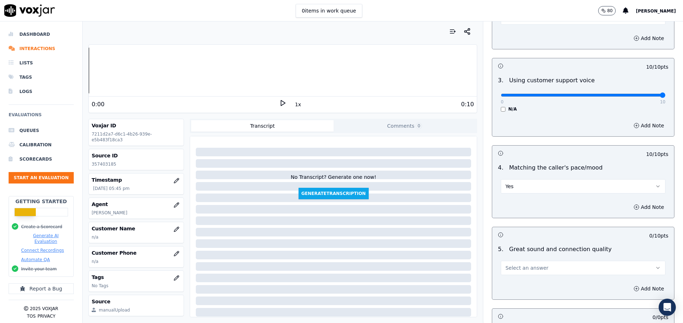
click at [556, 258] on div "Select an answer" at bounding box center [583, 264] width 176 height 21
click at [552, 267] on button "Select an answer" at bounding box center [582, 268] width 165 height 14
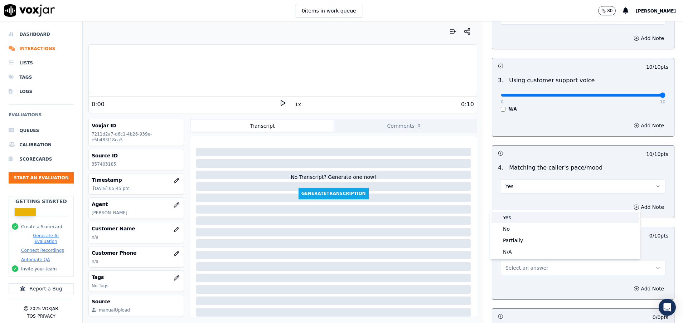
click at [541, 215] on div "Yes" at bounding box center [564, 217] width 147 height 11
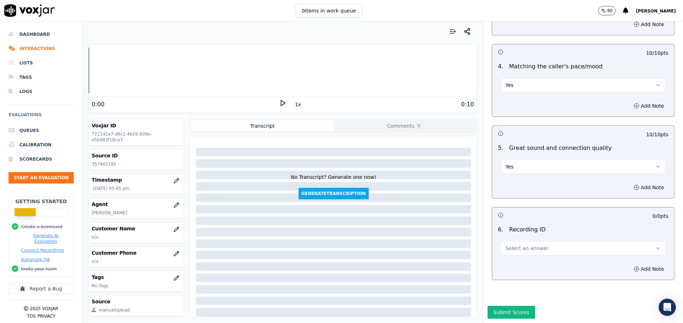
scroll to position [1092, 0]
click at [535, 241] on button "Select an answer" at bounding box center [582, 248] width 165 height 14
click at [525, 243] on div "N/A" at bounding box center [564, 243] width 147 height 11
click at [503, 306] on button "Submit Scores" at bounding box center [511, 312] width 48 height 13
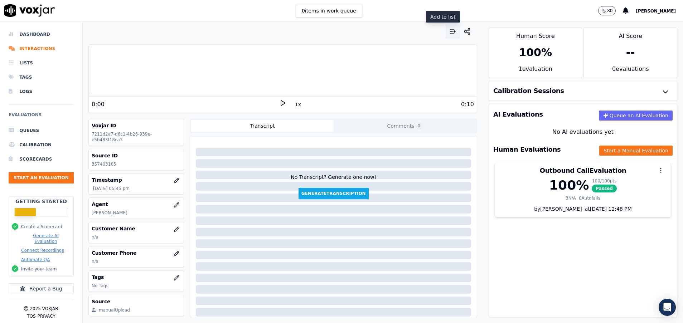
click at [445, 35] on button "button" at bounding box center [452, 31] width 14 height 14
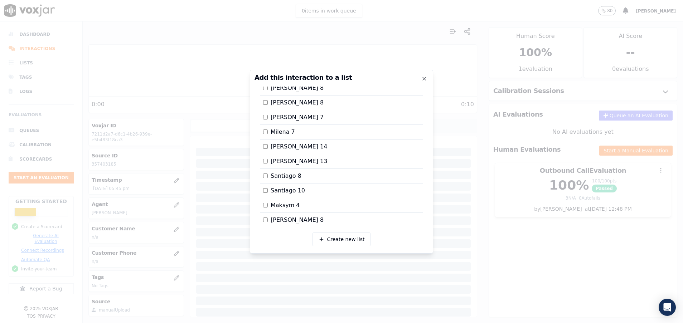
scroll to position [176, 0]
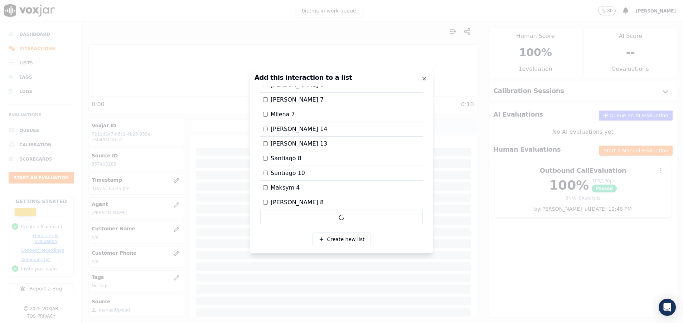
click at [480, 238] on div at bounding box center [341, 161] width 683 height 323
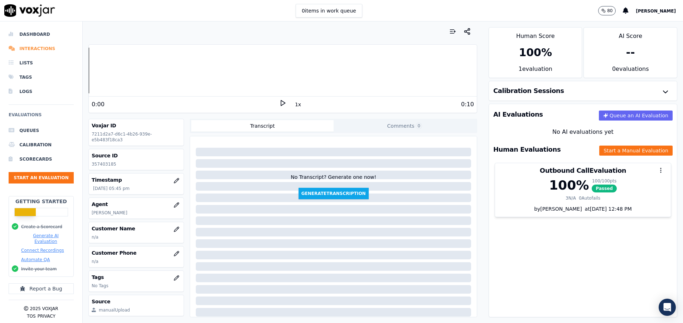
click at [49, 46] on li "Interactions" at bounding box center [41, 48] width 65 height 14
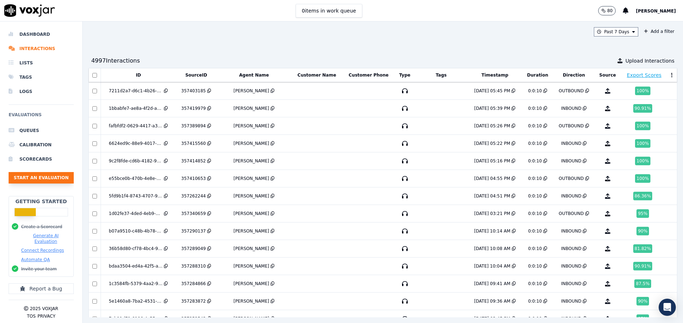
click at [57, 177] on button "Start an Evaluation" at bounding box center [41, 177] width 65 height 11
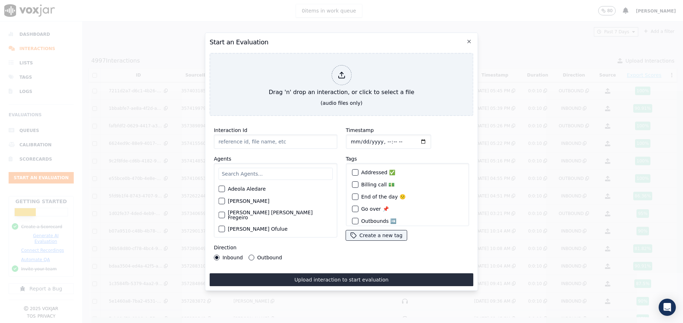
paste input "357423913"
type input "357423913"
click at [256, 172] on input "text" at bounding box center [275, 174] width 114 height 12
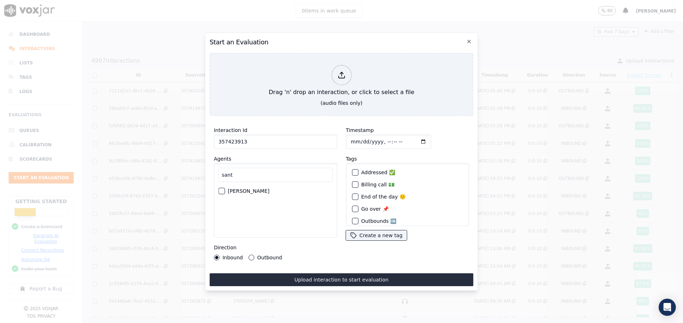
type input "sant"
click at [223, 190] on button "[PERSON_NAME]" at bounding box center [221, 191] width 6 height 6
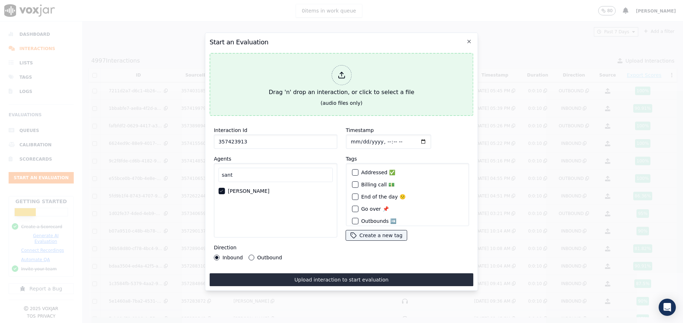
click at [272, 108] on button "Drag 'n' drop an interaction, or click to select a file (audio files only)" at bounding box center [341, 84] width 264 height 63
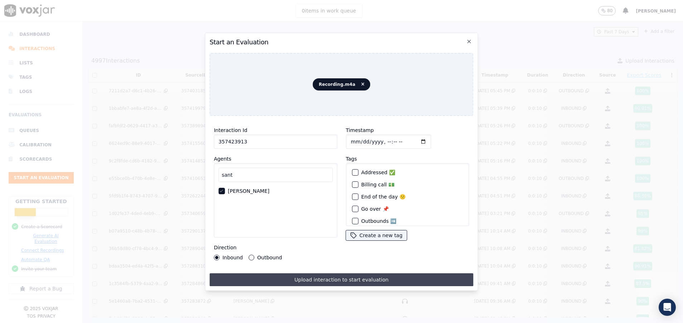
click at [317, 277] on button "Upload interaction to start evaluation" at bounding box center [341, 279] width 264 height 13
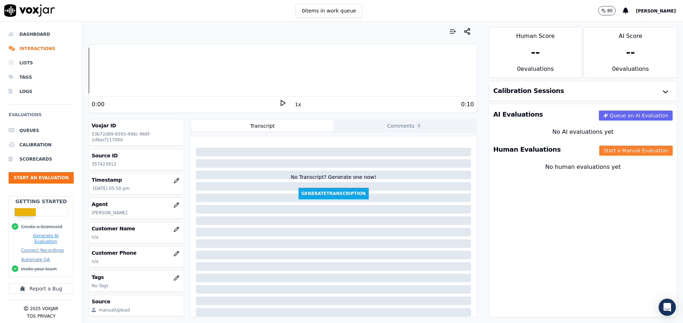
click at [618, 144] on div "Human Evaluations Start a Manual Evaluation" at bounding box center [583, 149] width 188 height 21
click at [616, 150] on button "Start a Manual Evaluation" at bounding box center [635, 151] width 73 height 10
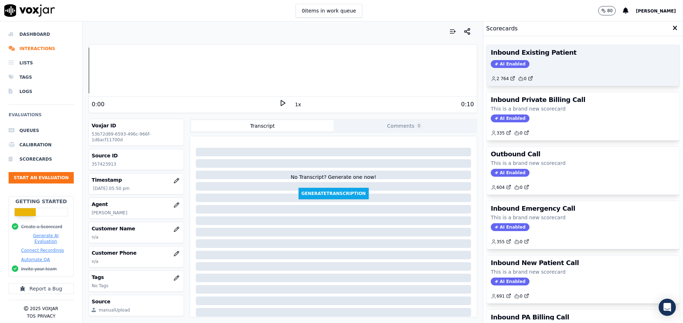
click at [548, 62] on div "AI Enabled" at bounding box center [582, 64] width 185 height 8
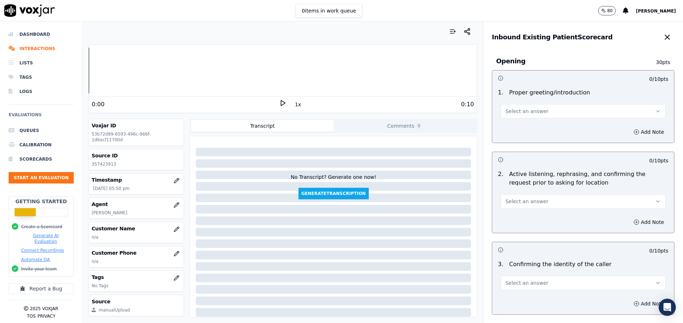
click at [552, 113] on button "Select an answer" at bounding box center [582, 111] width 165 height 14
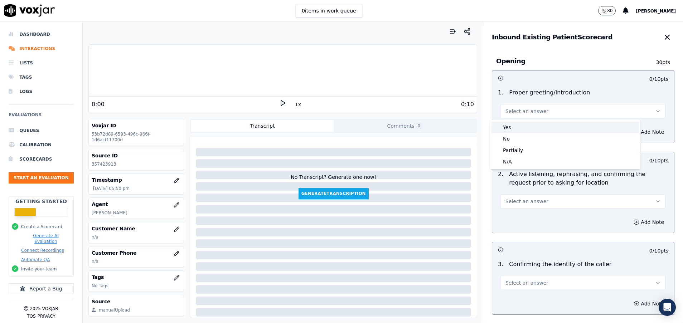
click at [544, 128] on div "Yes" at bounding box center [564, 127] width 147 height 11
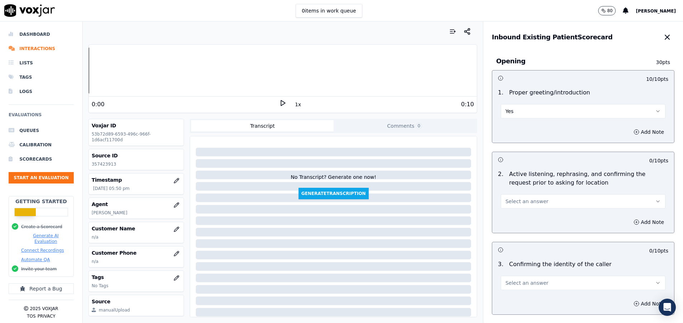
click at [554, 201] on button "Select an answer" at bounding box center [582, 201] width 165 height 14
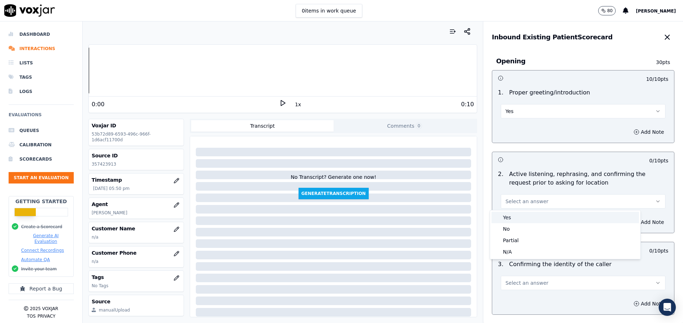
click at [554, 221] on div "Yes" at bounding box center [564, 217] width 147 height 11
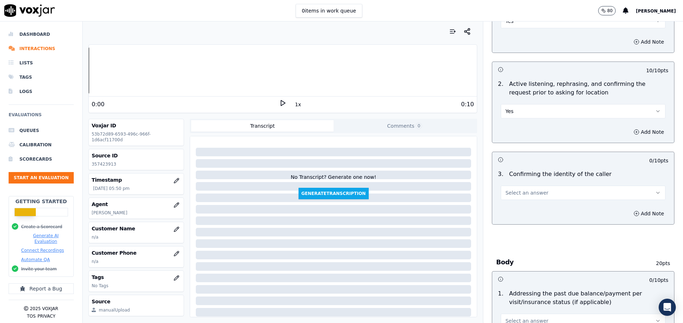
scroll to position [107, 0]
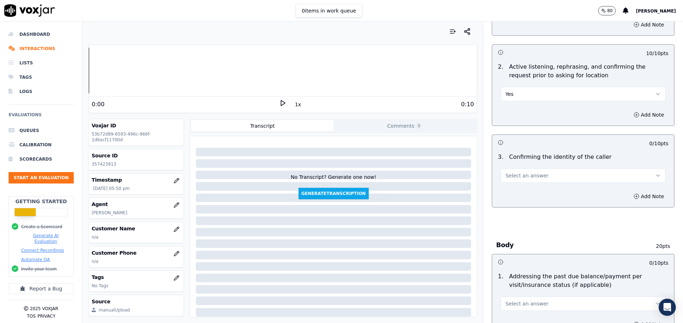
click at [541, 176] on button "Select an answer" at bounding box center [582, 175] width 165 height 14
click at [539, 192] on div "Yes" at bounding box center [564, 191] width 147 height 11
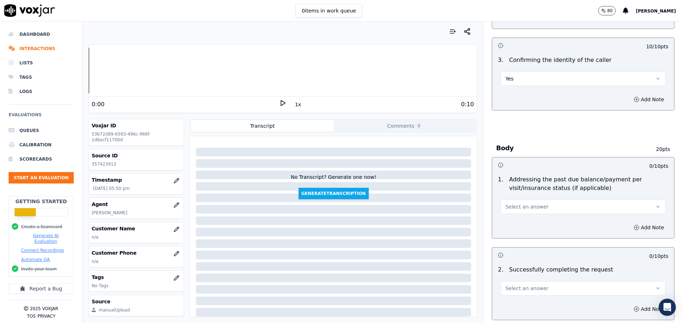
scroll to position [215, 0]
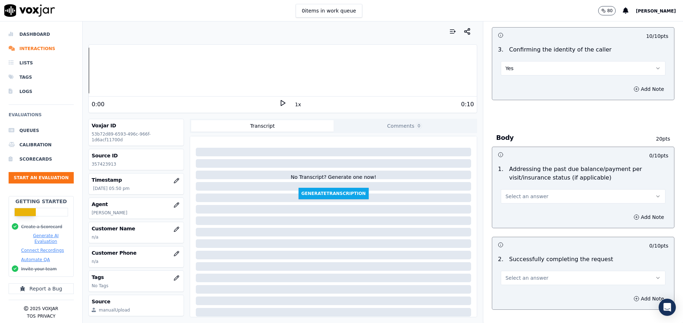
click at [539, 192] on button "Select an answer" at bounding box center [582, 196] width 165 height 14
click at [521, 231] on div "N/A" at bounding box center [564, 235] width 147 height 11
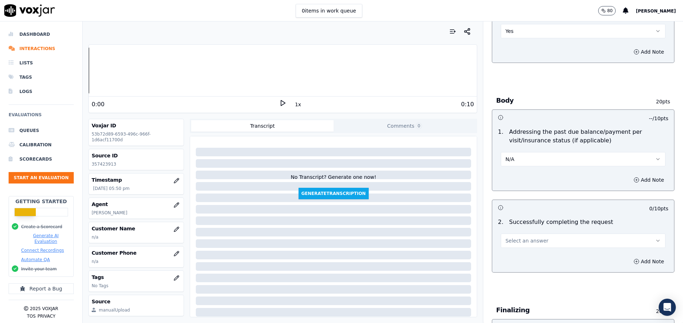
scroll to position [268, 0]
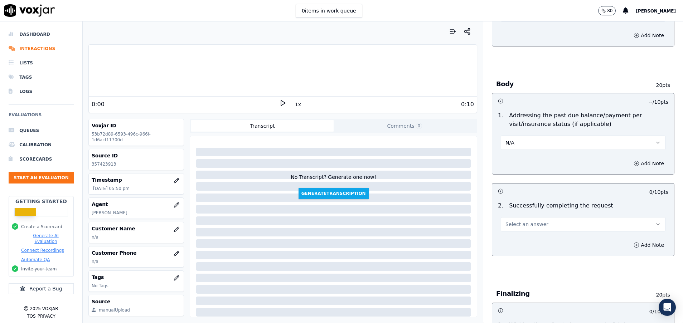
click at [515, 225] on span "Select an answer" at bounding box center [526, 224] width 43 height 7
click at [542, 241] on div "Yes" at bounding box center [564, 240] width 147 height 11
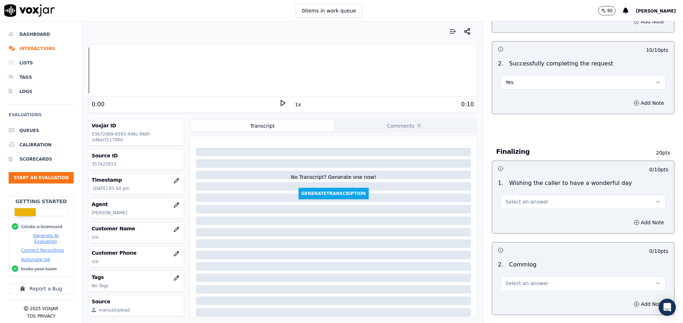
scroll to position [429, 0]
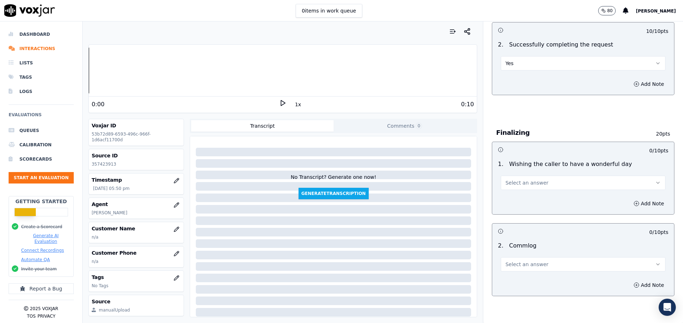
click at [526, 181] on span "Select an answer" at bounding box center [526, 182] width 43 height 7
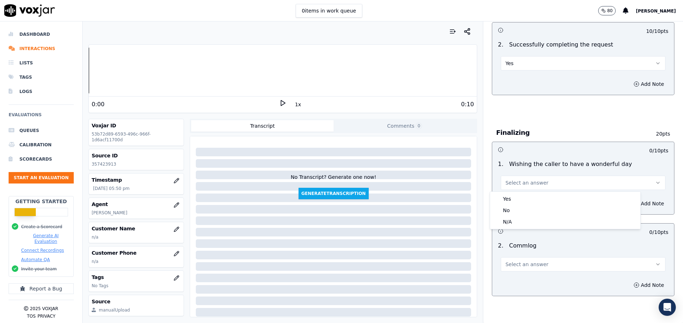
click at [541, 265] on button "Select an answer" at bounding box center [582, 264] width 165 height 14
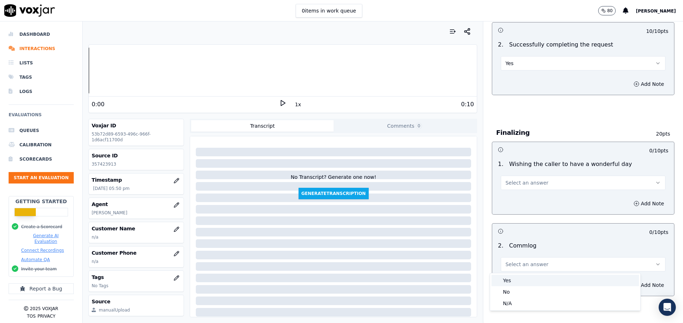
click at [538, 277] on div "Yes" at bounding box center [564, 280] width 147 height 11
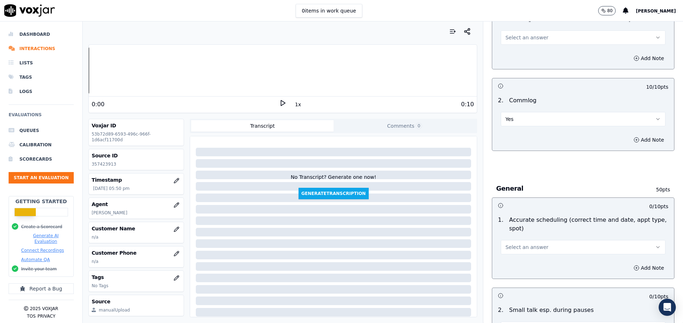
scroll to position [590, 0]
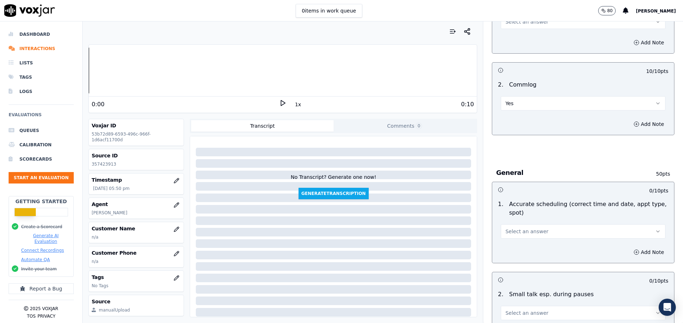
click at [539, 226] on button "Select an answer" at bounding box center [582, 231] width 165 height 14
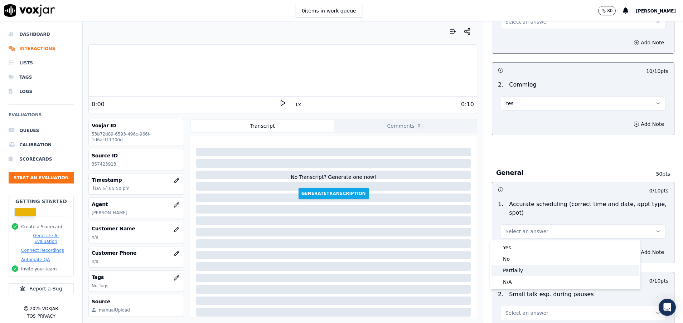
click at [539, 276] on div "N/A" at bounding box center [564, 281] width 147 height 11
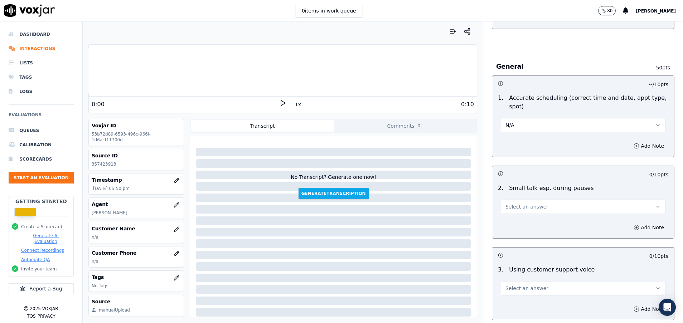
scroll to position [698, 0]
click at [517, 214] on div "2 . Small talk esp. during pauses Select an answer" at bounding box center [583, 198] width 182 height 36
click at [518, 207] on span "Select an answer" at bounding box center [526, 205] width 43 height 7
click at [517, 246] on div "N/A" at bounding box center [564, 244] width 147 height 11
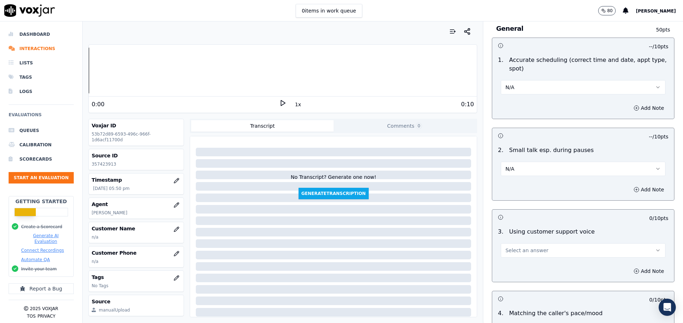
scroll to position [751, 0]
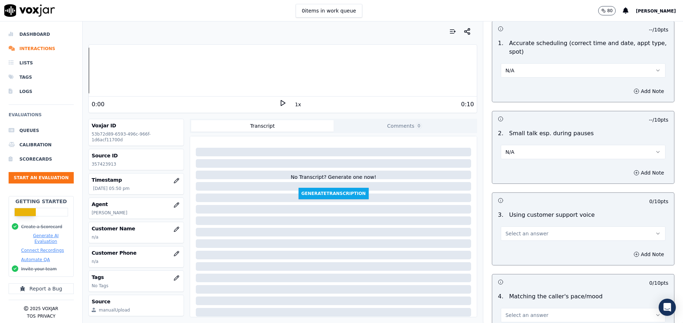
click at [515, 235] on span "Select an answer" at bounding box center [526, 233] width 43 height 7
click at [515, 247] on div "Yes" at bounding box center [564, 249] width 147 height 11
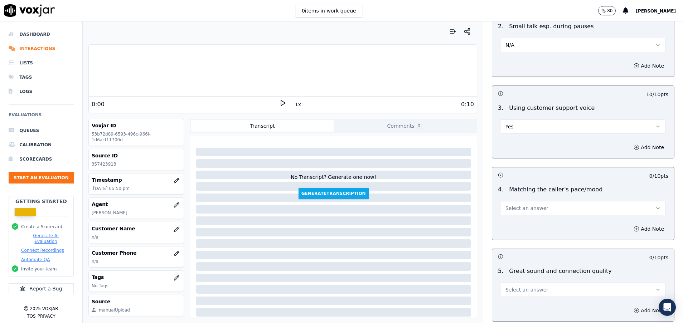
scroll to position [859, 0]
click at [514, 209] on span "Select an answer" at bounding box center [526, 207] width 43 height 7
click at [515, 219] on div "Yes" at bounding box center [564, 223] width 147 height 11
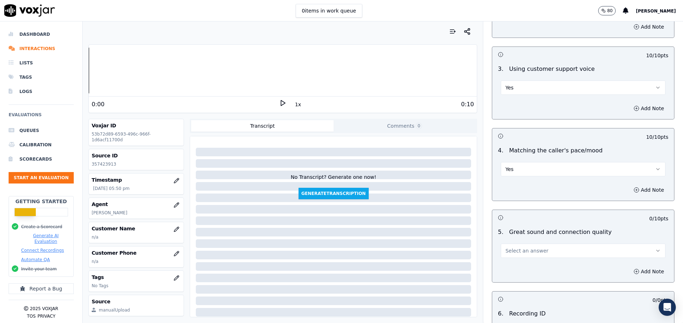
scroll to position [912, 0]
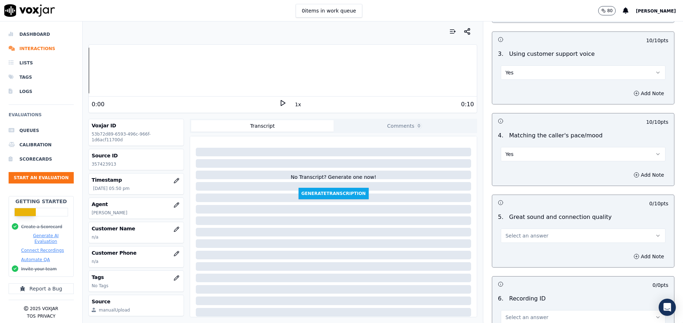
click at [520, 235] on span "Select an answer" at bounding box center [526, 235] width 43 height 7
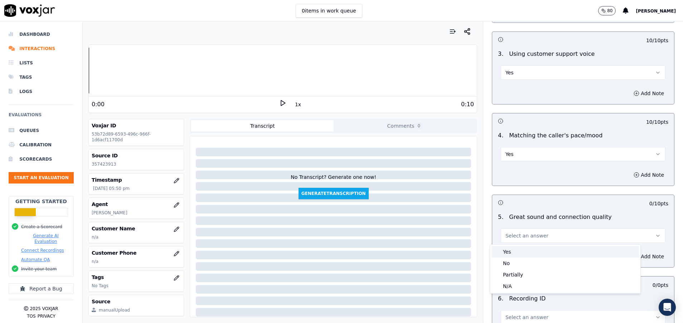
click at [520, 246] on div "Yes" at bounding box center [564, 251] width 147 height 11
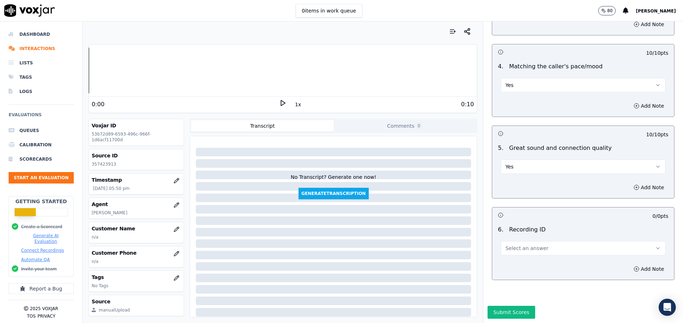
scroll to position [1006, 0]
click at [520, 245] on span "Select an answer" at bounding box center [526, 248] width 43 height 7
click at [518, 244] on div "N/A" at bounding box center [564, 243] width 147 height 11
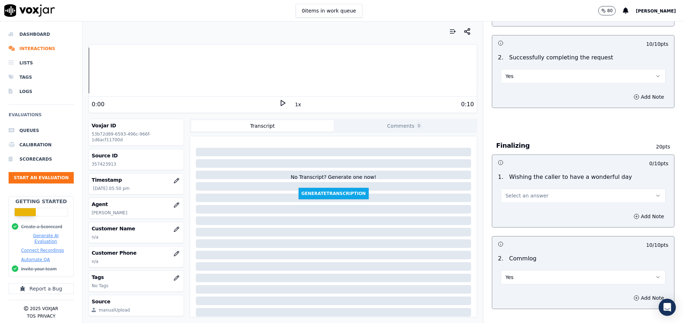
scroll to position [416, 0]
click at [517, 198] on span "Select an answer" at bounding box center [526, 196] width 43 height 7
click at [515, 211] on div "Yes" at bounding box center [564, 212] width 147 height 11
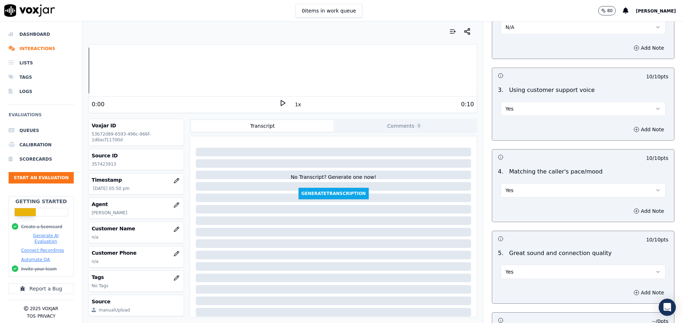
scroll to position [1006, 0]
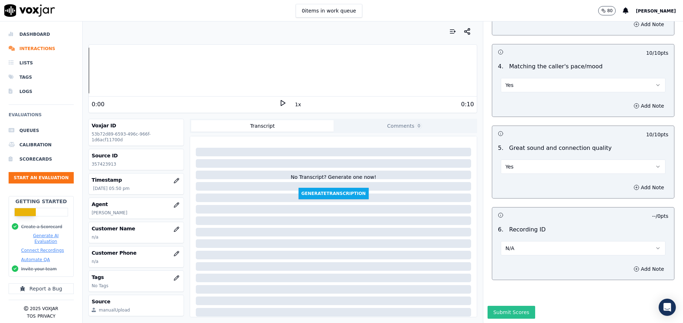
click at [489, 306] on button "Submit Scores" at bounding box center [511, 312] width 48 height 13
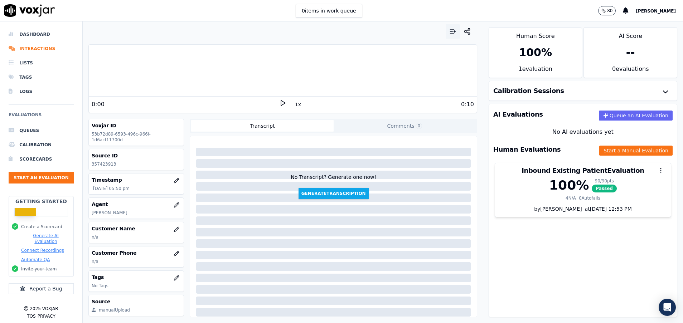
click at [449, 30] on icon "button" at bounding box center [452, 31] width 7 height 7
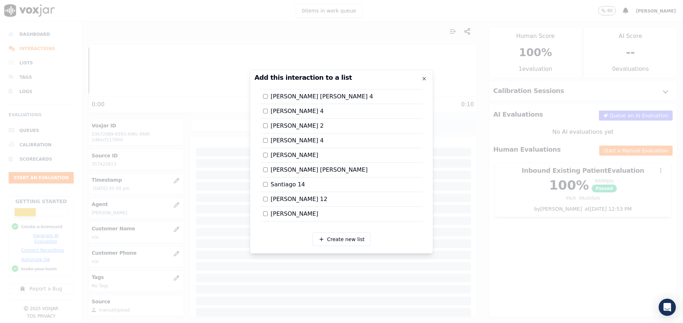
scroll to position [1178, 0]
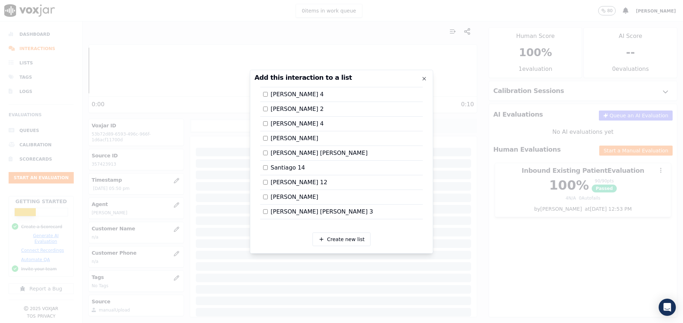
click at [682, 323] on html "0 items in work queue 80 [PERSON_NAME] Dashboard Interactions Lists Tags Logs E…" at bounding box center [341, 161] width 683 height 323
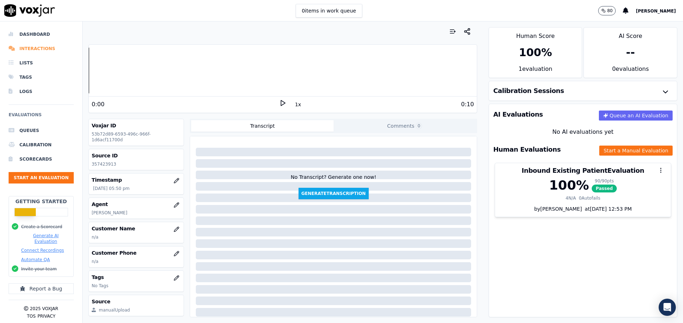
click at [45, 48] on li "Interactions" at bounding box center [41, 48] width 65 height 14
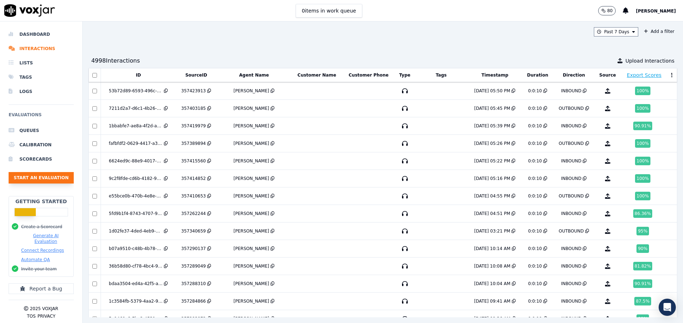
click at [24, 176] on button "Start an Evaluation" at bounding box center [41, 177] width 65 height 11
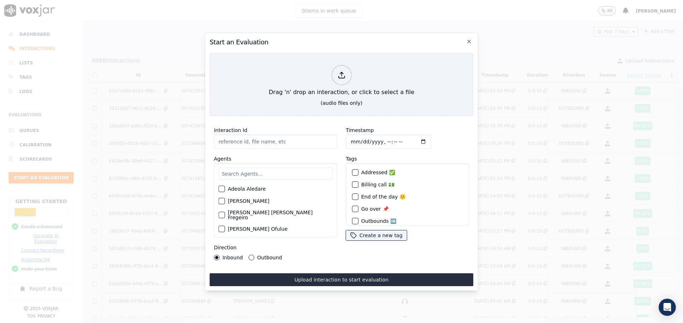
paste input "357421284"
type input "357421284"
click at [265, 173] on input "text" at bounding box center [275, 174] width 114 height 12
type input "a"
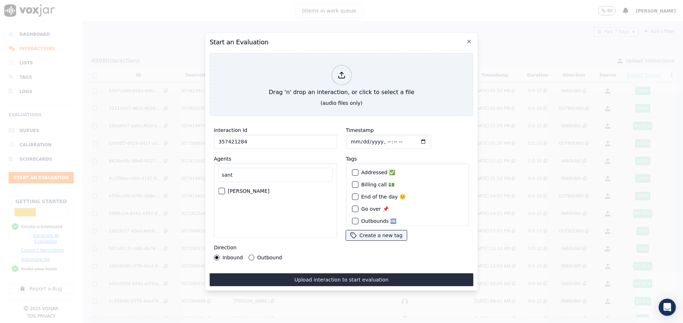
type input "sant"
click at [222, 189] on div "button" at bounding box center [221, 191] width 5 height 5
click at [251, 255] on button "Outbound" at bounding box center [252, 258] width 6 height 6
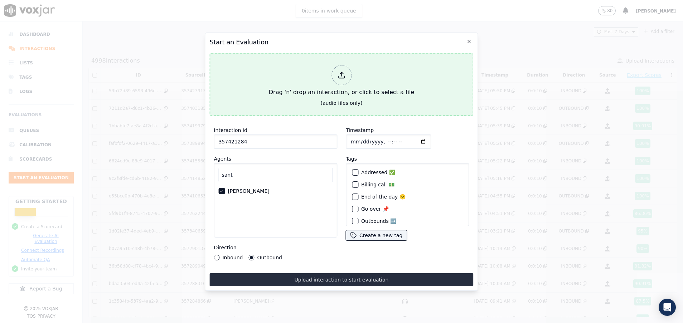
click at [299, 104] on button "Drag 'n' drop an interaction, or click to select a file (audio files only)" at bounding box center [341, 84] width 264 height 63
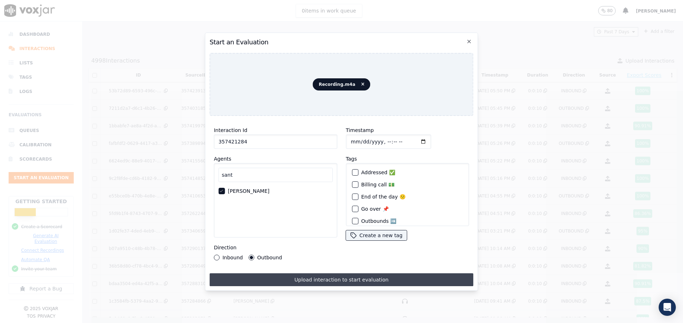
click at [280, 278] on button "Upload interaction to start evaluation" at bounding box center [341, 279] width 264 height 13
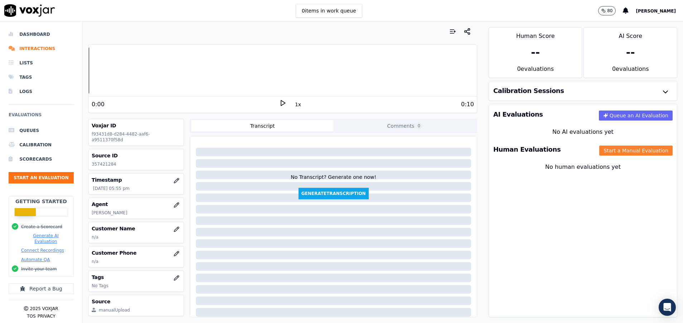
click at [611, 153] on button "Start a Manual Evaluation" at bounding box center [635, 151] width 73 height 10
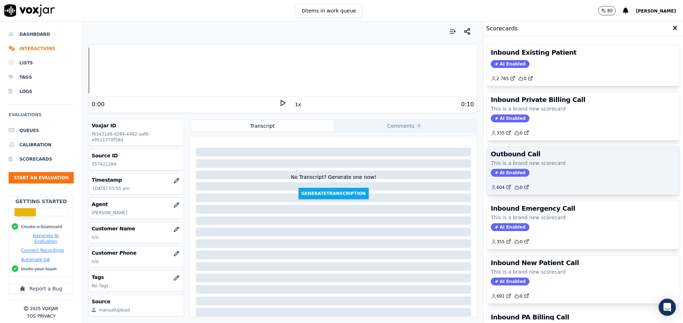
click at [531, 170] on div "AI Enabled" at bounding box center [582, 173] width 185 height 8
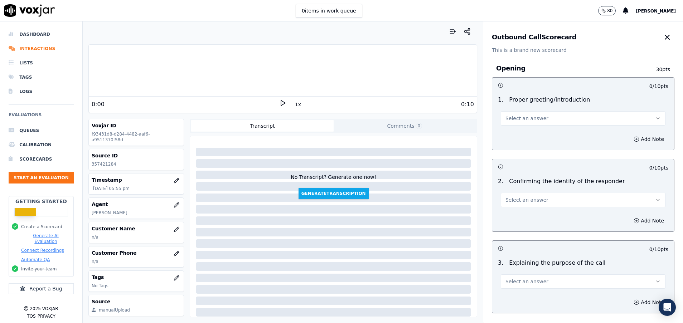
click at [519, 116] on span "Select an answer" at bounding box center [526, 118] width 43 height 7
click at [520, 130] on div "Yes" at bounding box center [564, 134] width 147 height 11
click at [537, 201] on button "Select an answer" at bounding box center [582, 200] width 165 height 14
click at [538, 213] on div "Yes" at bounding box center [564, 215] width 147 height 11
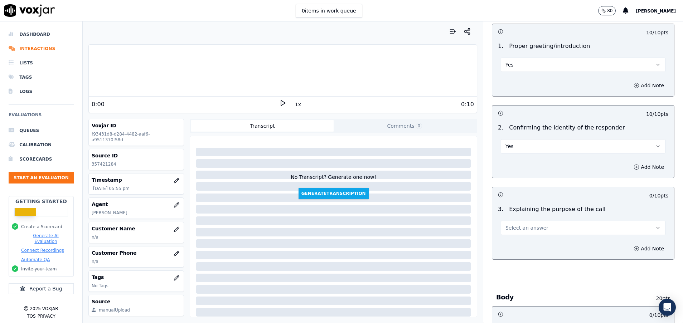
click at [537, 226] on button "Select an answer" at bounding box center [582, 228] width 165 height 14
click at [533, 245] on div "Yes" at bounding box center [564, 243] width 147 height 11
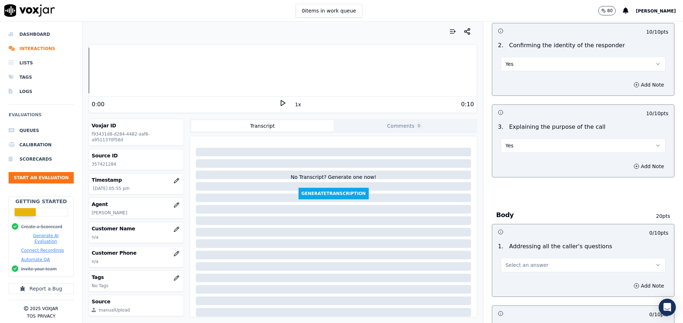
scroll to position [161, 0]
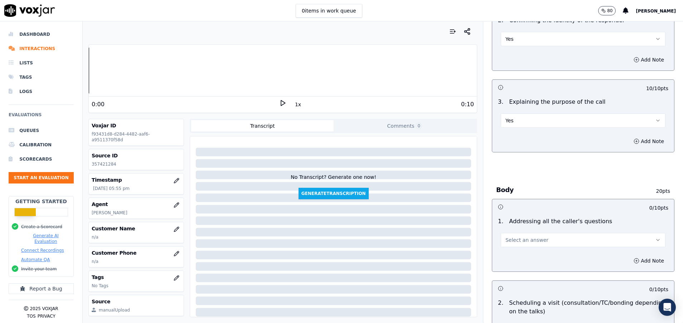
click at [531, 239] on button "Select an answer" at bounding box center [582, 240] width 165 height 14
click at [531, 256] on div "Yes" at bounding box center [564, 255] width 147 height 11
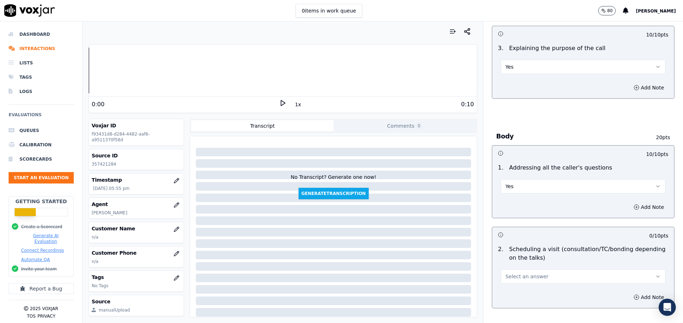
click at [527, 273] on button "Select an answer" at bounding box center [582, 276] width 165 height 14
click at [528, 240] on div "Yes" at bounding box center [564, 237] width 147 height 11
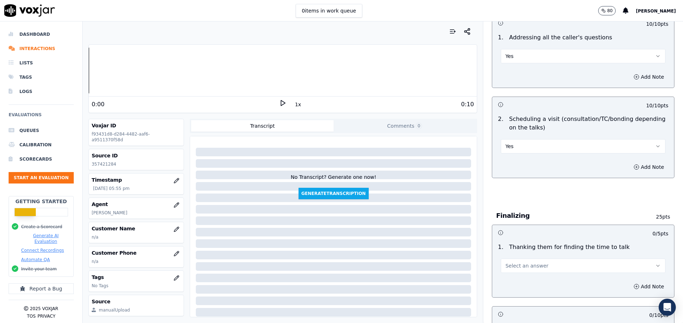
scroll to position [376, 0]
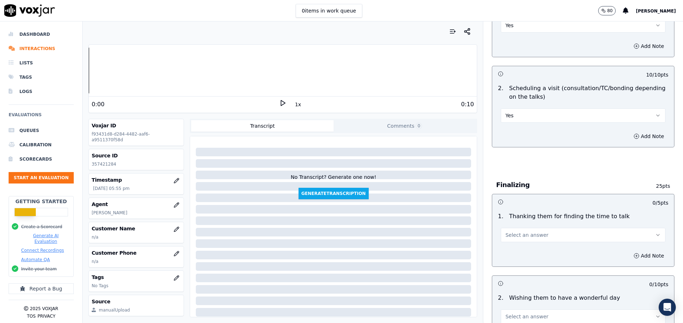
drag, startPoint x: 556, startPoint y: 246, endPoint x: 553, endPoint y: 238, distance: 8.6
click at [556, 246] on div "Add Note" at bounding box center [583, 255] width 182 height 21
click at [553, 236] on button "Select an answer" at bounding box center [582, 235] width 165 height 14
click at [546, 245] on div "Yes" at bounding box center [564, 250] width 147 height 11
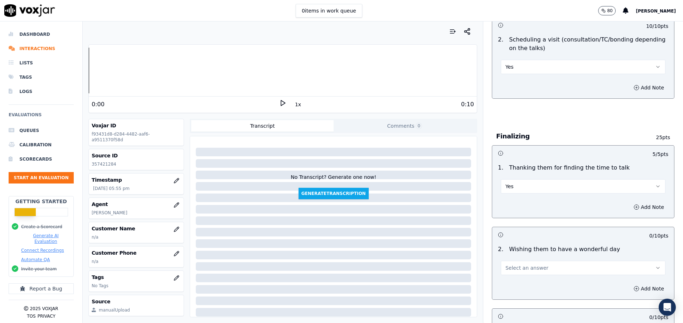
scroll to position [483, 0]
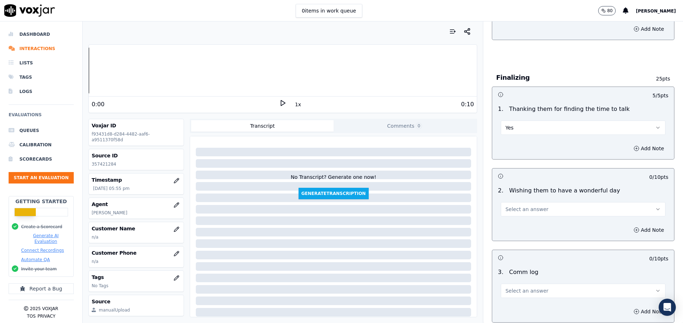
click at [534, 208] on button "Select an answer" at bounding box center [582, 209] width 165 height 14
click at [531, 220] on div "Yes" at bounding box center [564, 225] width 147 height 11
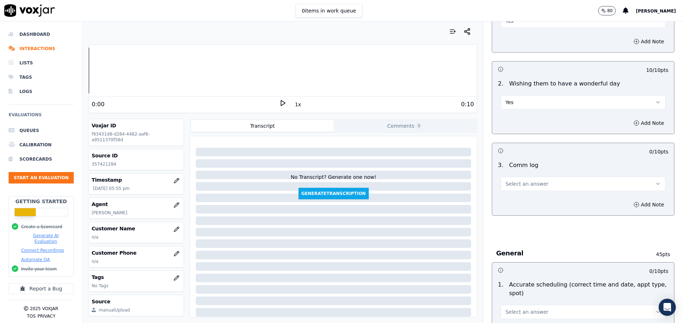
scroll to position [590, 0]
click at [545, 185] on button "Select an answer" at bounding box center [582, 183] width 165 height 14
click at [532, 202] on div "Yes" at bounding box center [564, 199] width 147 height 11
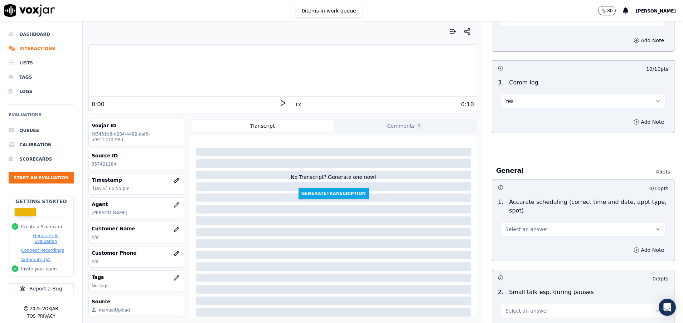
scroll to position [698, 0]
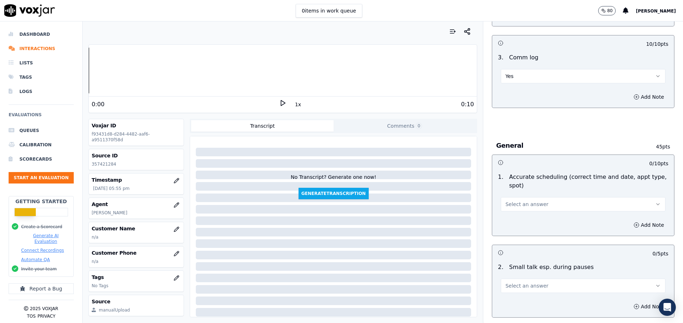
click at [532, 202] on button "Select an answer" at bounding box center [582, 204] width 165 height 14
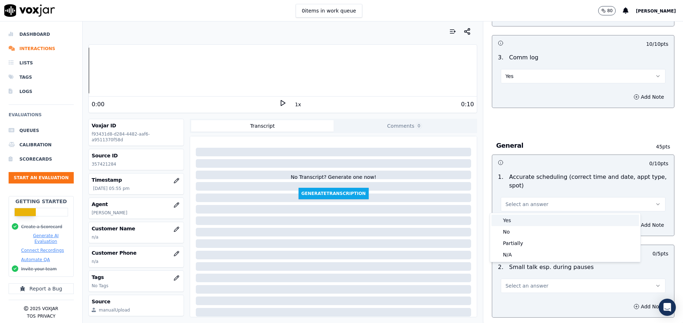
click at [509, 220] on div "Yes" at bounding box center [564, 220] width 147 height 11
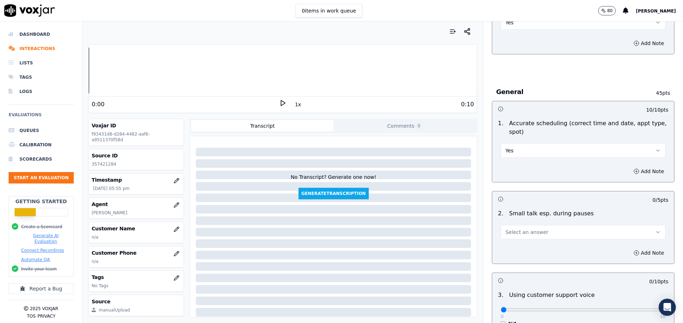
scroll to position [805, 0]
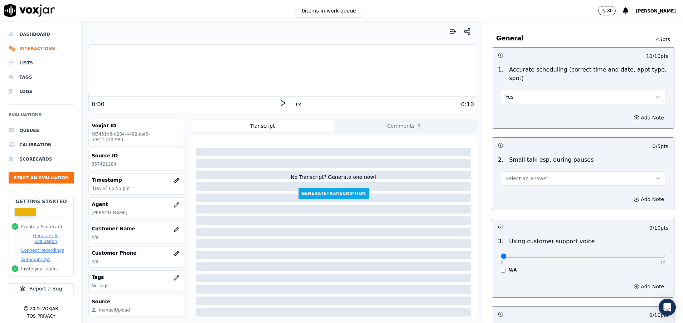
click at [526, 179] on span "Select an answer" at bounding box center [526, 178] width 43 height 7
click at [515, 217] on div "N/A" at bounding box center [564, 217] width 147 height 11
drag, startPoint x: 489, startPoint y: 256, endPoint x: 653, endPoint y: 254, distance: 163.8
type input "10"
click at [662, 258] on input "range" at bounding box center [582, 256] width 165 height 3
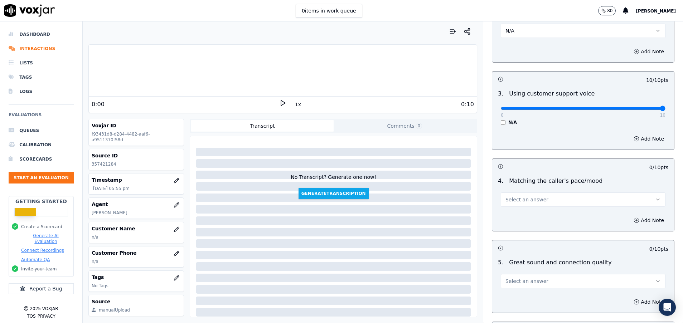
scroll to position [966, 0]
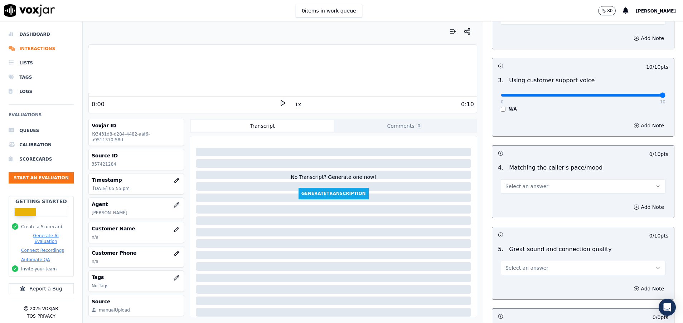
click at [525, 188] on span "Select an answer" at bounding box center [526, 186] width 43 height 7
click at [522, 197] on div "Yes" at bounding box center [564, 202] width 147 height 11
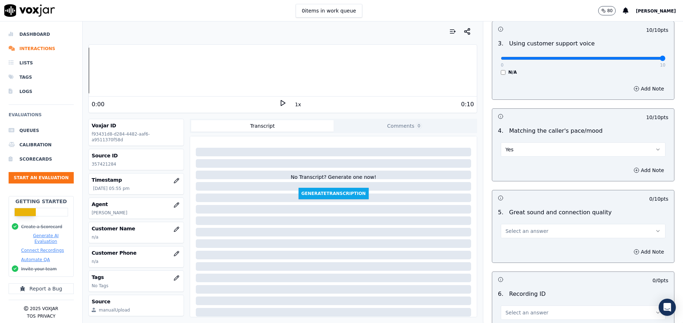
scroll to position [1019, 0]
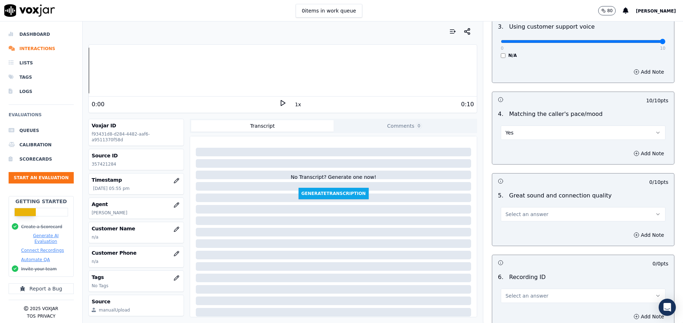
click at [523, 215] on span "Select an answer" at bounding box center [526, 214] width 43 height 7
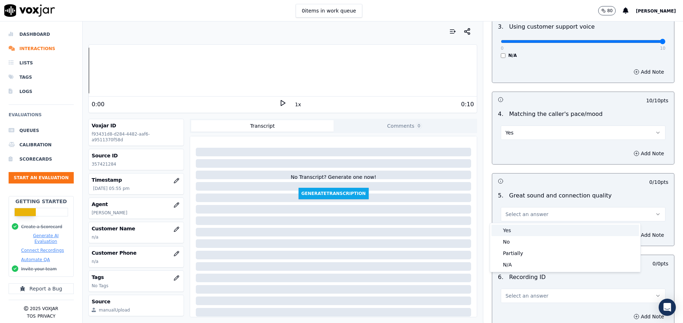
click at [521, 225] on div "Yes" at bounding box center [564, 230] width 147 height 11
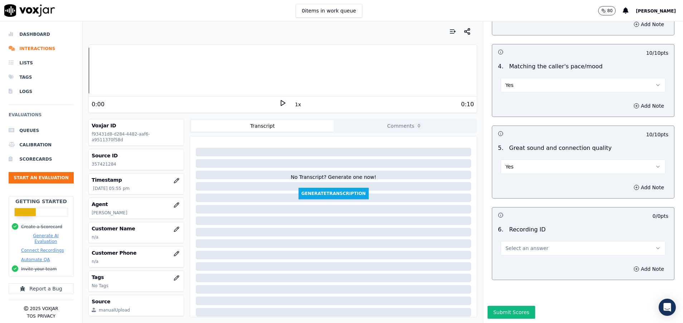
scroll to position [1092, 0]
click at [520, 245] on span "Select an answer" at bounding box center [526, 248] width 43 height 7
click at [518, 239] on div "N/A" at bounding box center [564, 243] width 147 height 11
click at [499, 306] on button "Submit Scores" at bounding box center [511, 312] width 48 height 13
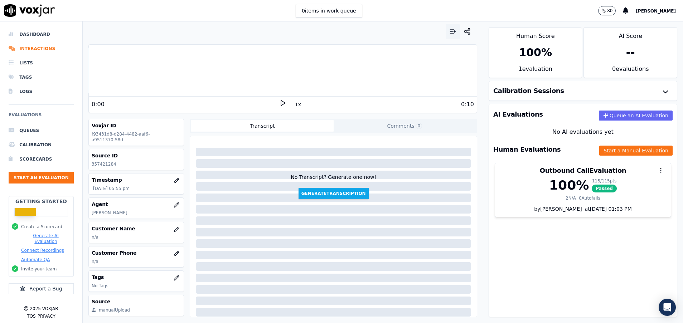
click at [445, 26] on button "button" at bounding box center [452, 31] width 14 height 14
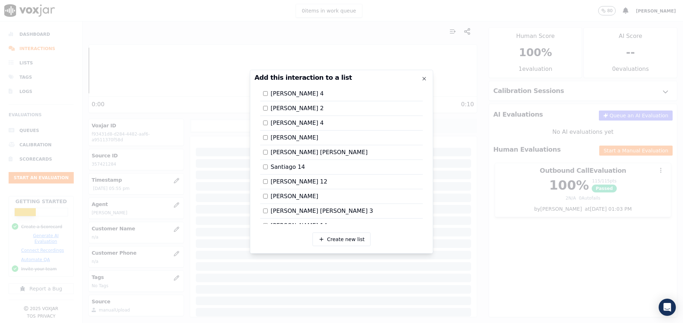
scroll to position [1232, 0]
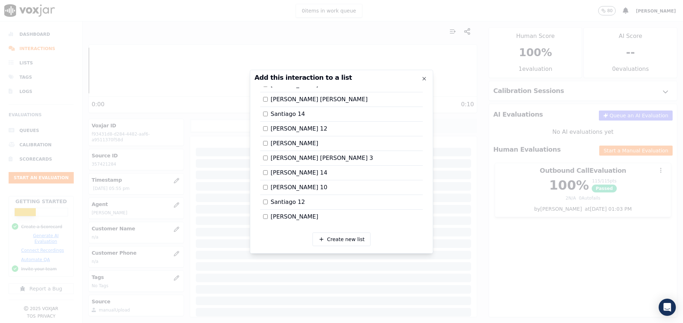
click at [513, 225] on div at bounding box center [341, 161] width 683 height 323
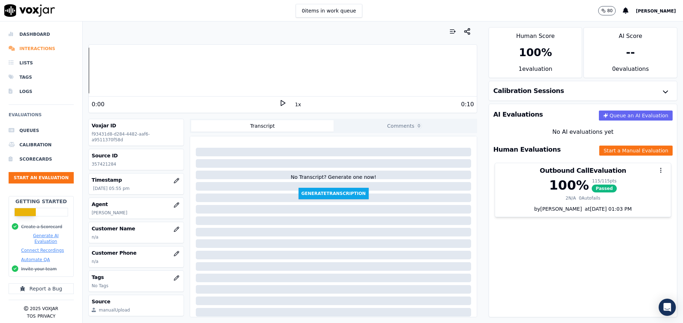
click at [49, 48] on li "Interactions" at bounding box center [41, 48] width 65 height 14
